Goal: Task Accomplishment & Management: Complete application form

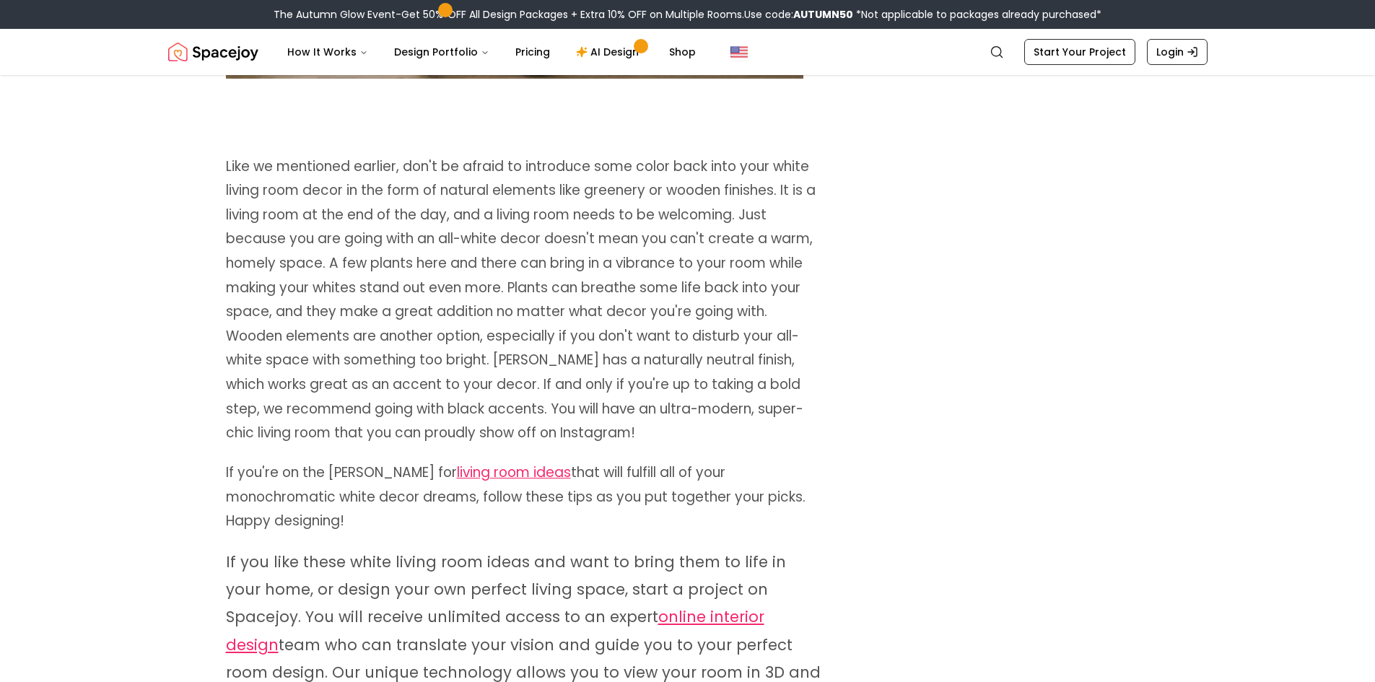
scroll to position [4693, 0]
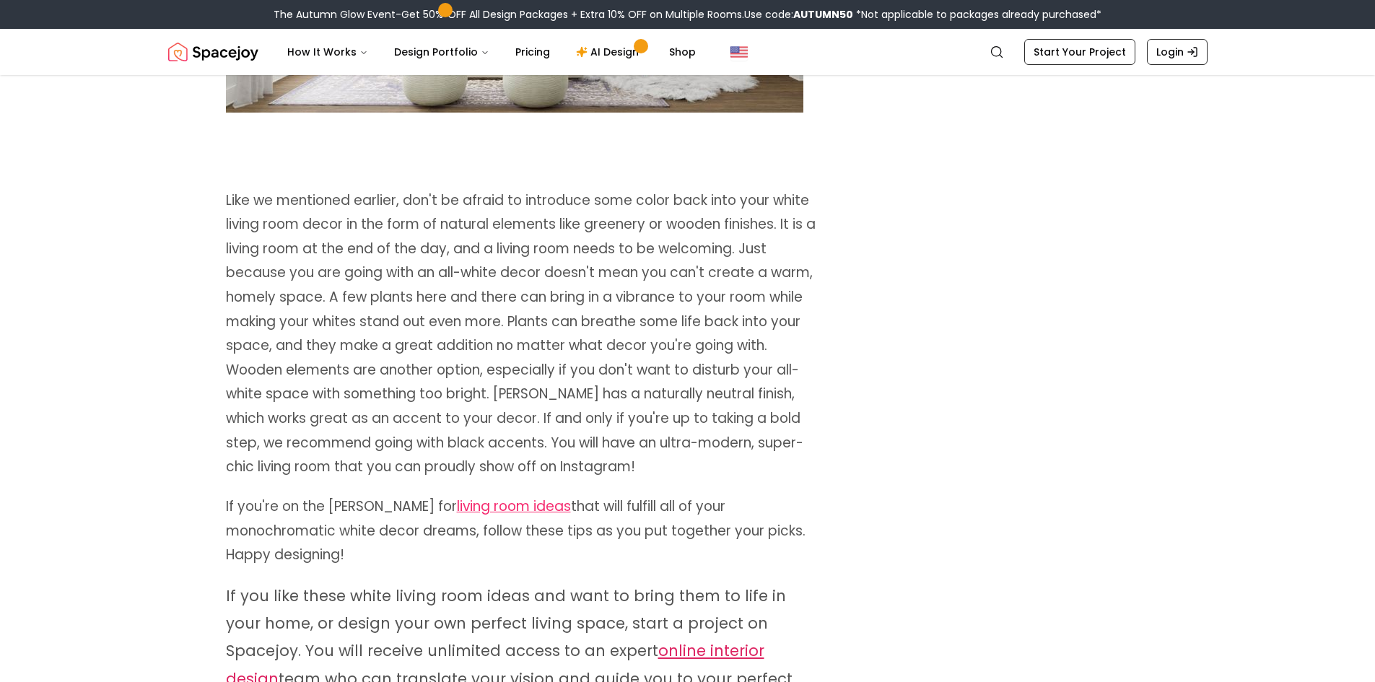
click at [630, 640] on link "online interior design" at bounding box center [495, 664] width 539 height 48
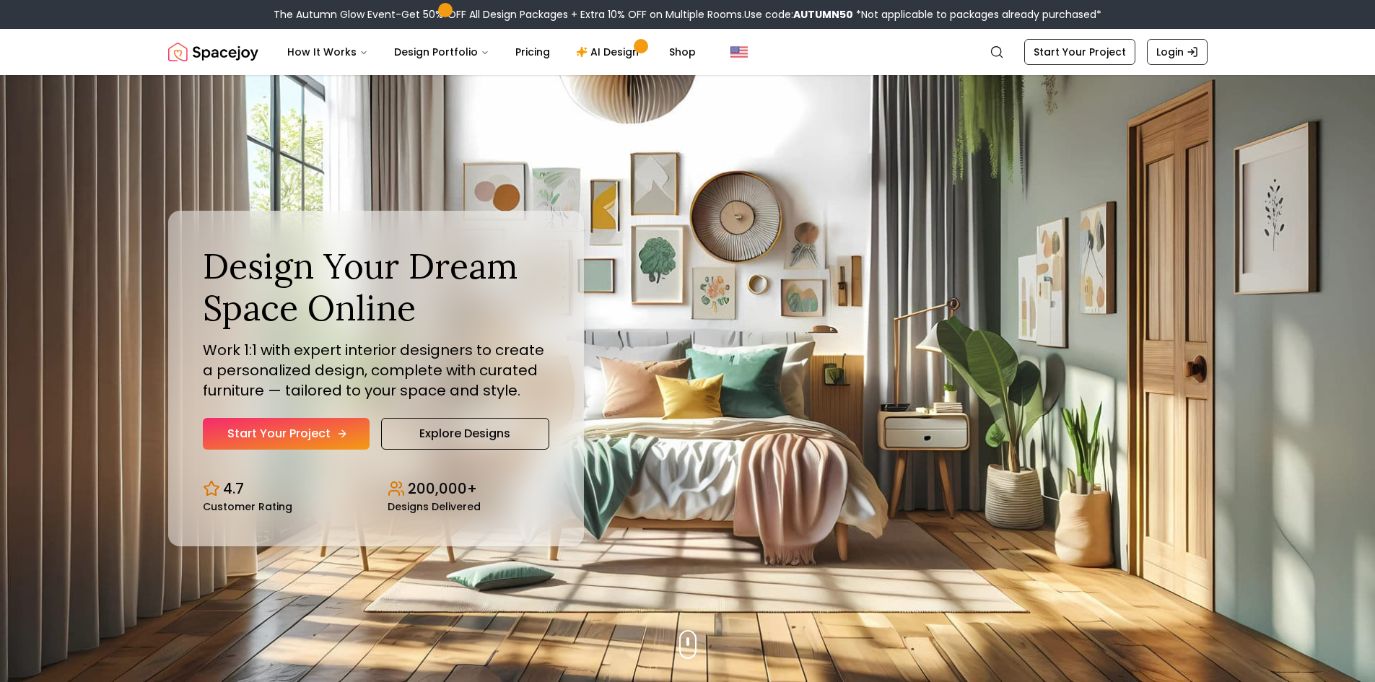
click at [253, 432] on link "Start Your Project" at bounding box center [286, 434] width 167 height 32
click at [476, 437] on link "Explore Designs" at bounding box center [465, 434] width 168 height 32
click at [316, 428] on link "Start Your Project" at bounding box center [286, 434] width 167 height 32
click at [331, 438] on link "Start Your Project" at bounding box center [286, 434] width 167 height 32
drag, startPoint x: 540, startPoint y: 176, endPoint x: 845, endPoint y: 245, distance: 313.0
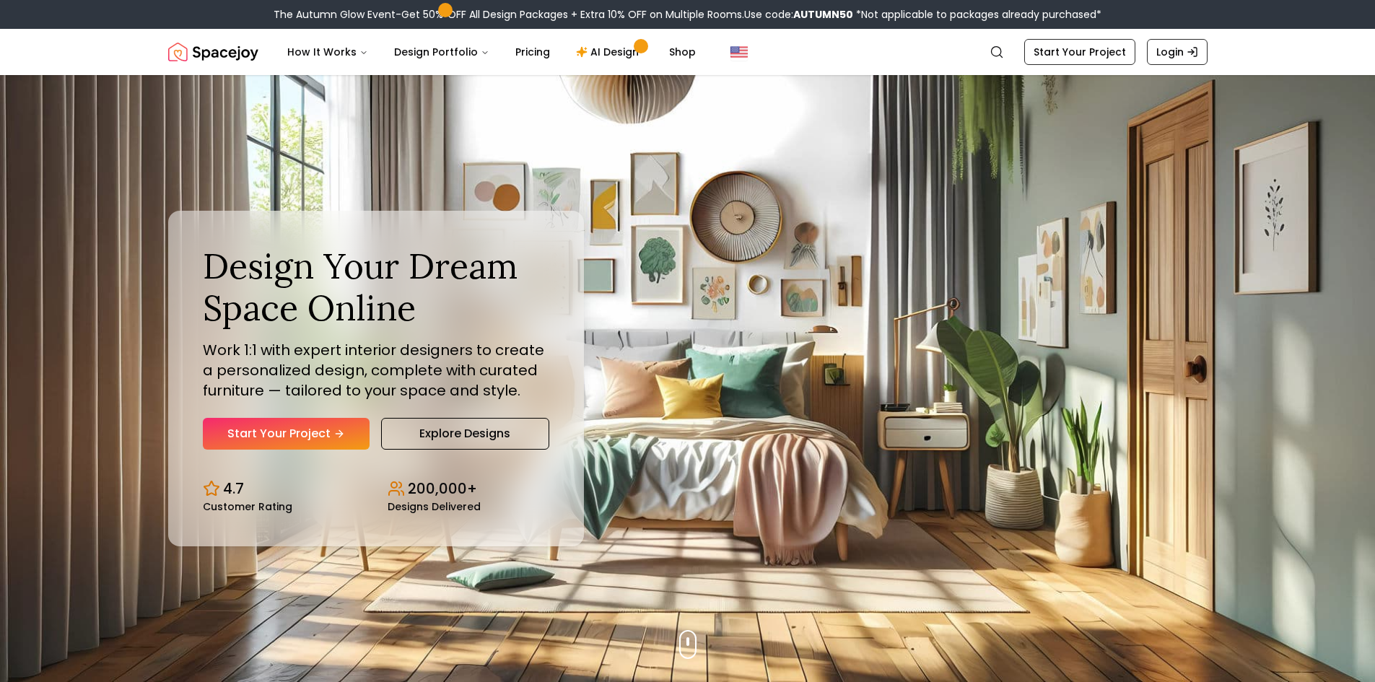
click at [837, 251] on div "Design Your Dream Space Online Work 1:1 with expert interior designers to creat…" at bounding box center [688, 378] width 1109 height 607
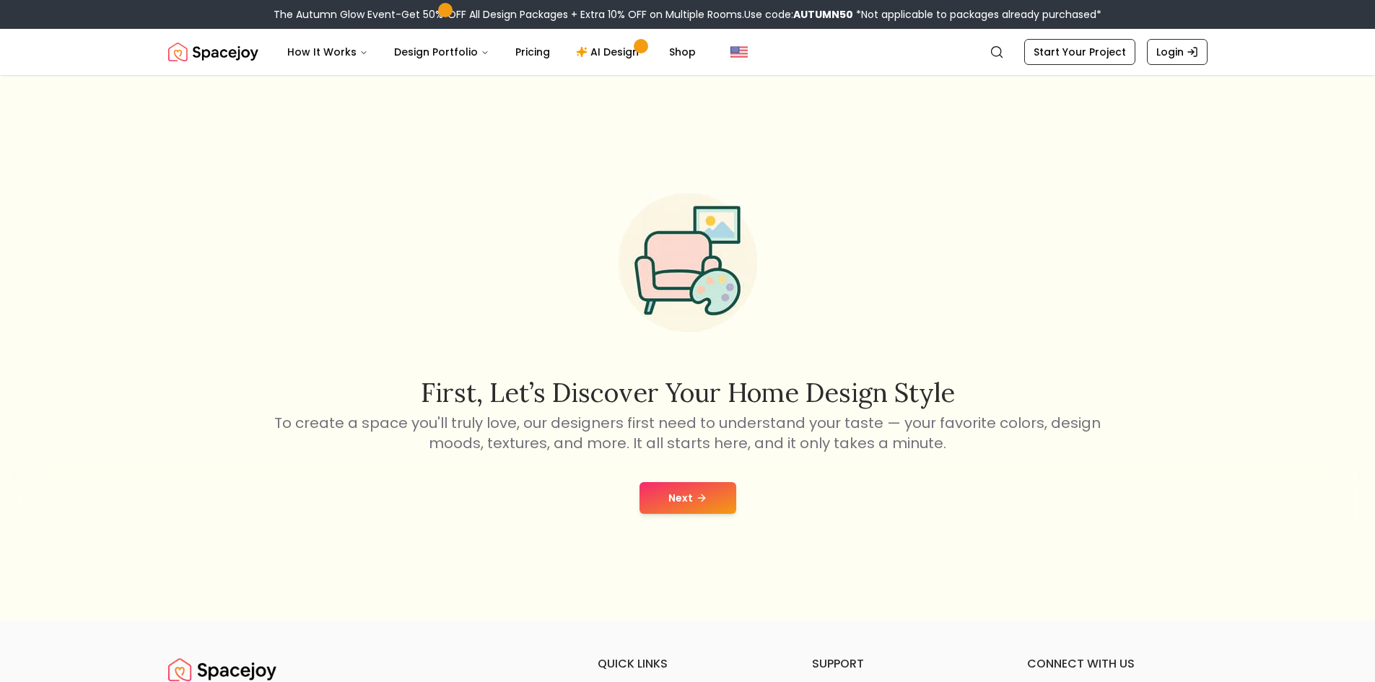
click at [676, 490] on button "Next" at bounding box center [688, 498] width 97 height 32
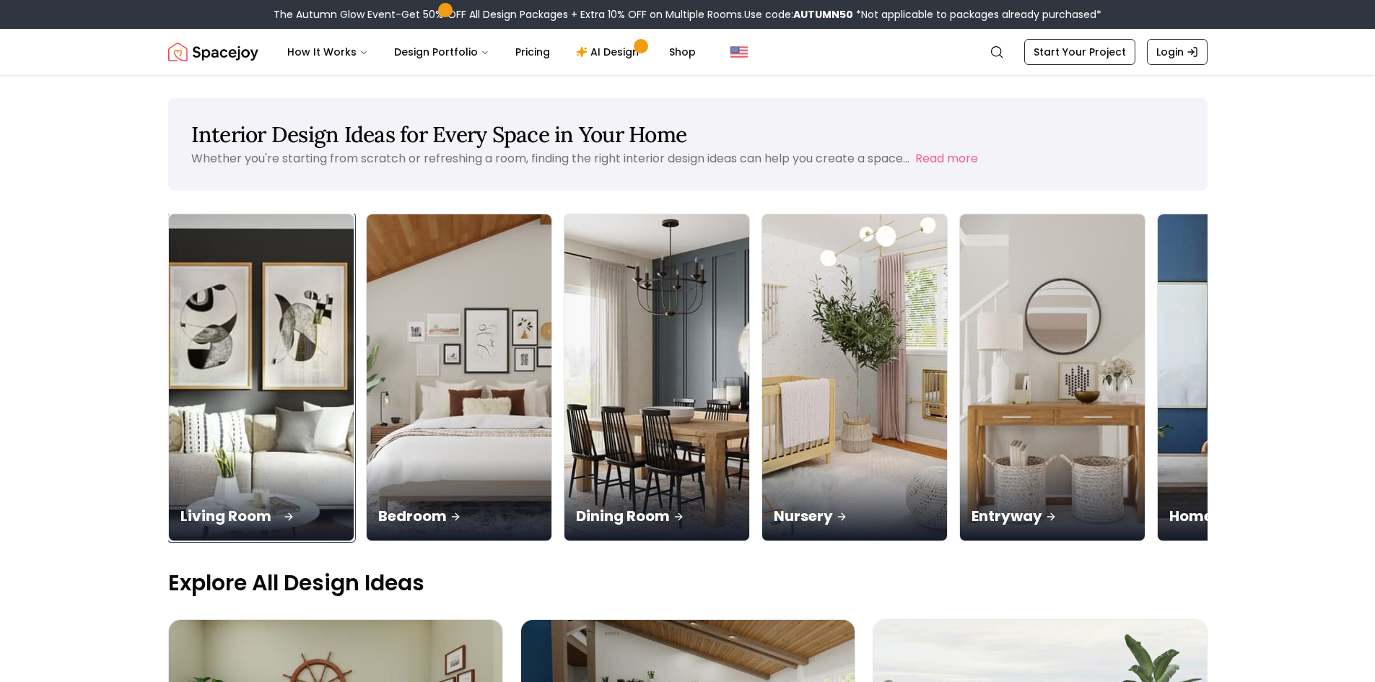
click at [280, 427] on img at bounding box center [261, 377] width 194 height 343
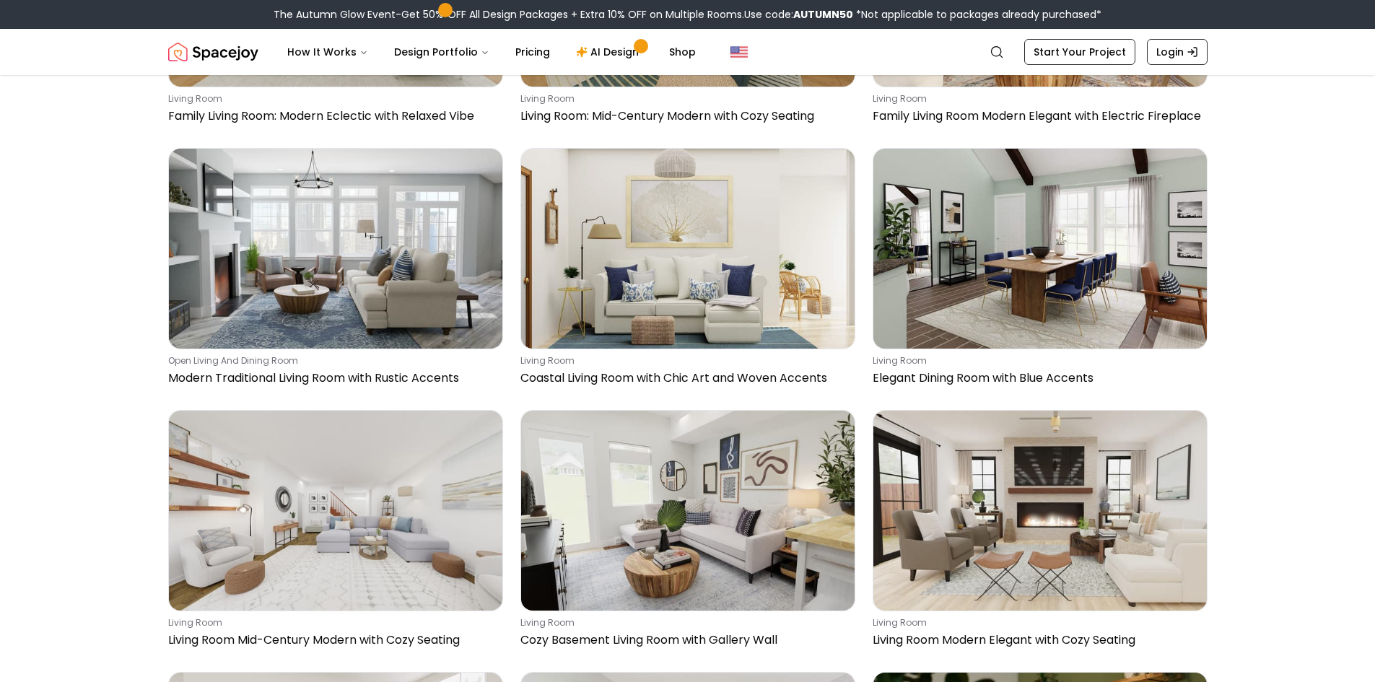
scroll to position [5054, 0]
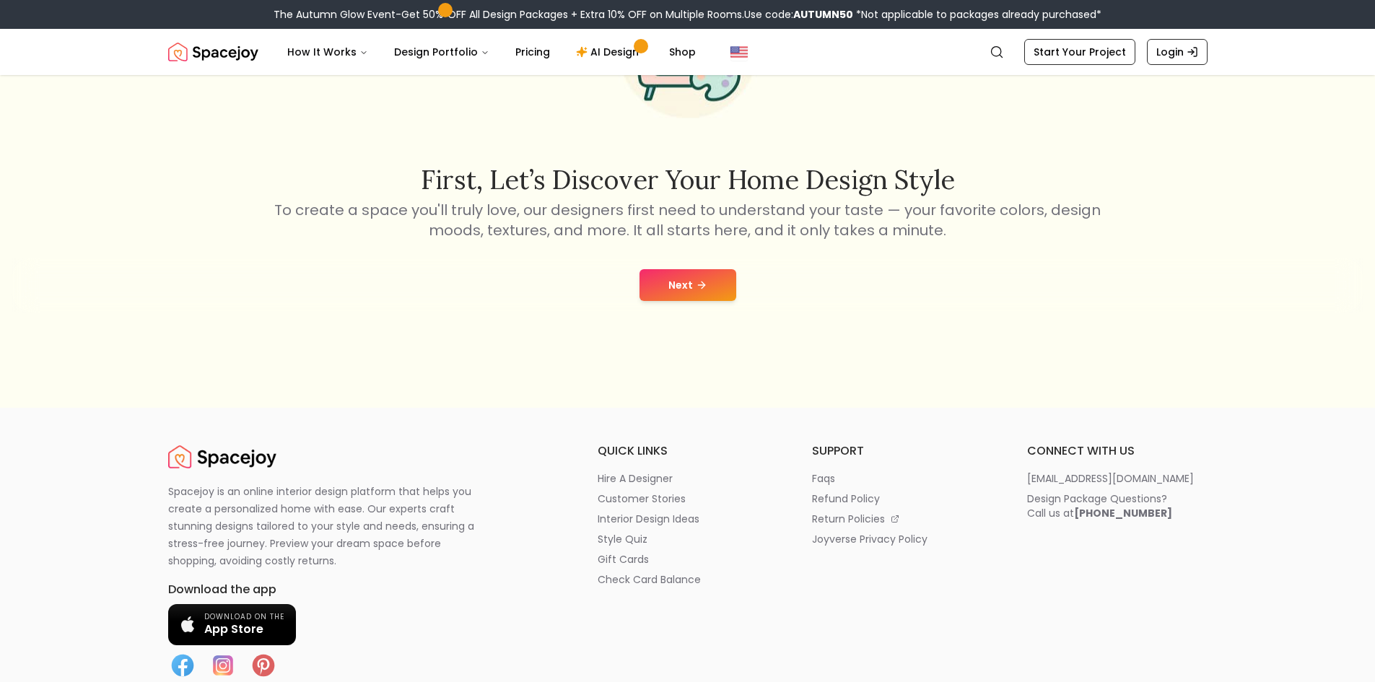
scroll to position [217, 0]
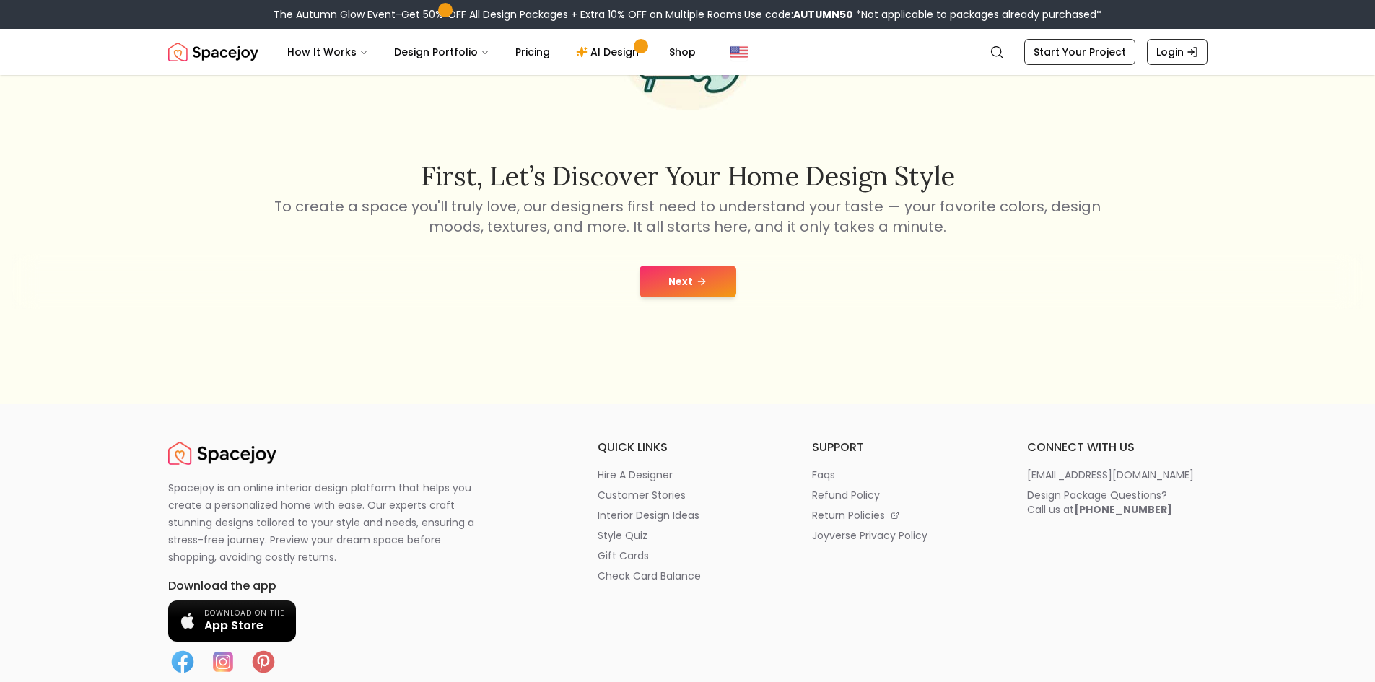
click at [706, 282] on icon at bounding box center [702, 282] width 12 height 12
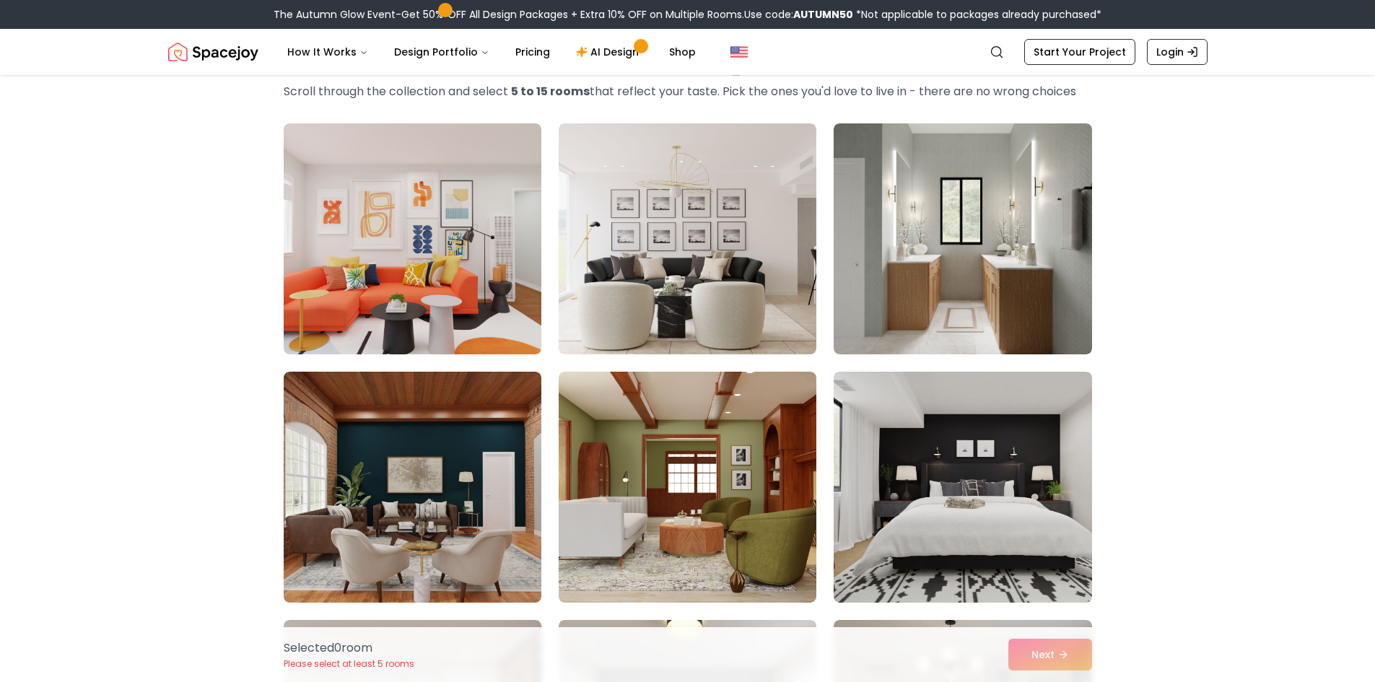
scroll to position [217, 0]
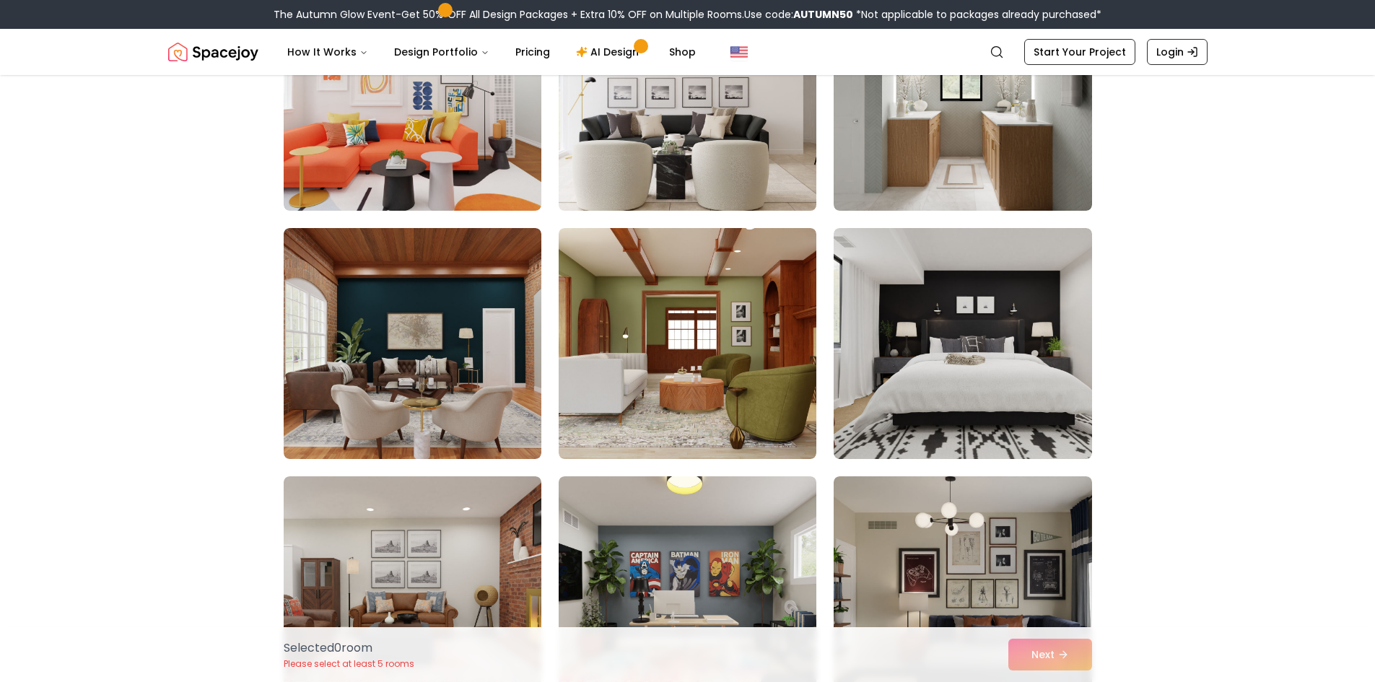
click at [706, 129] on img at bounding box center [687, 95] width 271 height 243
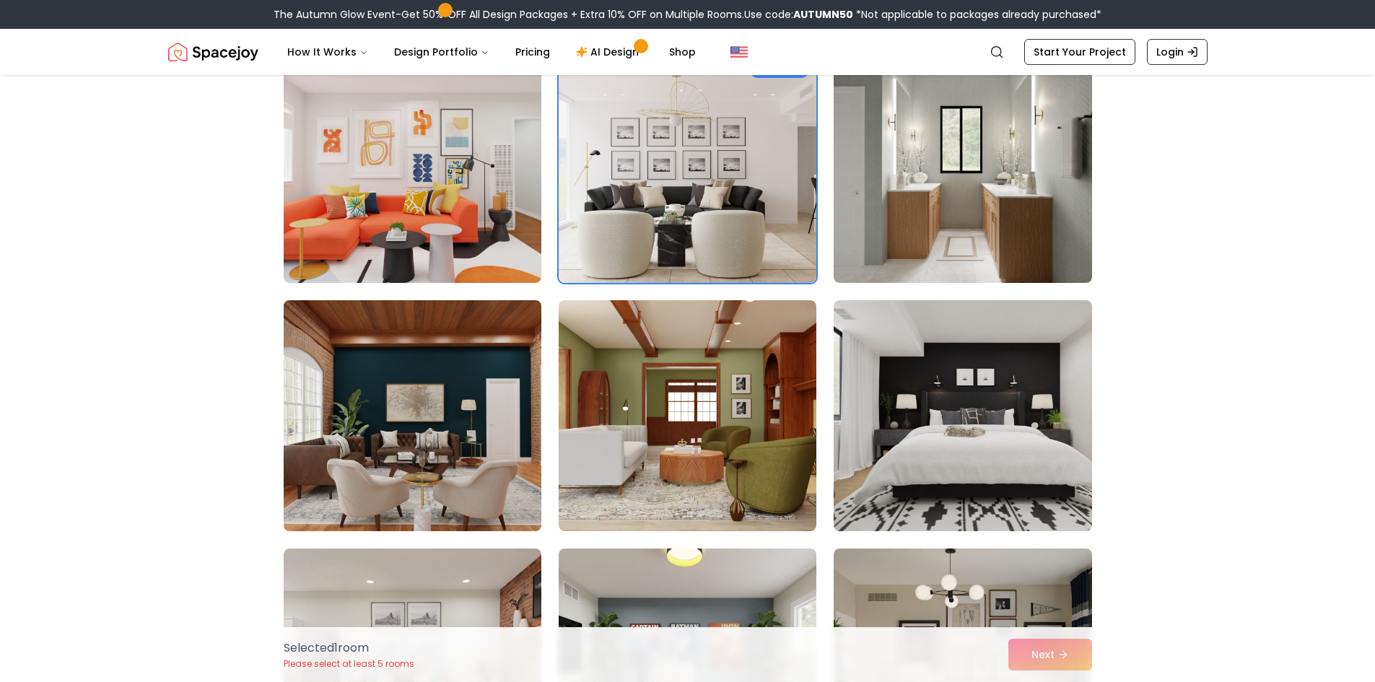
click at [479, 424] on img at bounding box center [412, 416] width 271 height 243
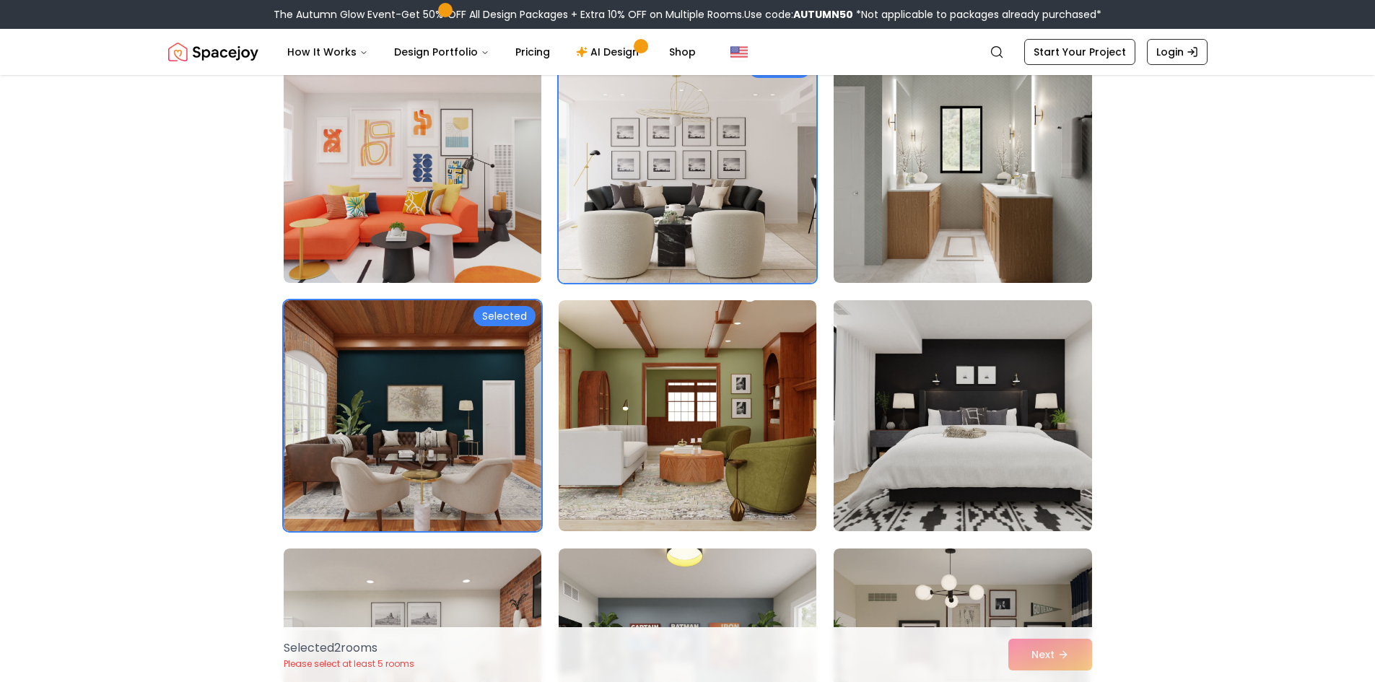
click at [1017, 391] on img at bounding box center [962, 416] width 271 height 243
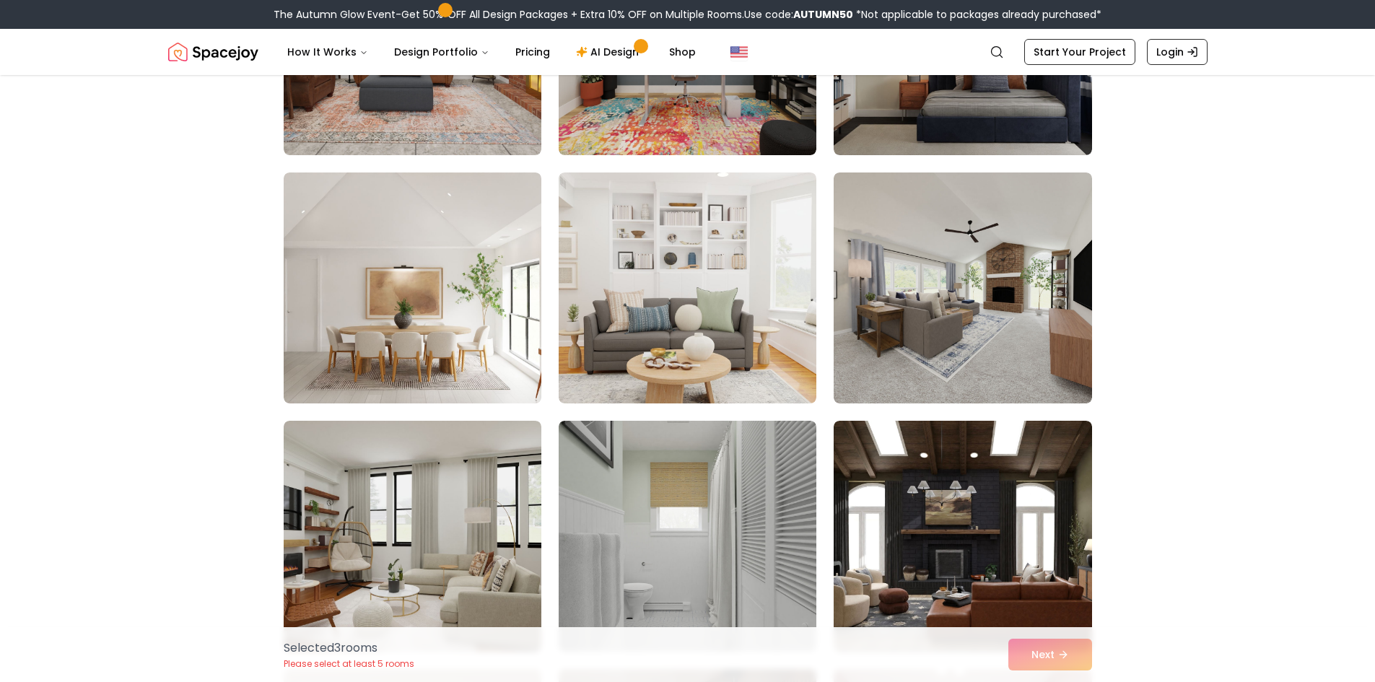
scroll to position [794, 0]
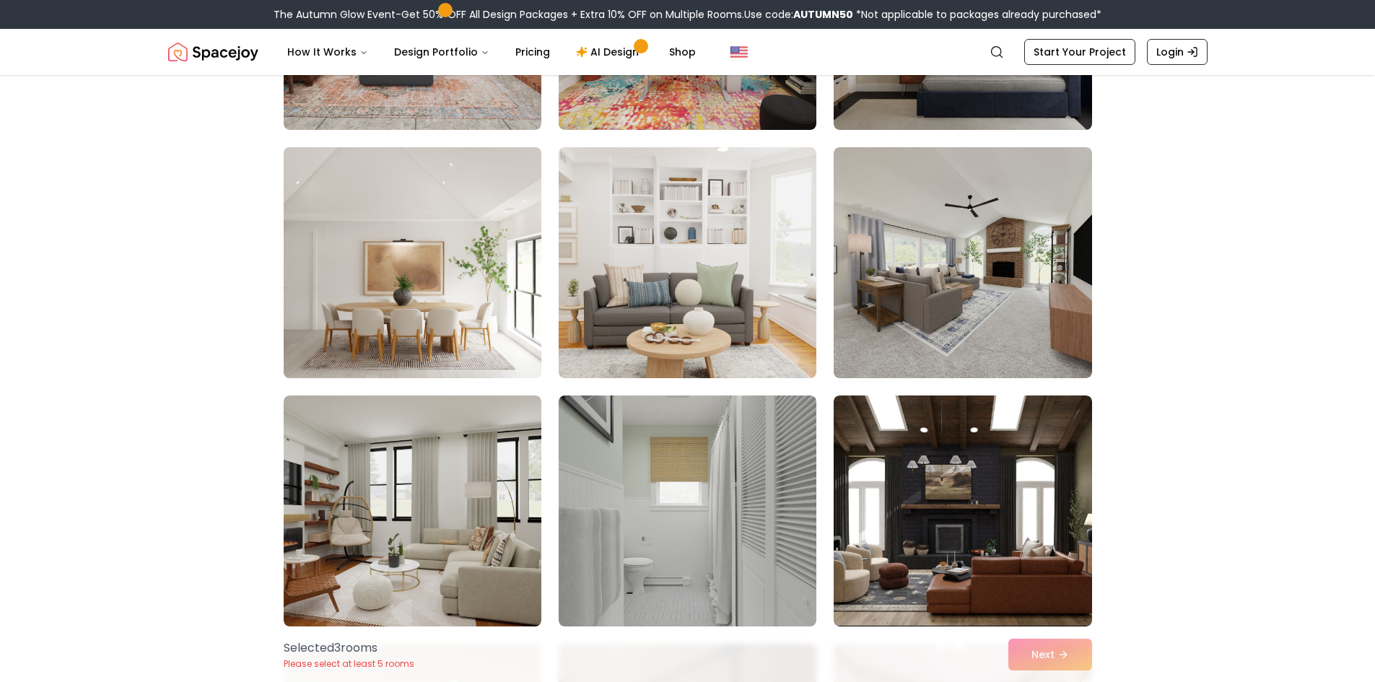
click at [448, 277] on img at bounding box center [412, 263] width 271 height 243
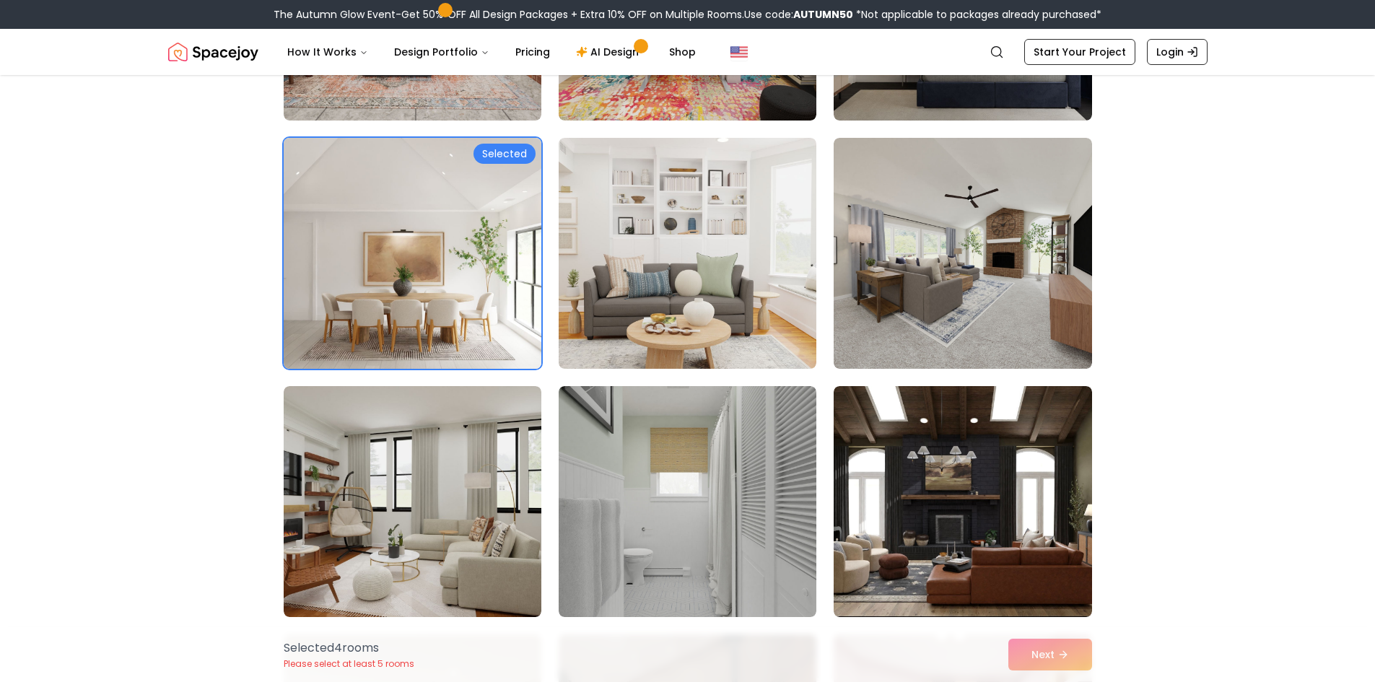
scroll to position [1011, 0]
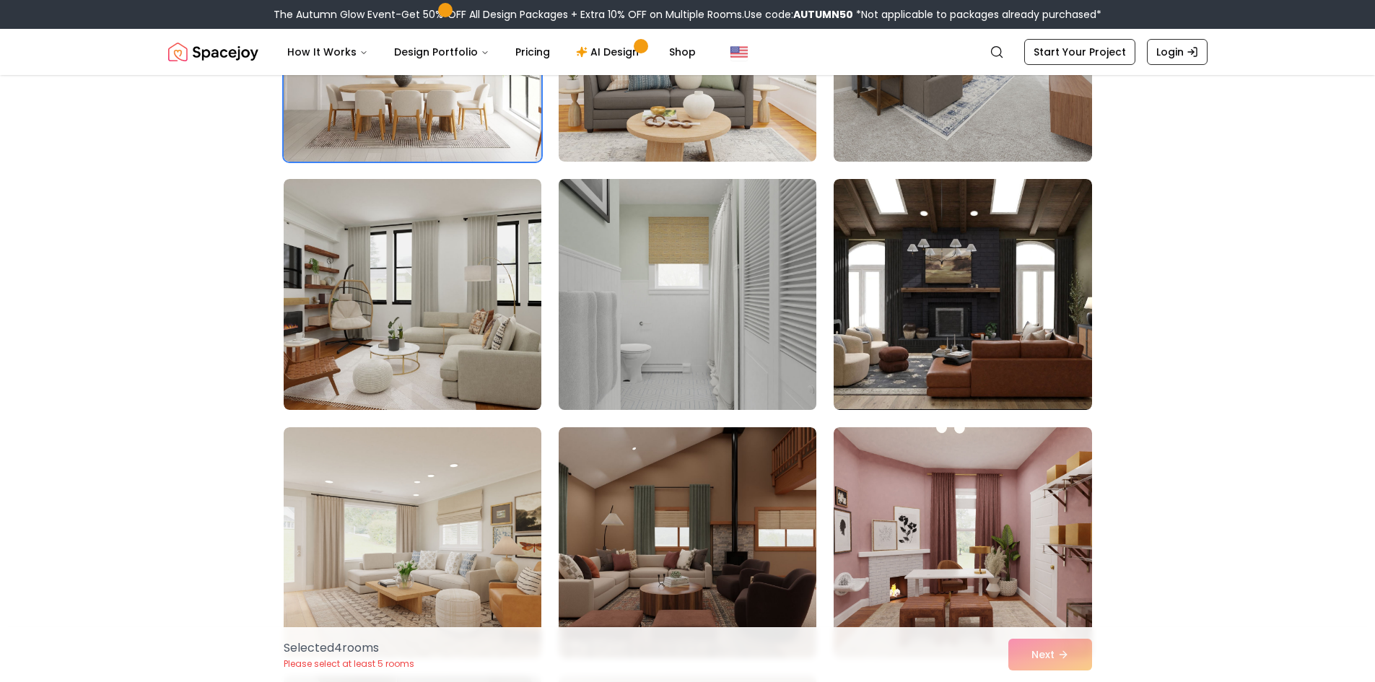
click at [686, 357] on img at bounding box center [687, 294] width 271 height 243
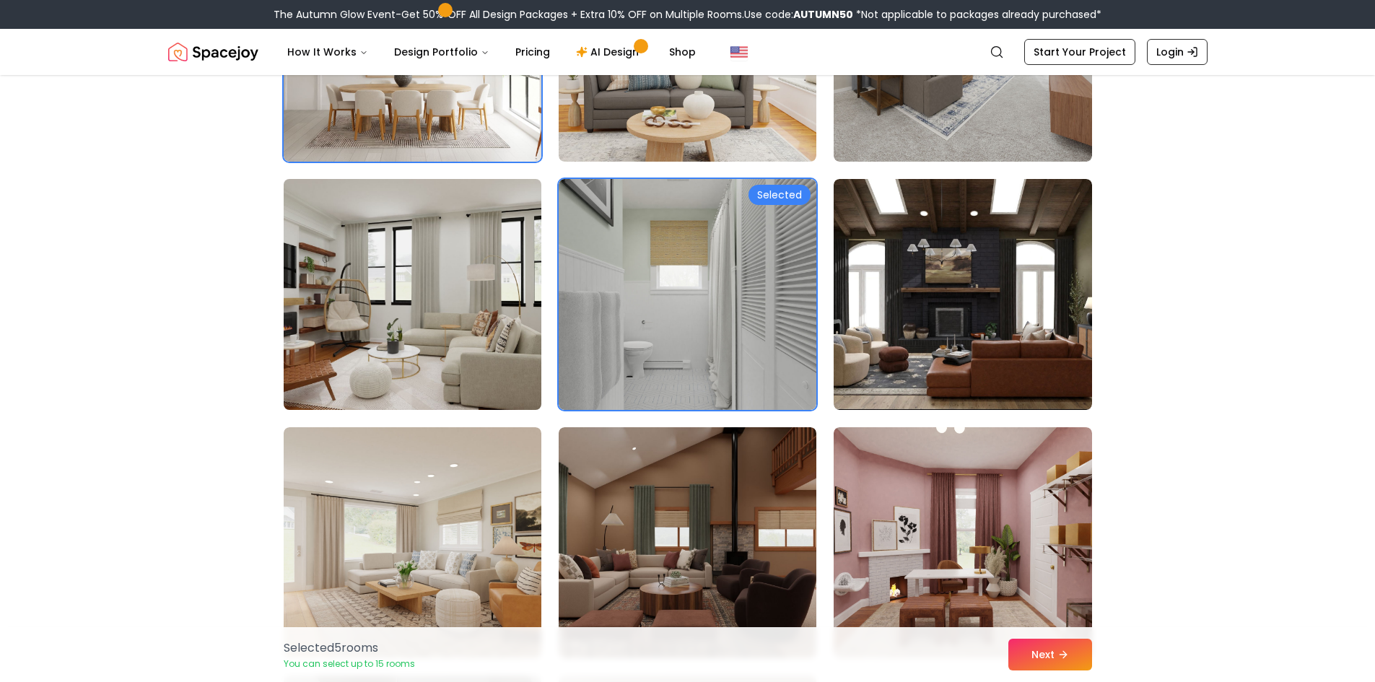
click at [428, 303] on img at bounding box center [412, 294] width 271 height 243
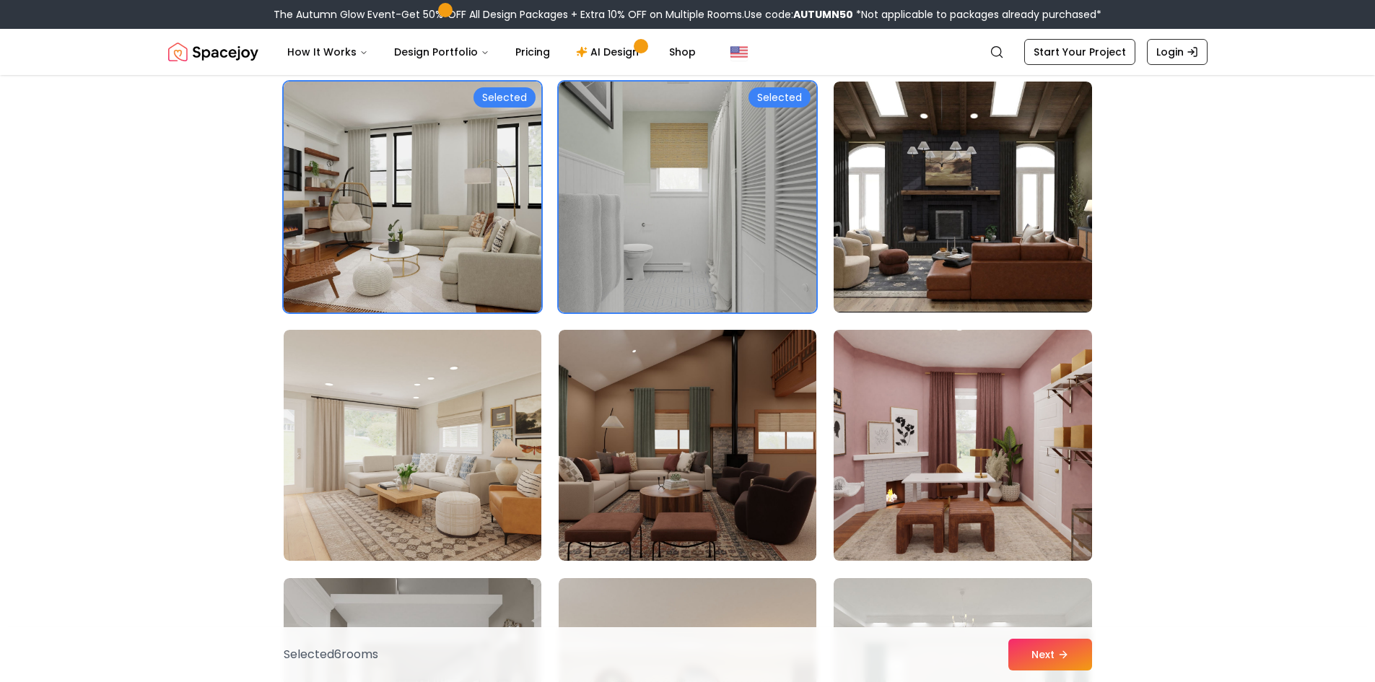
scroll to position [1083, 0]
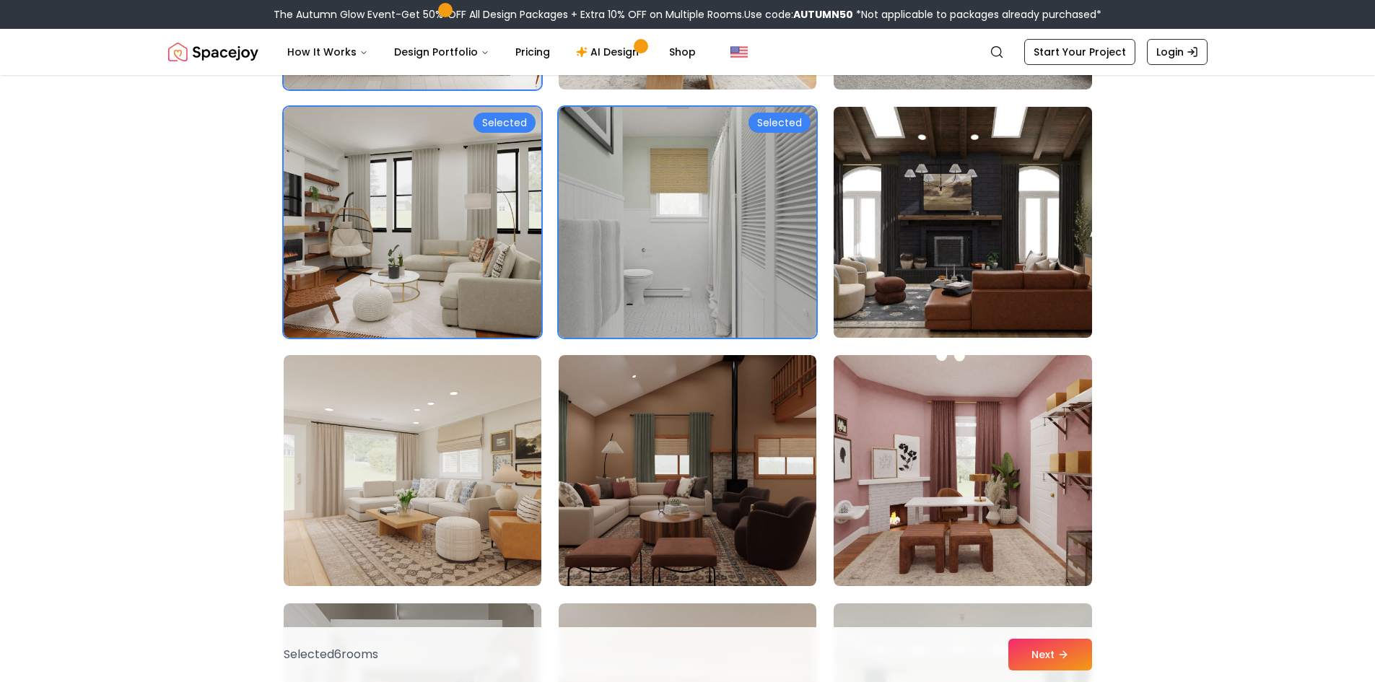
click at [882, 241] on img at bounding box center [962, 222] width 271 height 243
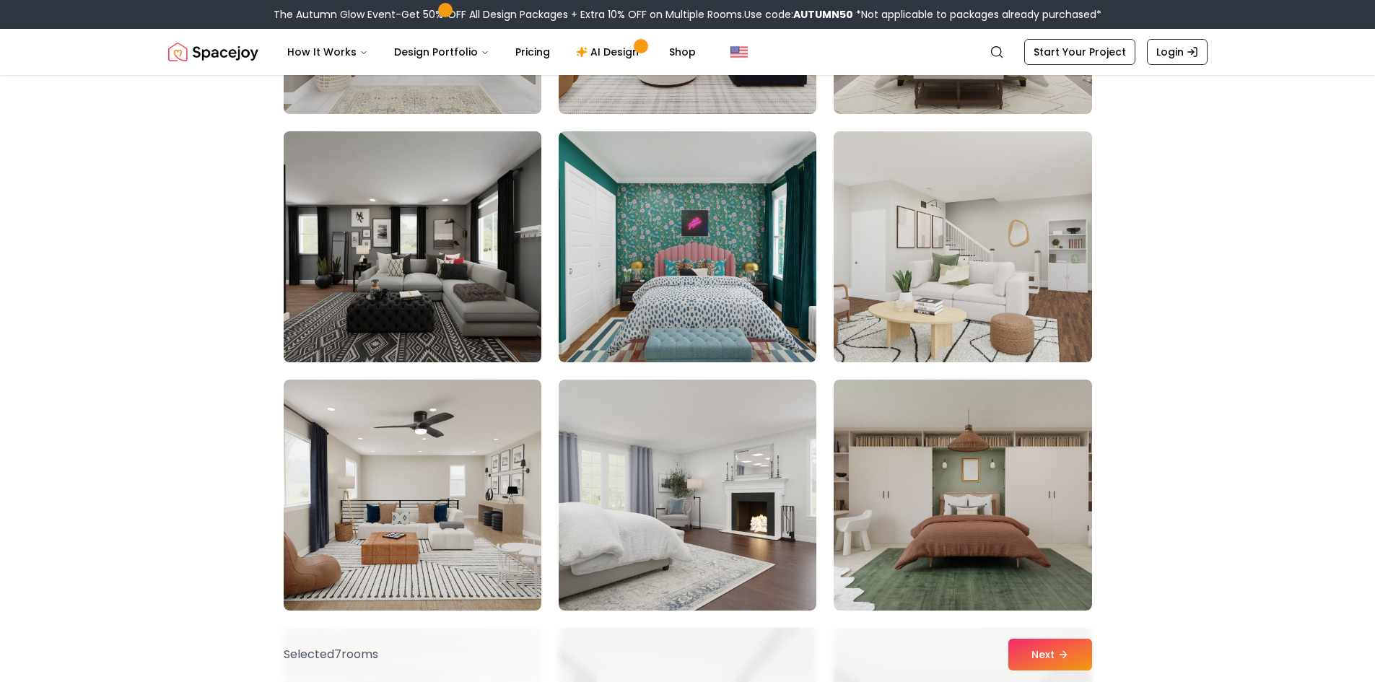
scroll to position [1805, 0]
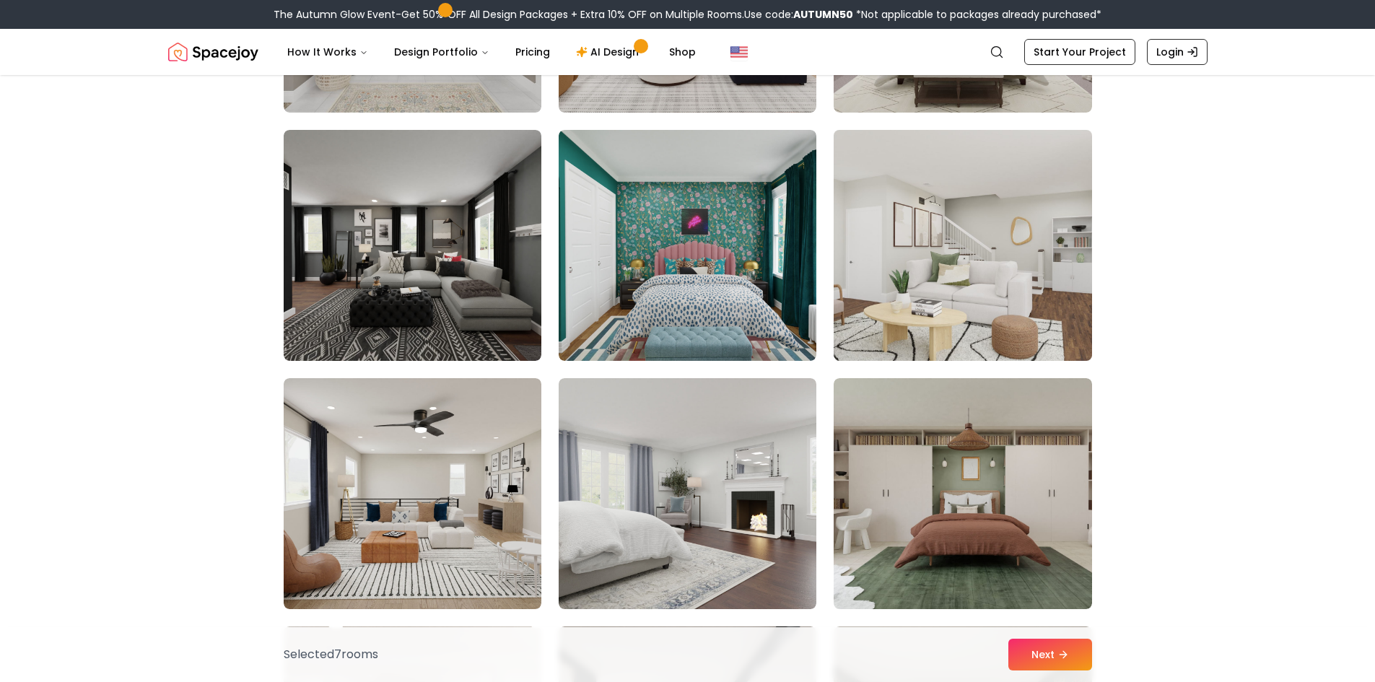
click at [915, 251] on img at bounding box center [962, 245] width 271 height 243
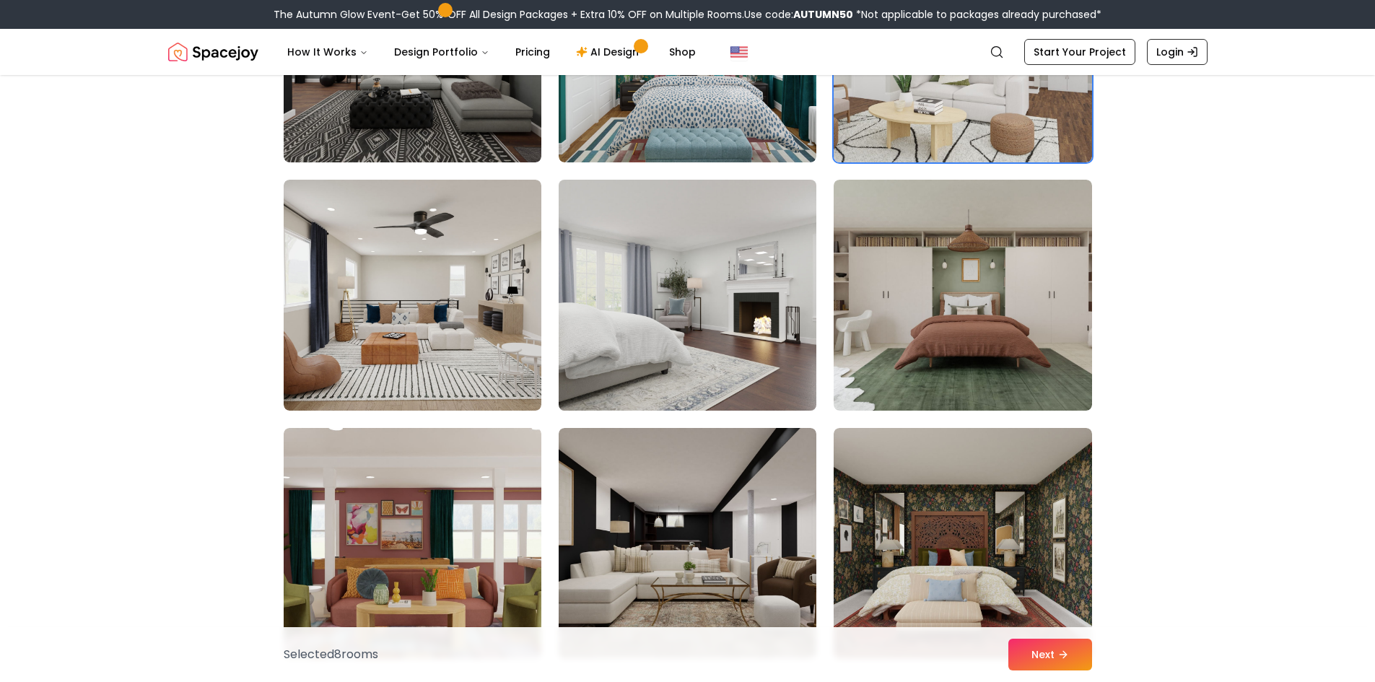
scroll to position [2021, 0]
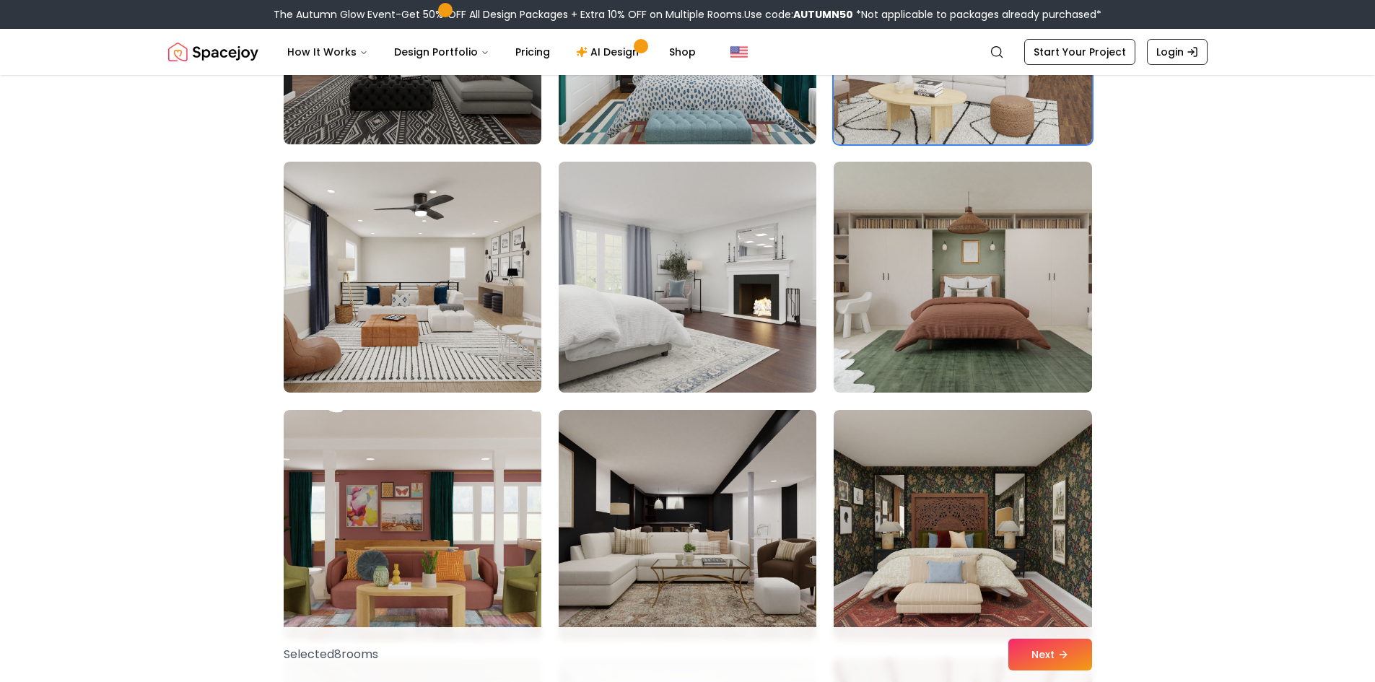
click at [658, 276] on img at bounding box center [687, 277] width 271 height 243
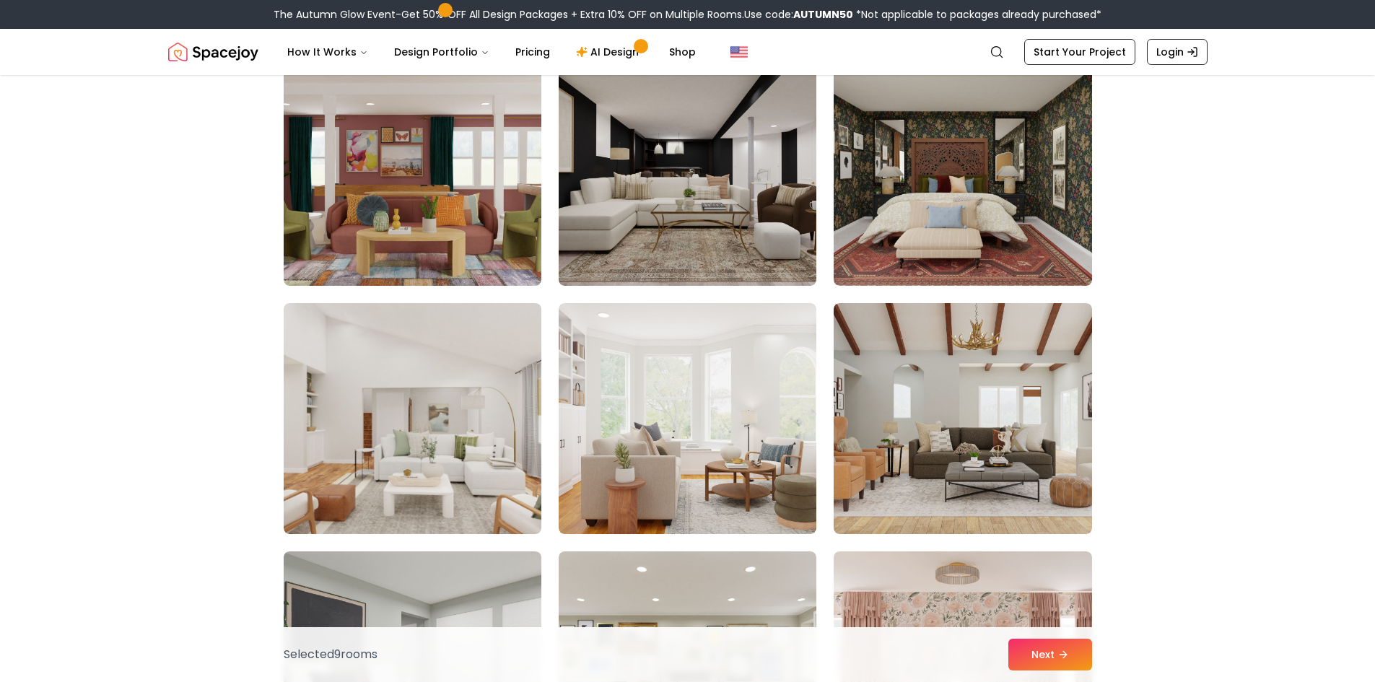
scroll to position [2455, 0]
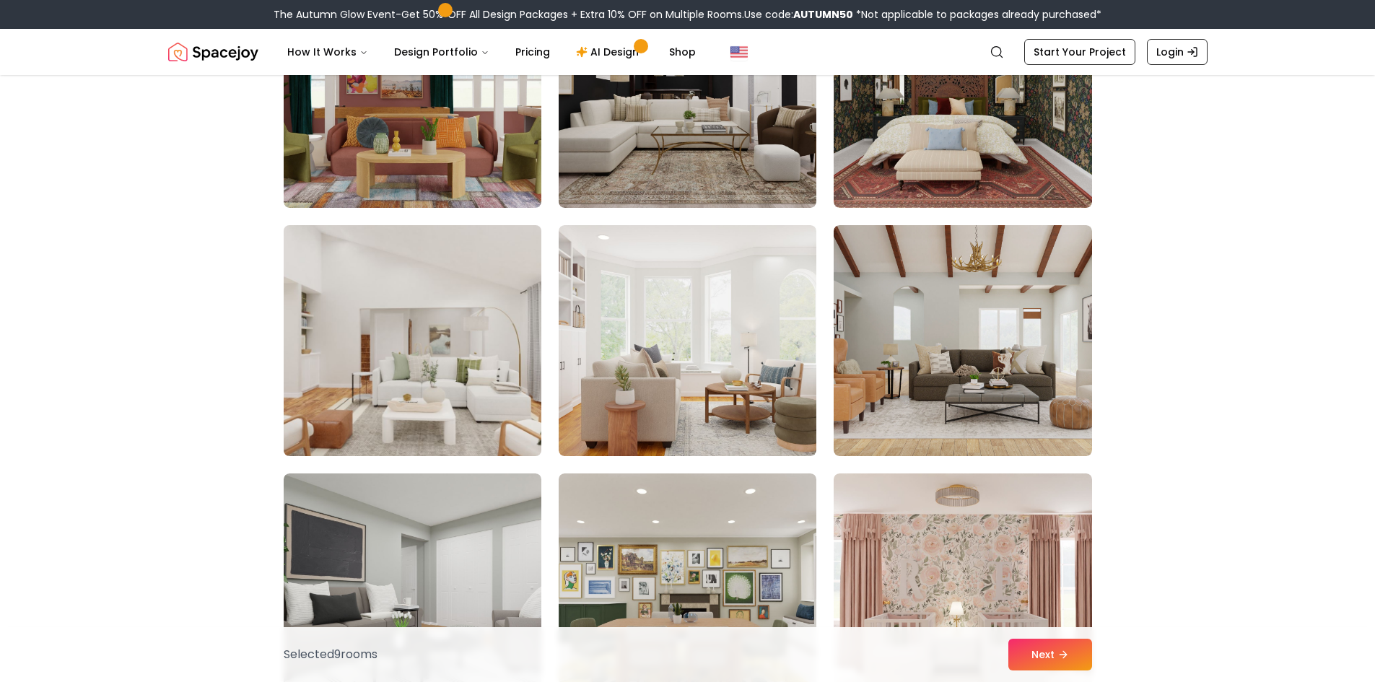
click at [380, 365] on img at bounding box center [412, 340] width 271 height 243
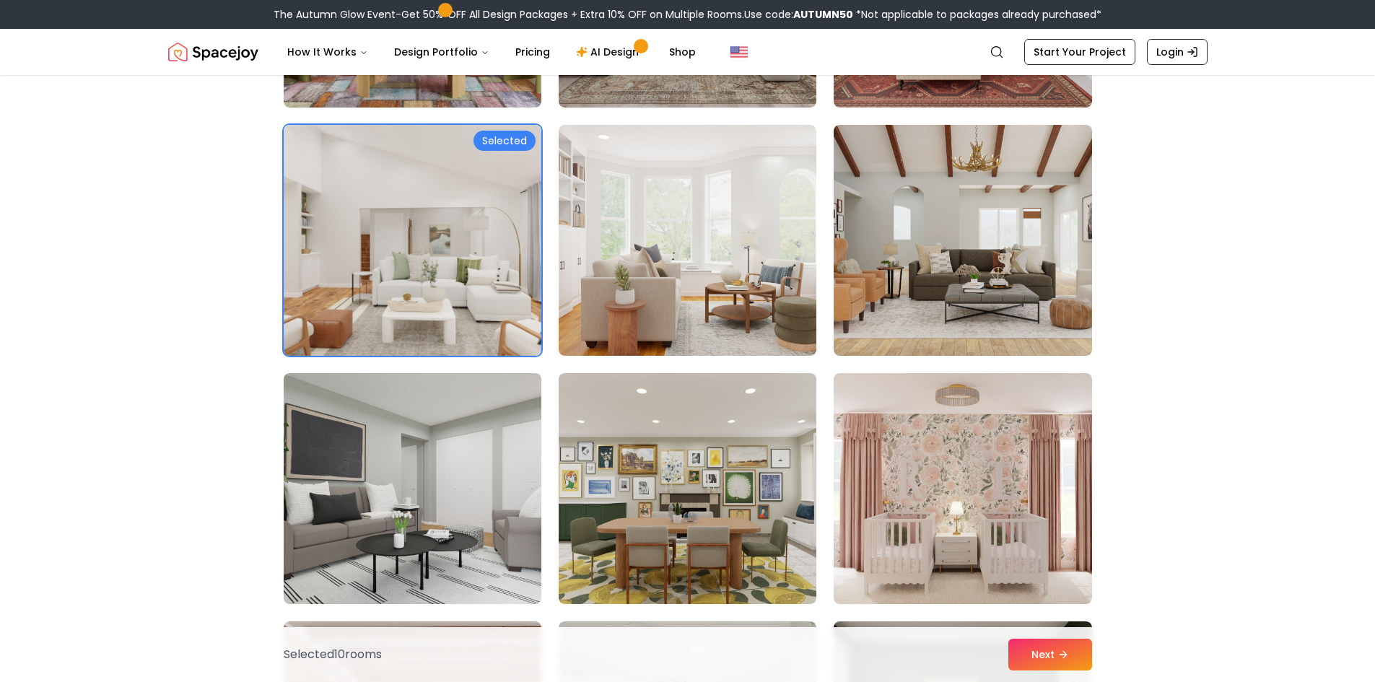
scroll to position [2743, 0]
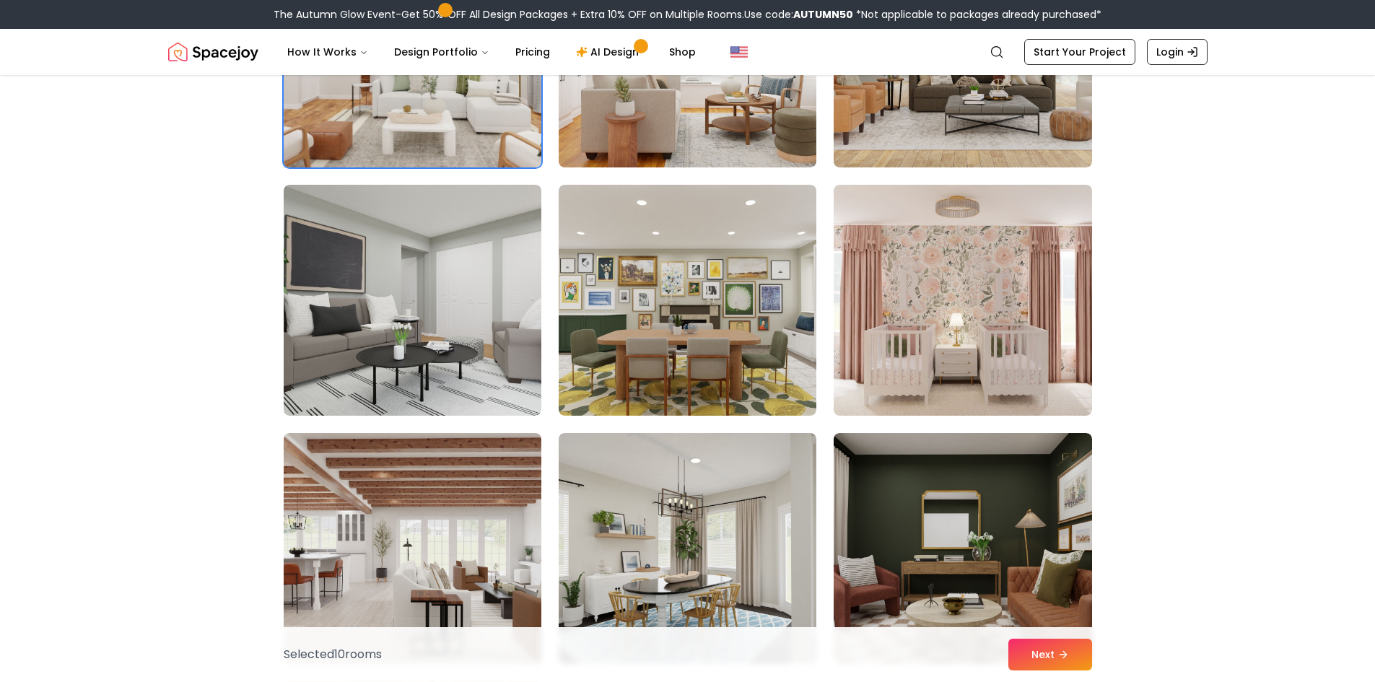
click at [373, 379] on img at bounding box center [413, 300] width 258 height 231
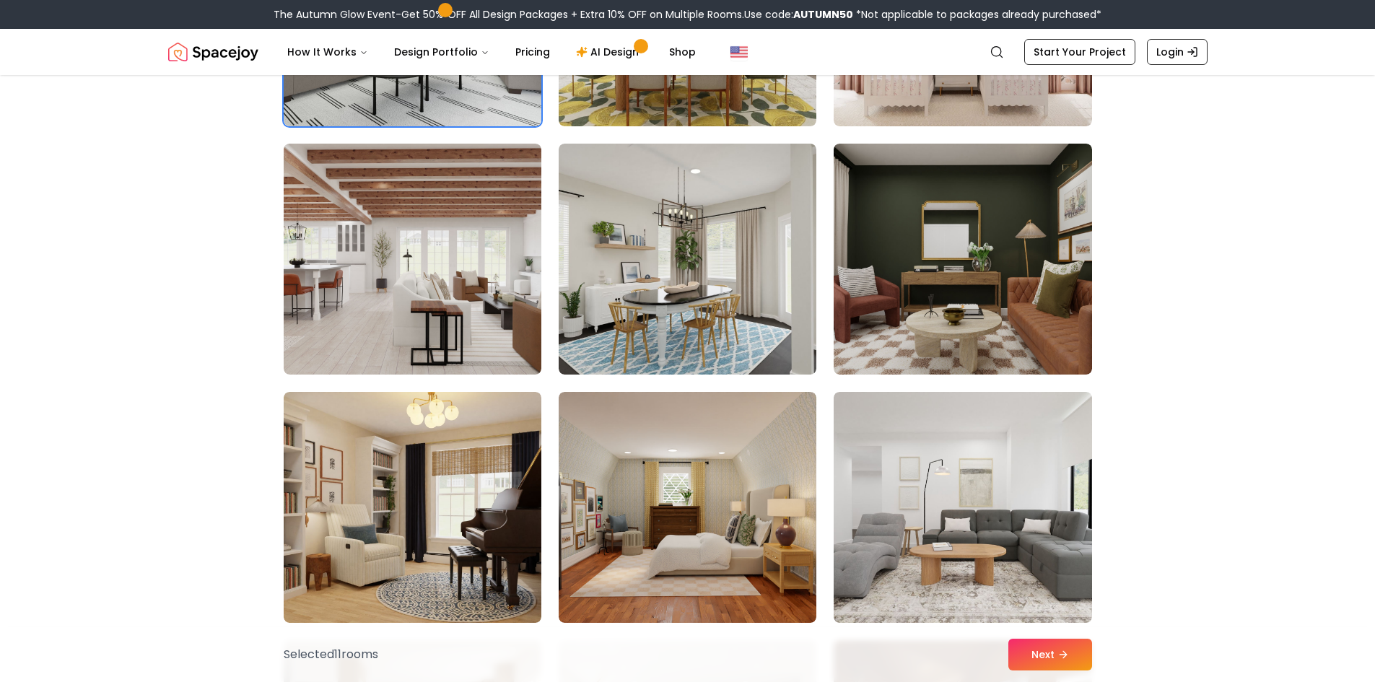
scroll to position [3032, 0]
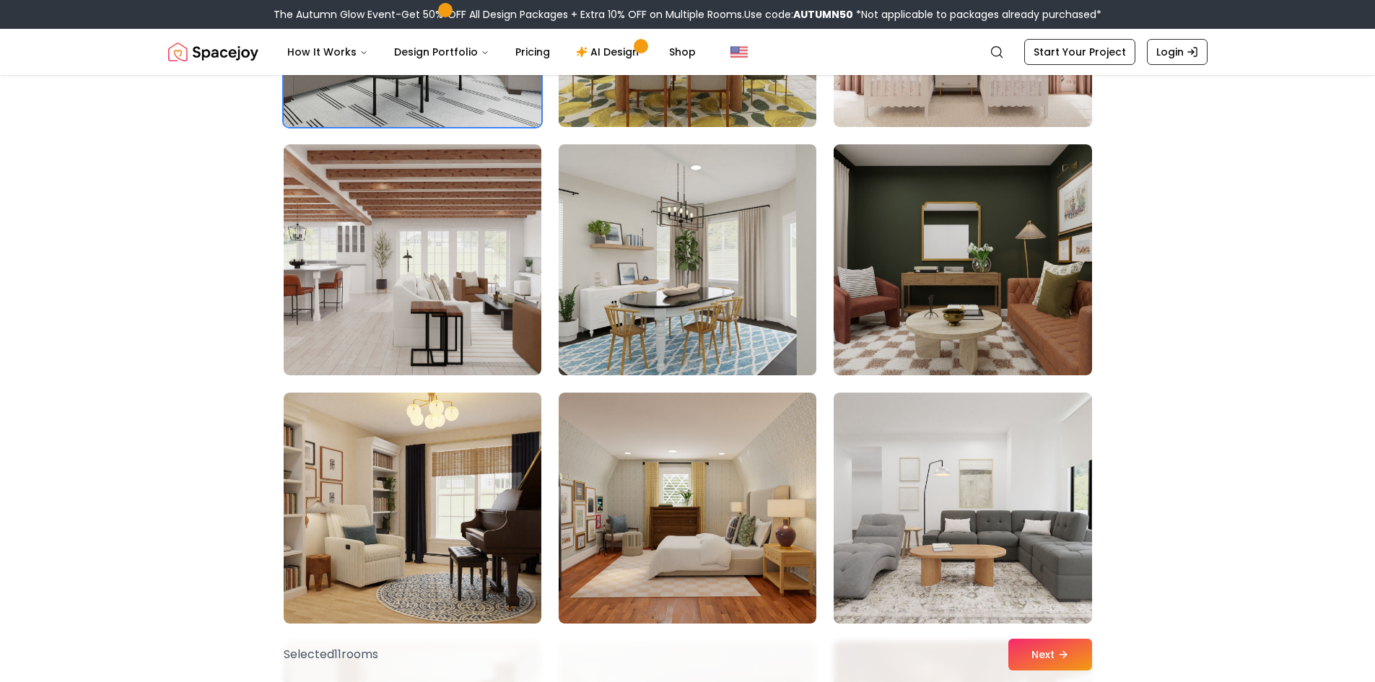
click at [623, 282] on img at bounding box center [687, 260] width 271 height 243
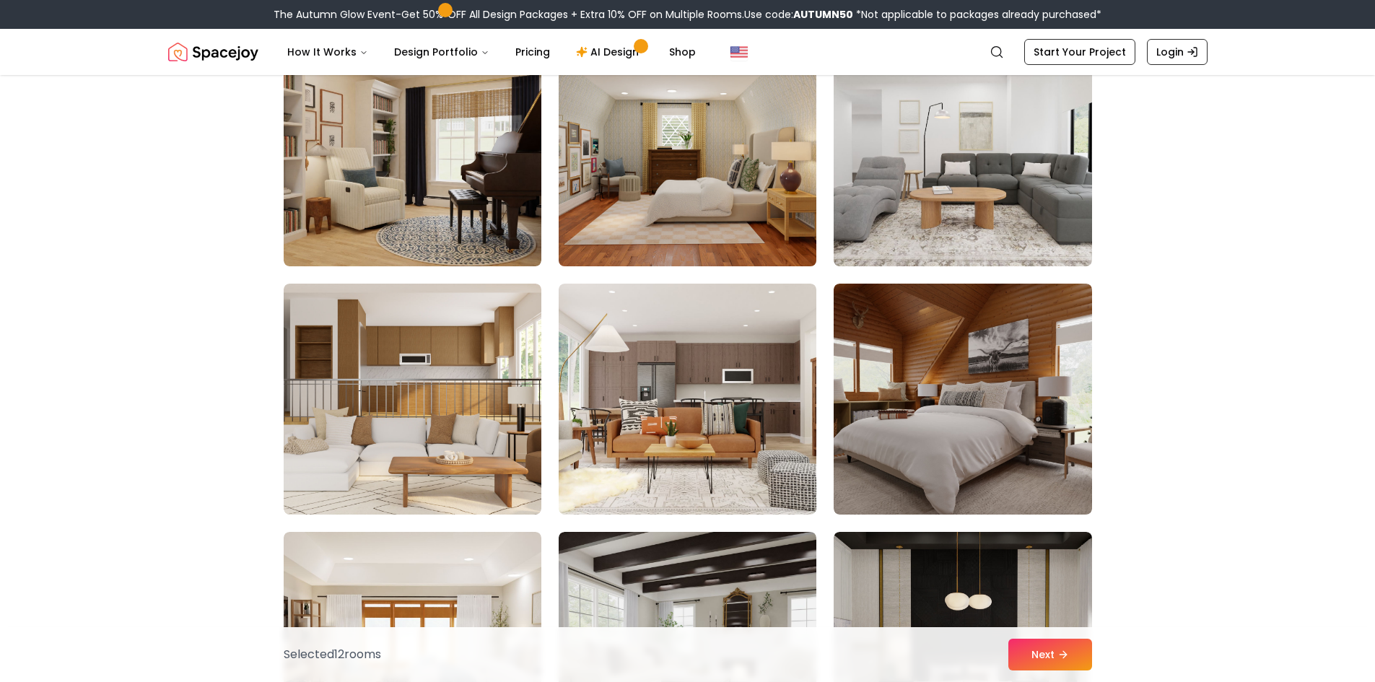
scroll to position [3610, 0]
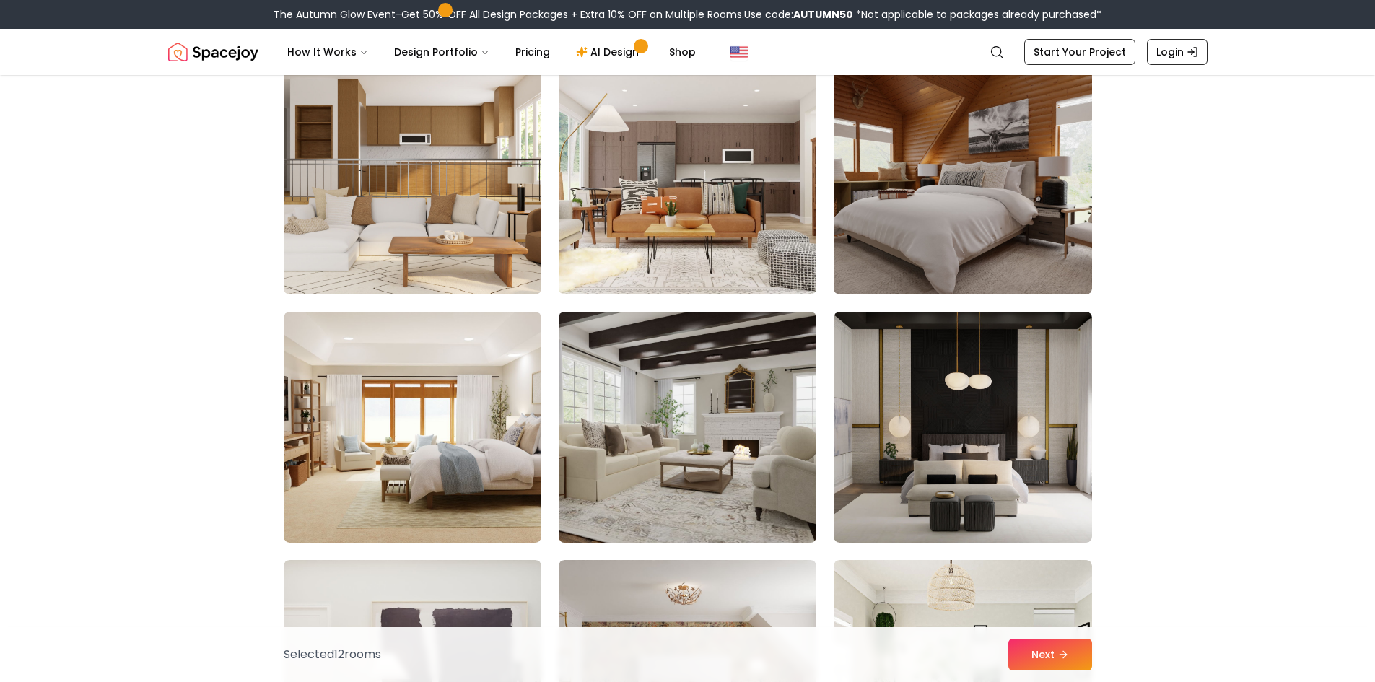
click at [688, 463] on img at bounding box center [687, 427] width 271 height 243
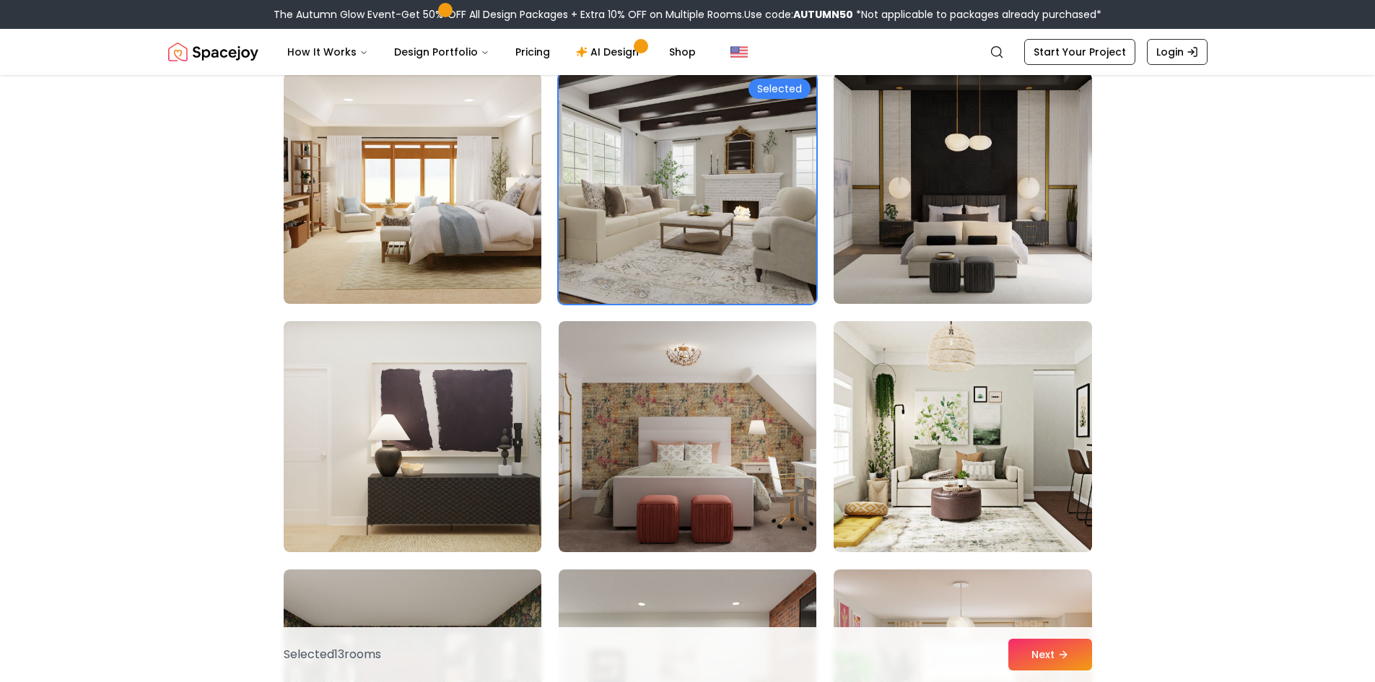
scroll to position [3899, 0]
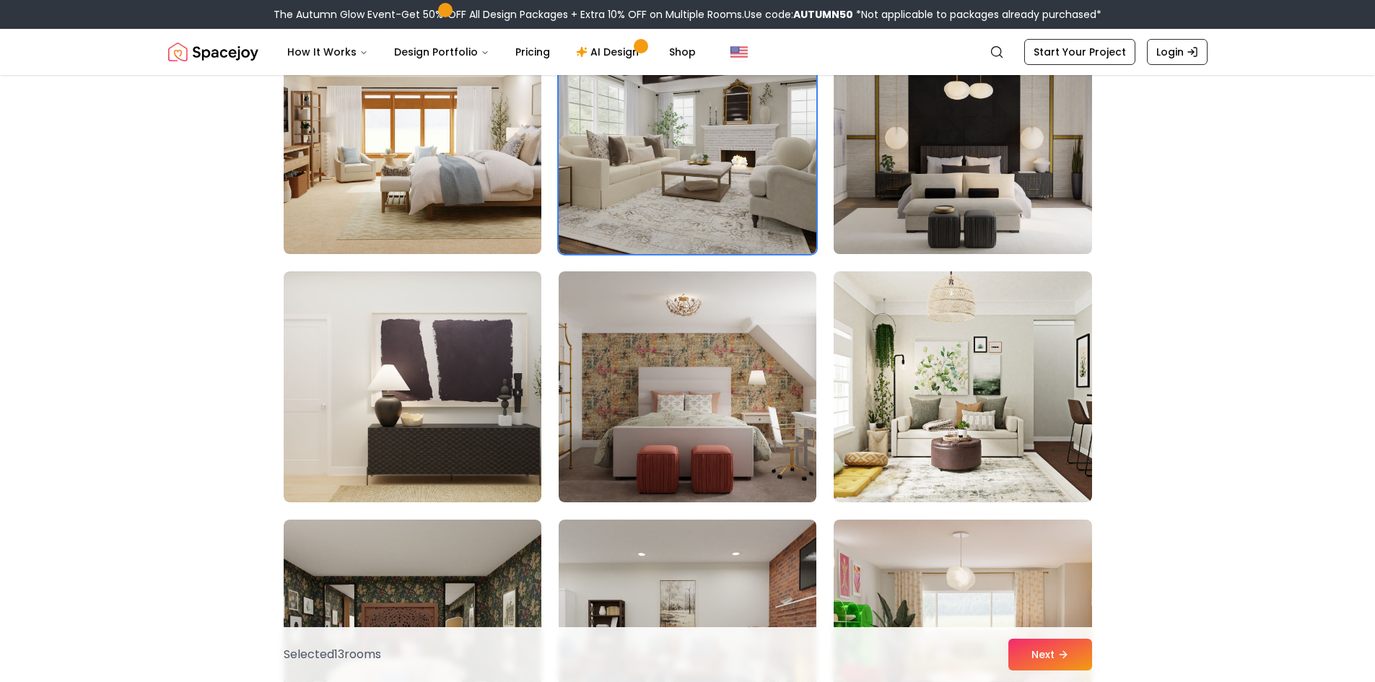
click at [905, 126] on img at bounding box center [962, 138] width 271 height 243
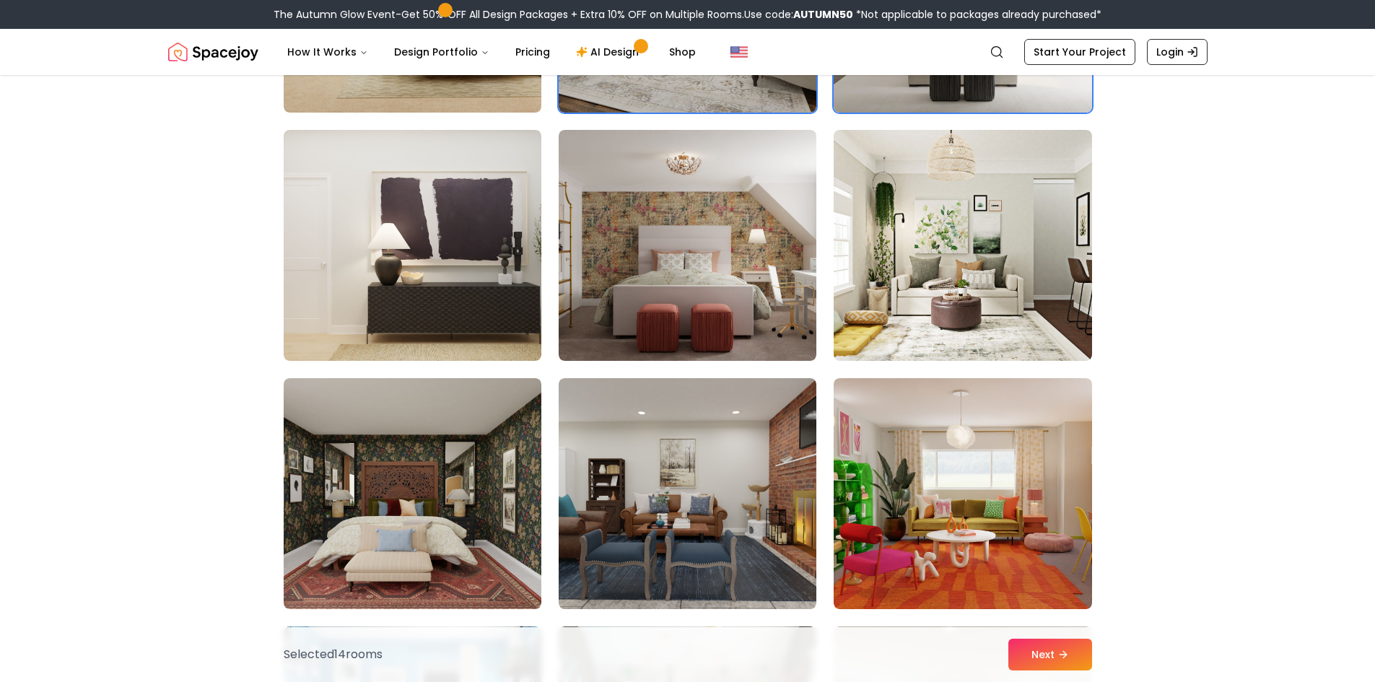
scroll to position [4043, 0]
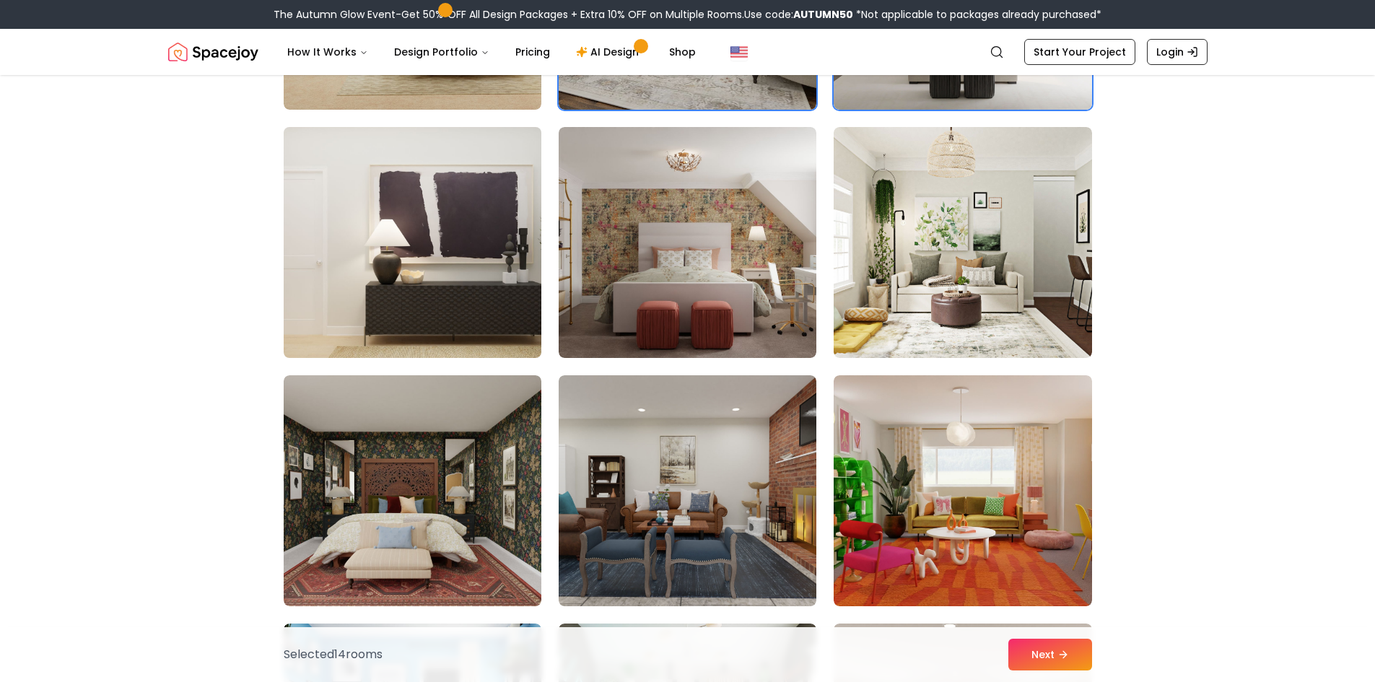
click at [392, 302] on img at bounding box center [412, 242] width 271 height 243
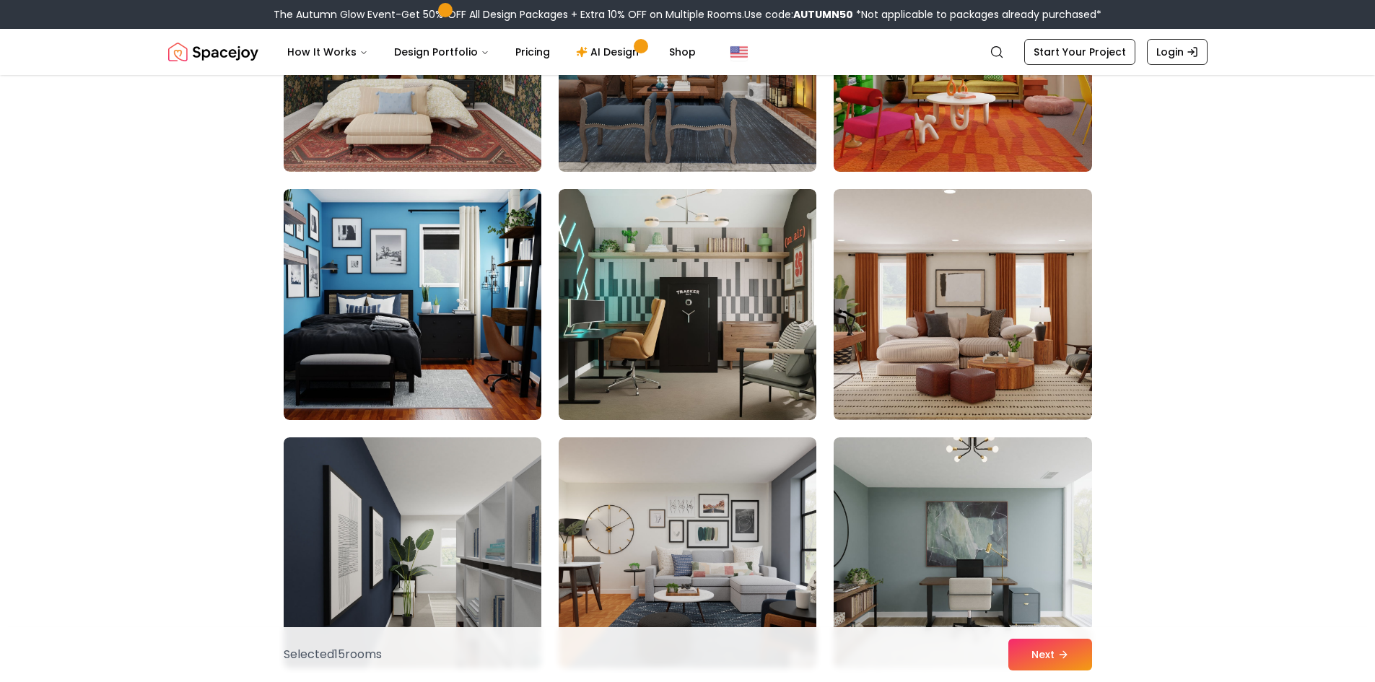
scroll to position [4620, 0]
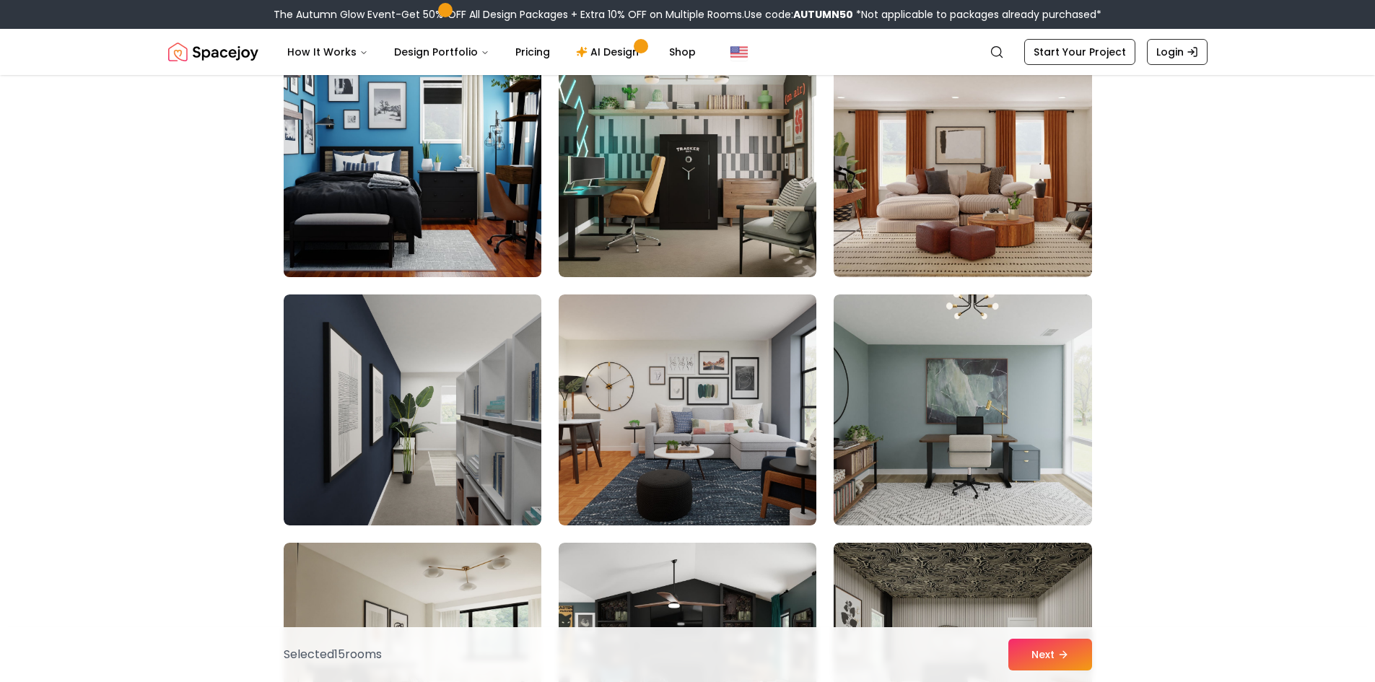
click at [425, 213] on img at bounding box center [412, 161] width 271 height 243
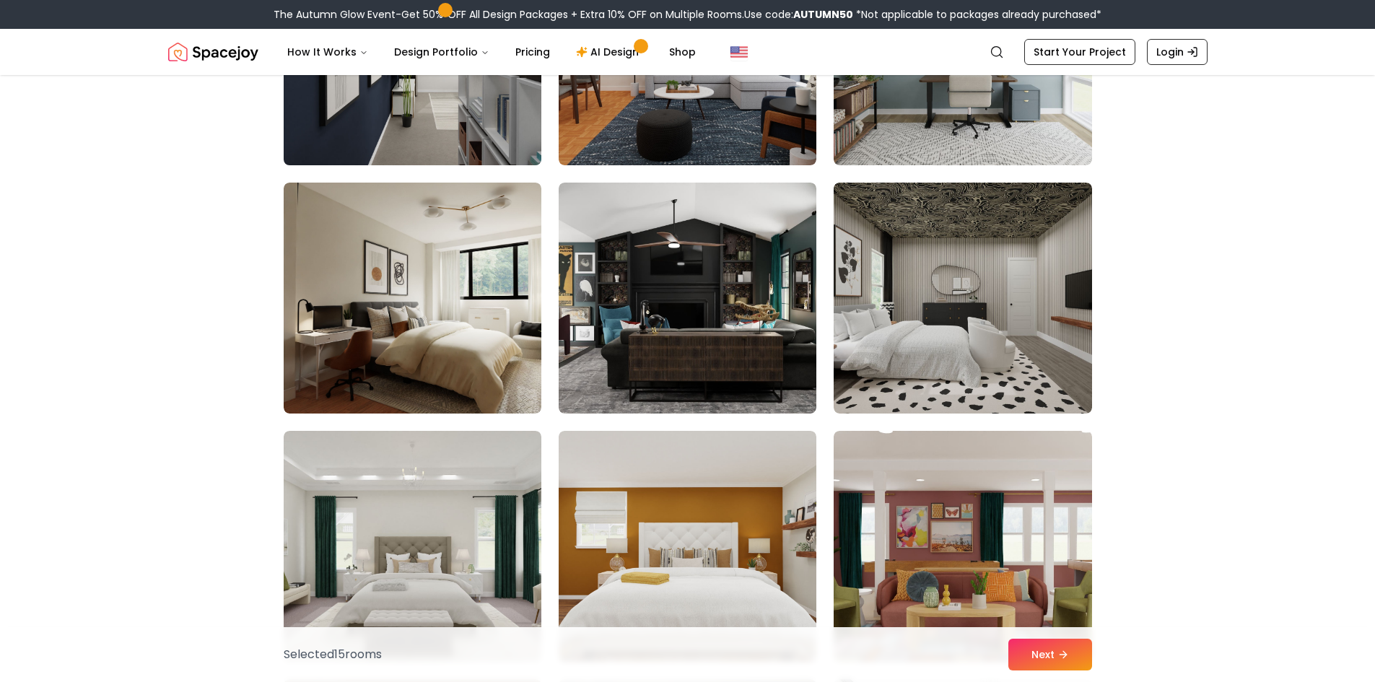
scroll to position [4981, 0]
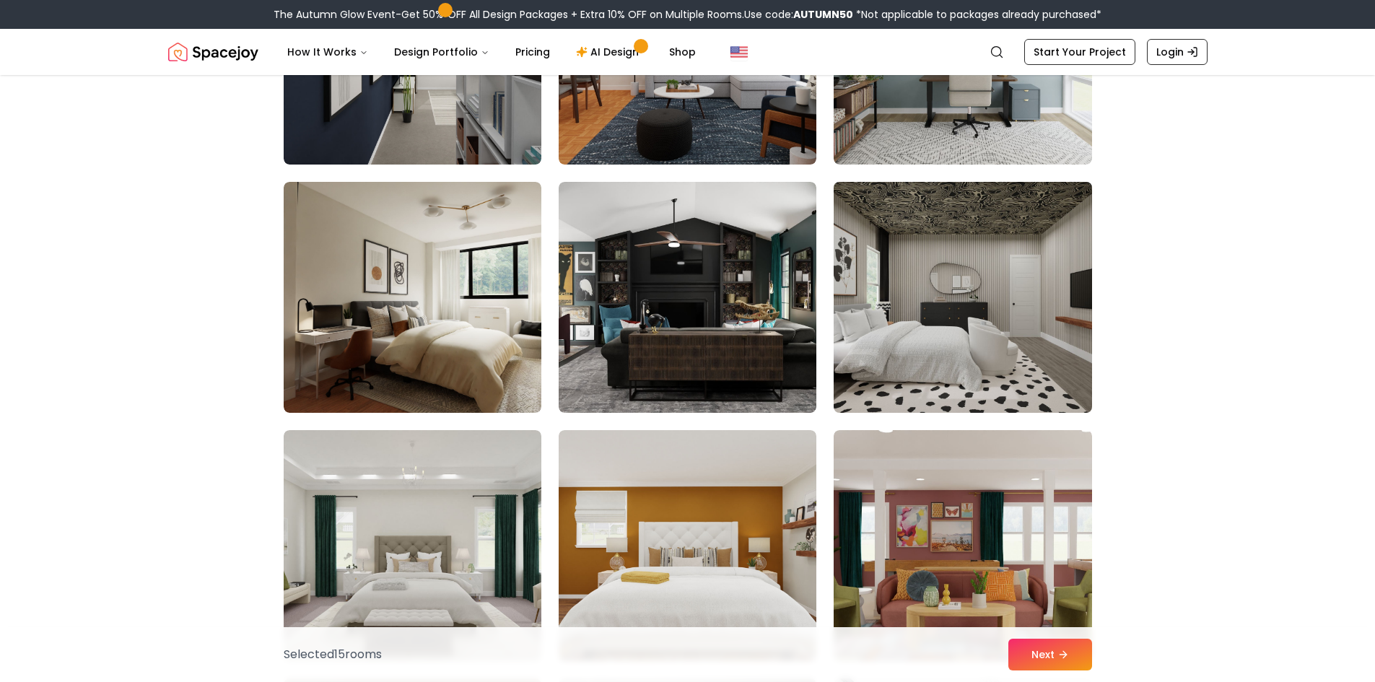
click at [998, 289] on img at bounding box center [962, 297] width 271 height 243
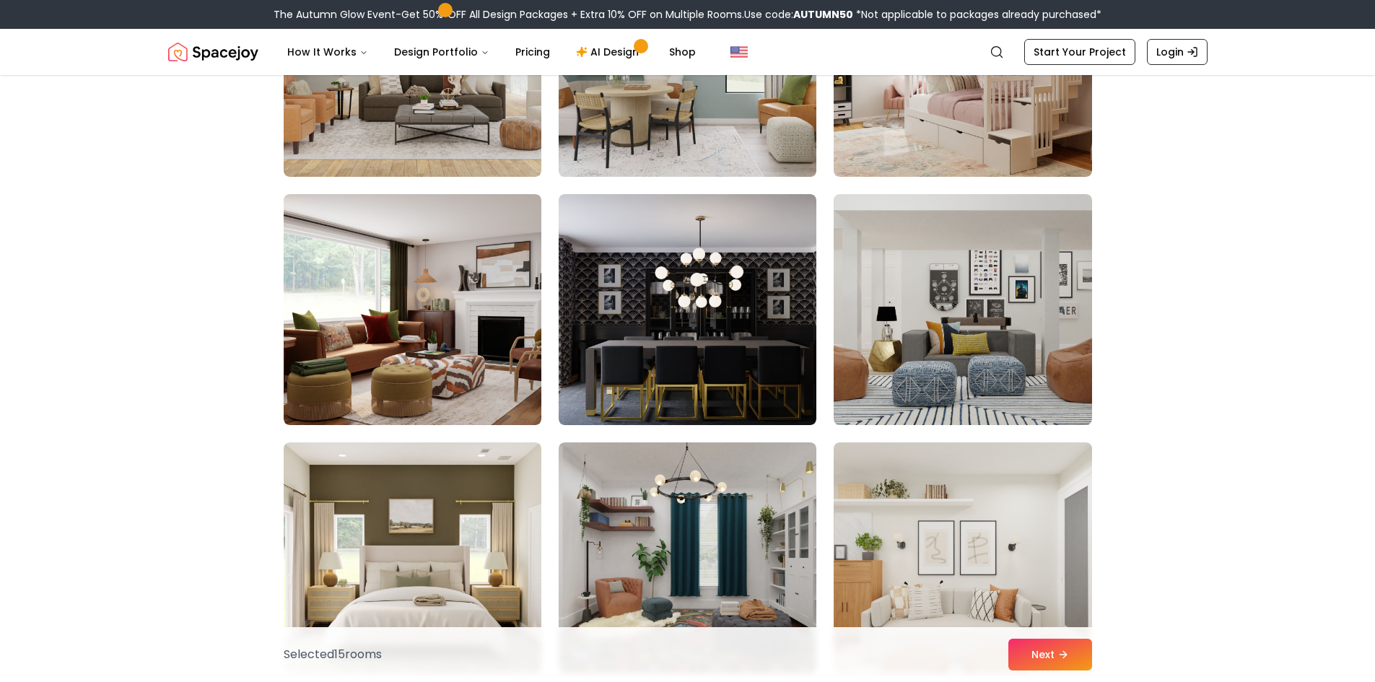
scroll to position [6714, 0]
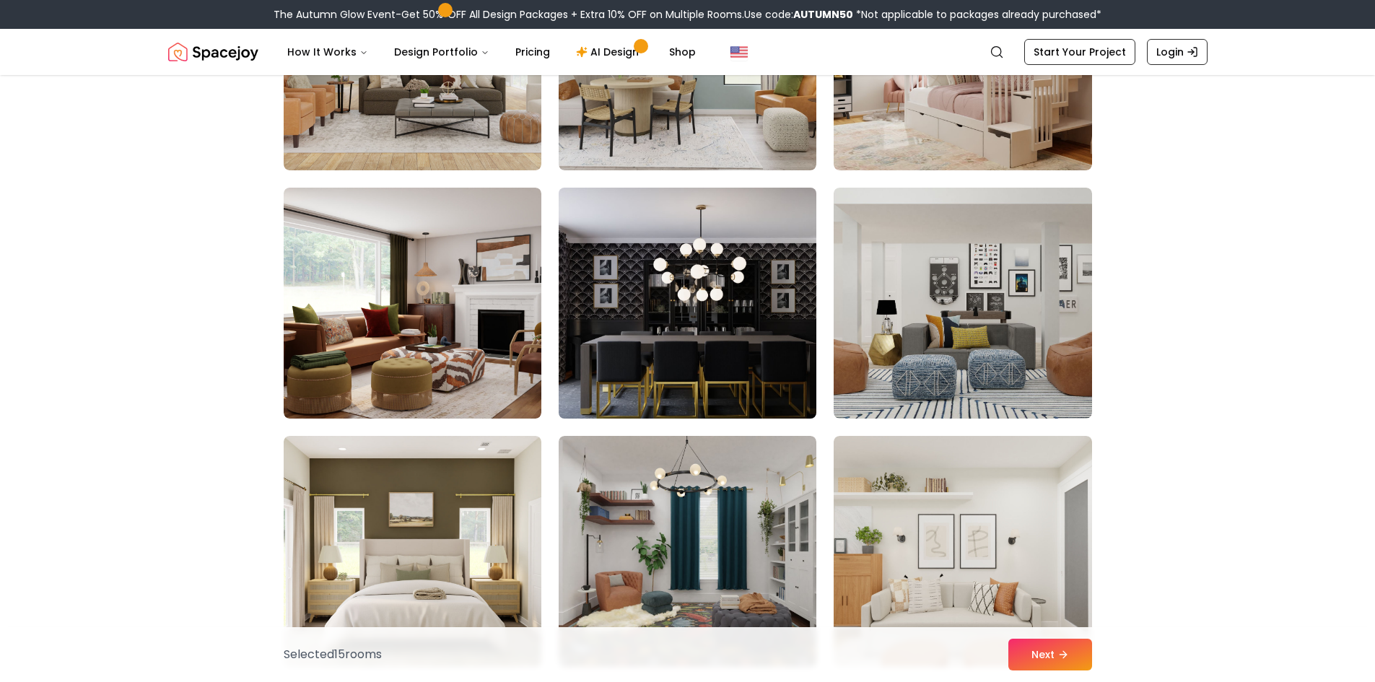
click at [727, 334] on img at bounding box center [687, 303] width 271 height 243
click at [701, 286] on img at bounding box center [687, 303] width 271 height 243
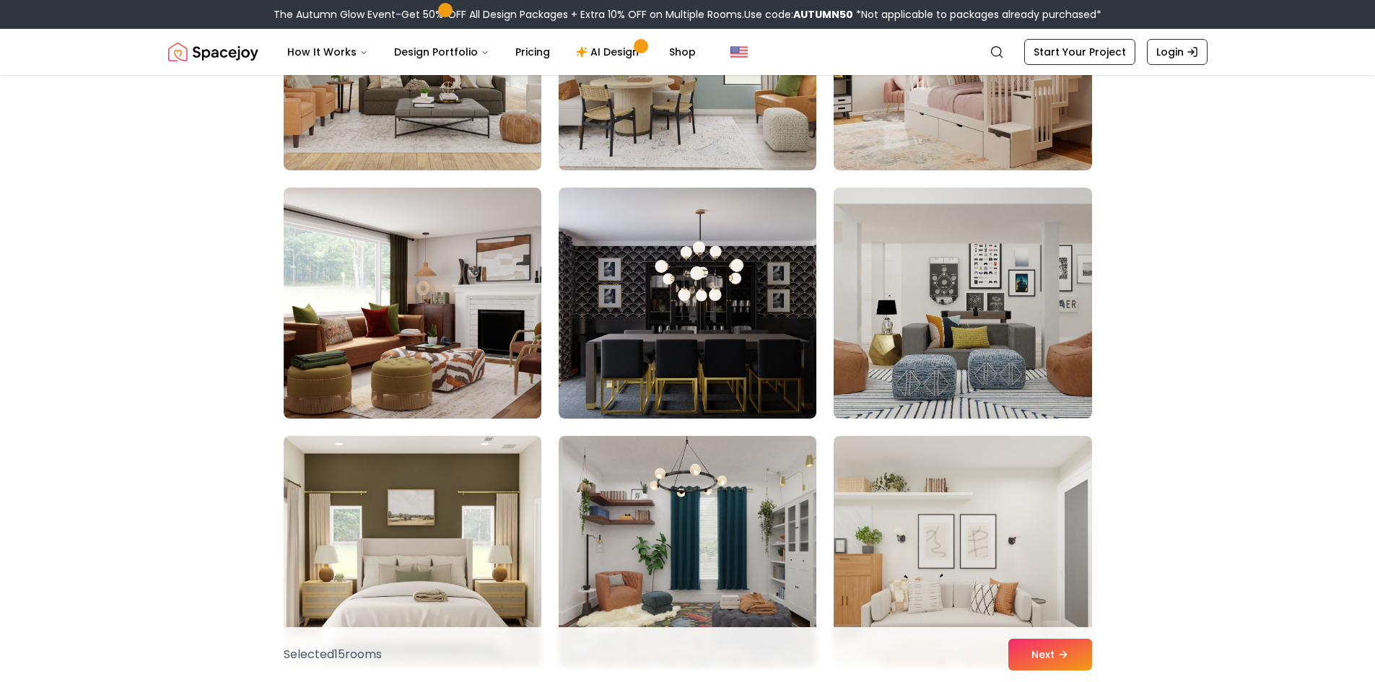
scroll to position [6931, 0]
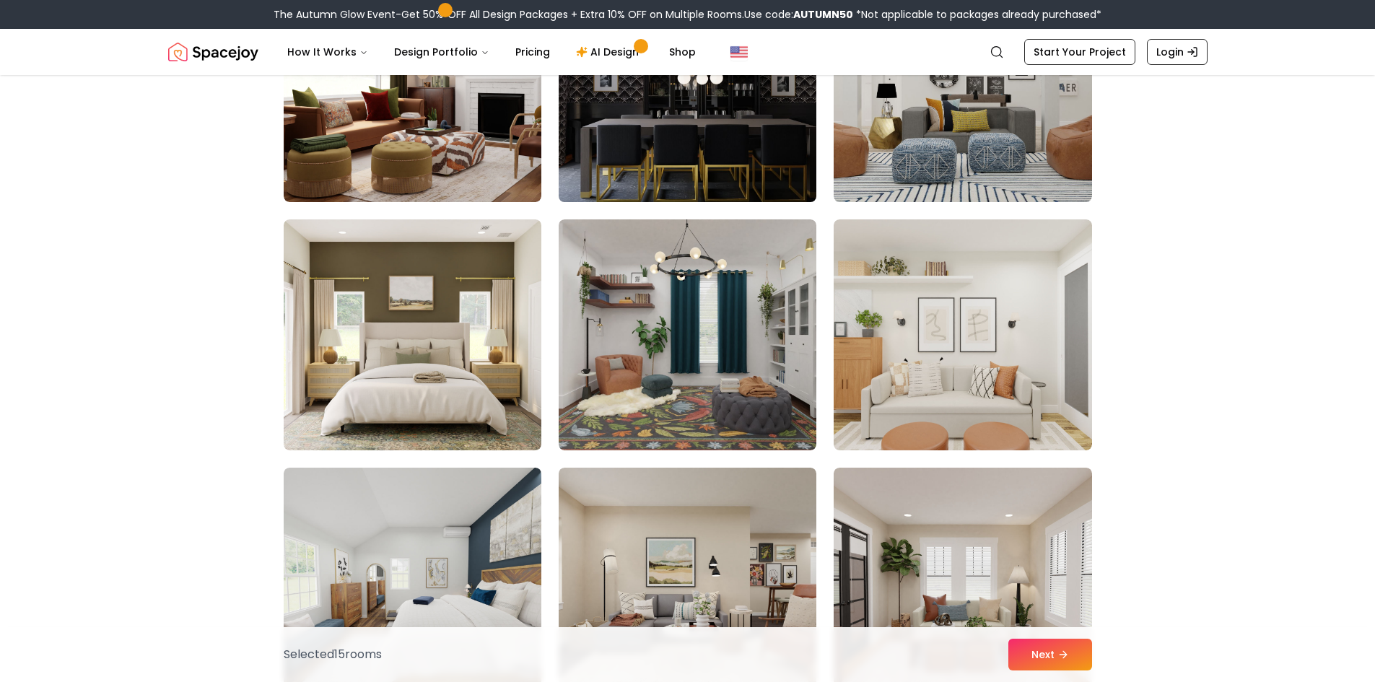
click at [640, 141] on img at bounding box center [687, 86] width 271 height 243
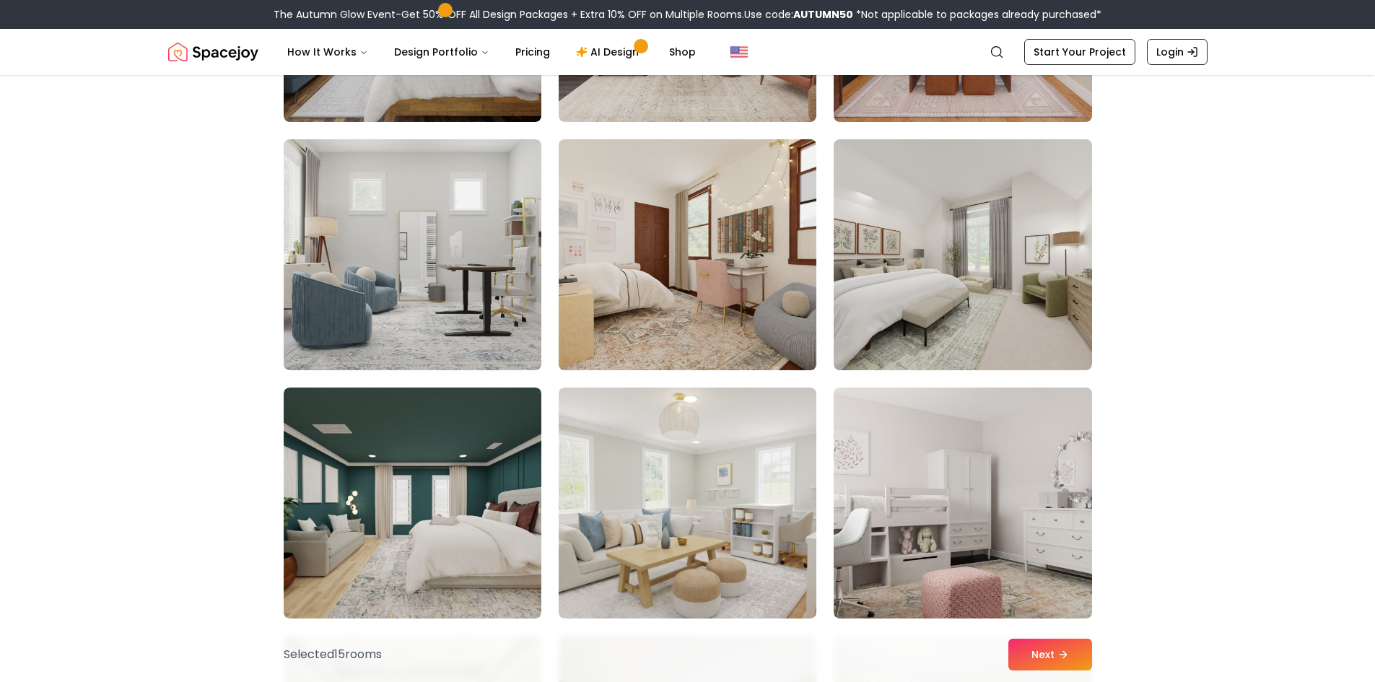
scroll to position [7508, 0]
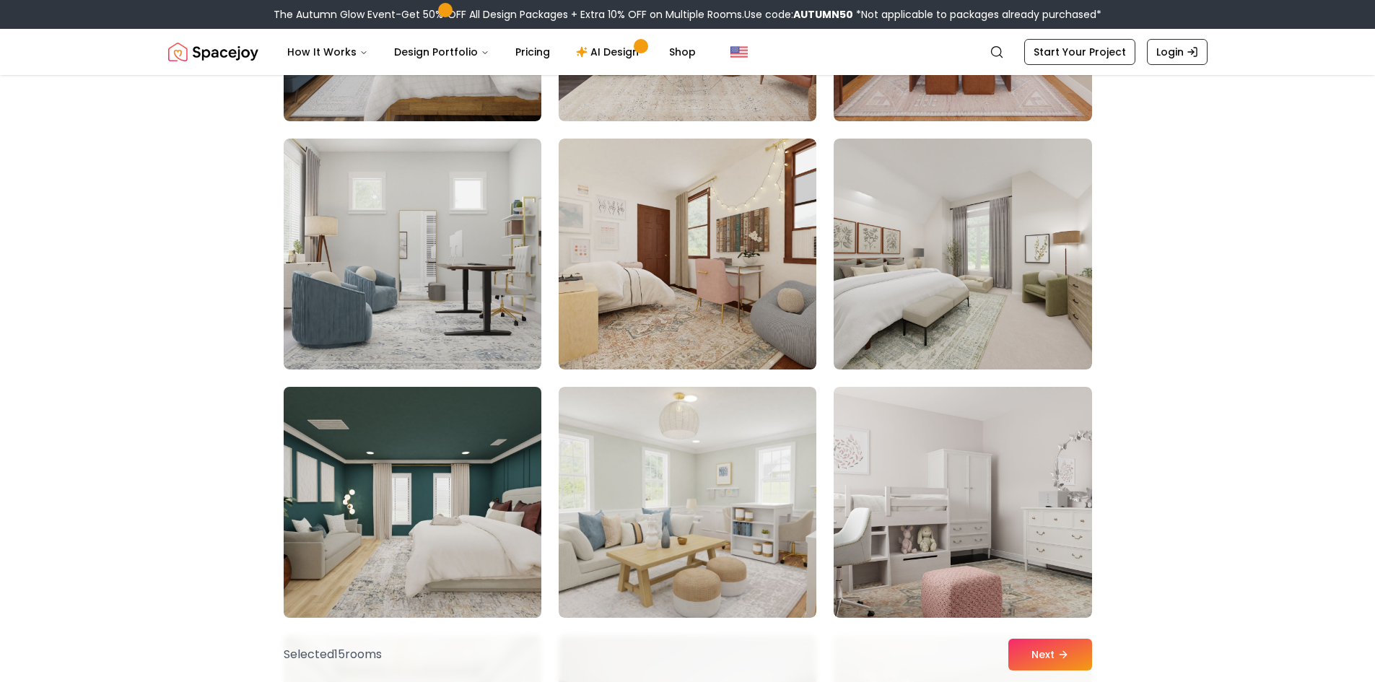
click at [491, 552] on img at bounding box center [412, 502] width 271 height 243
click at [465, 502] on img at bounding box center [412, 502] width 271 height 243
click at [1053, 653] on button "Next" at bounding box center [1051, 655] width 84 height 32
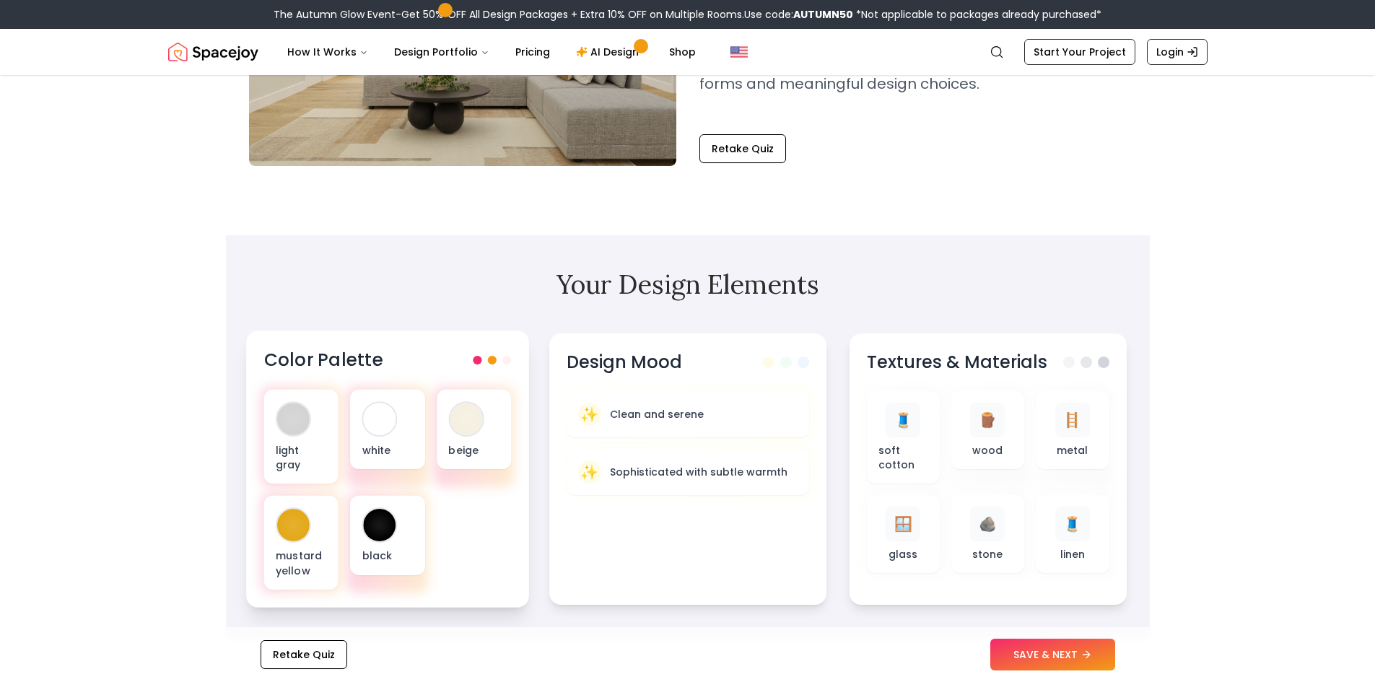
scroll to position [289, 0]
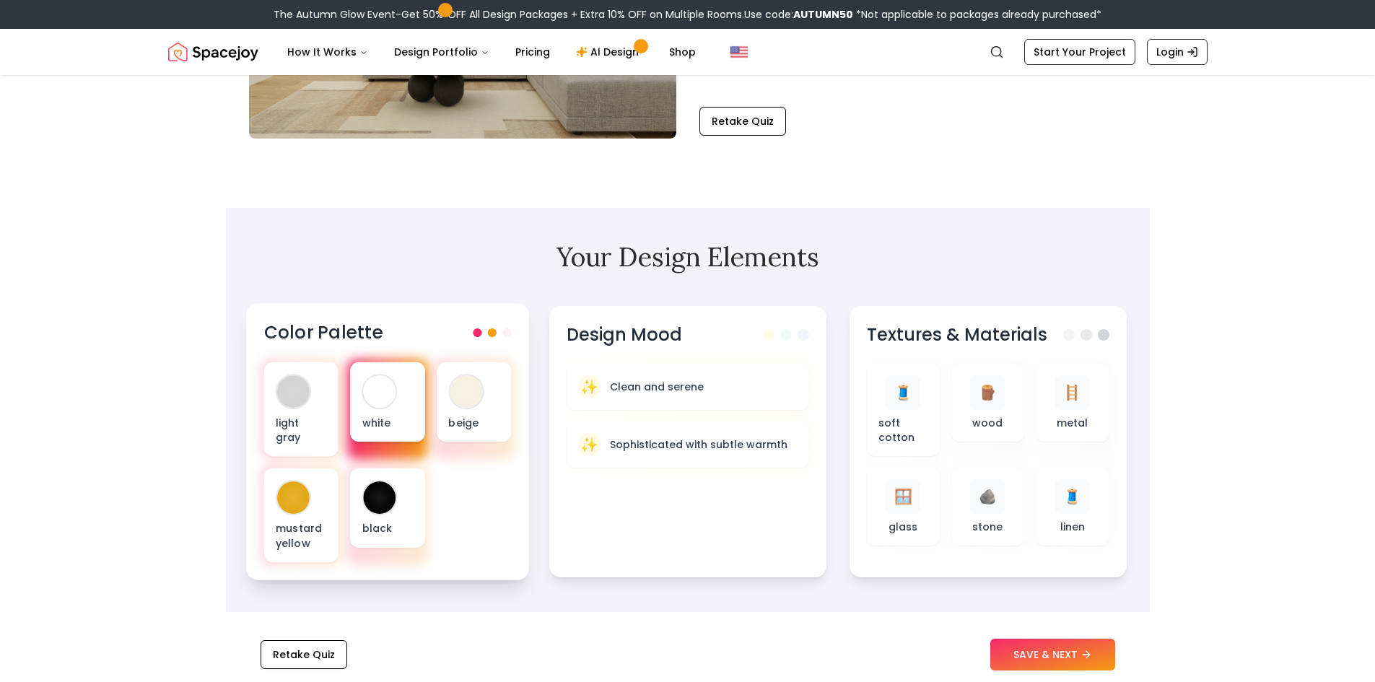
click at [374, 396] on div at bounding box center [379, 391] width 32 height 32
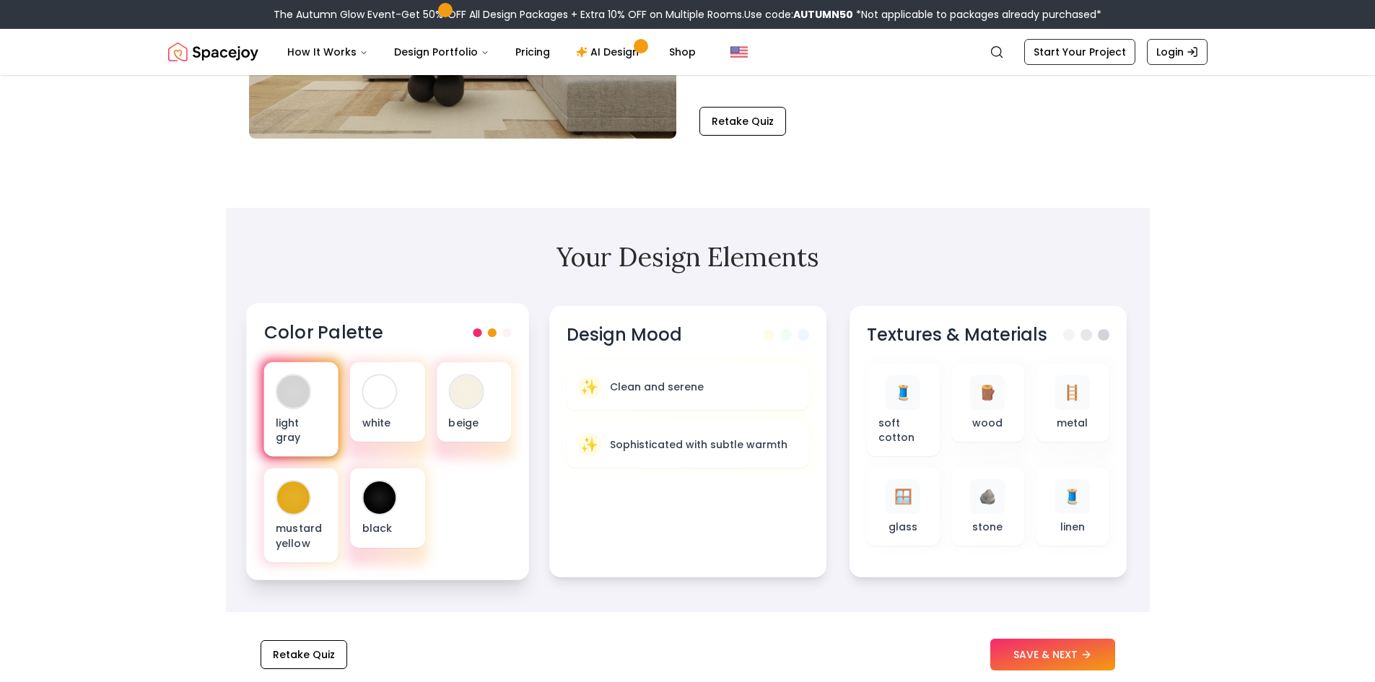
click at [293, 407] on div at bounding box center [293, 391] width 32 height 32
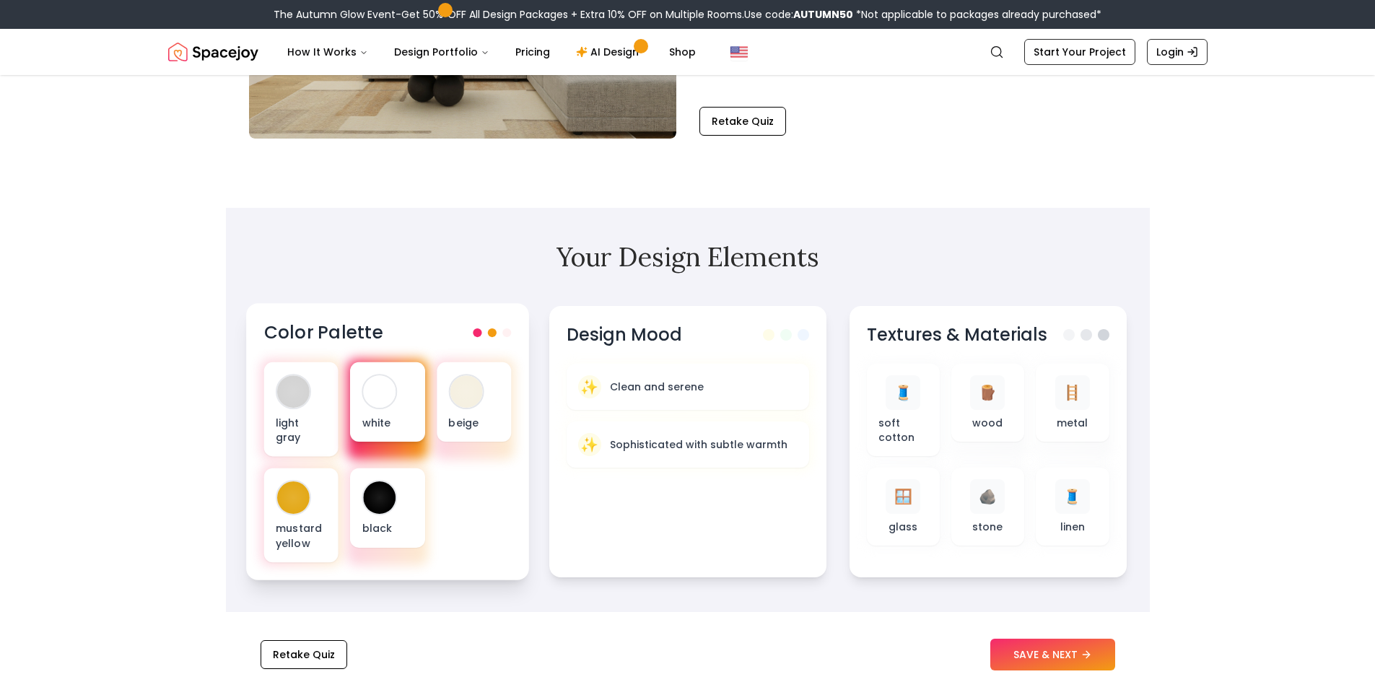
click at [375, 409] on div "white" at bounding box center [387, 401] width 74 height 79
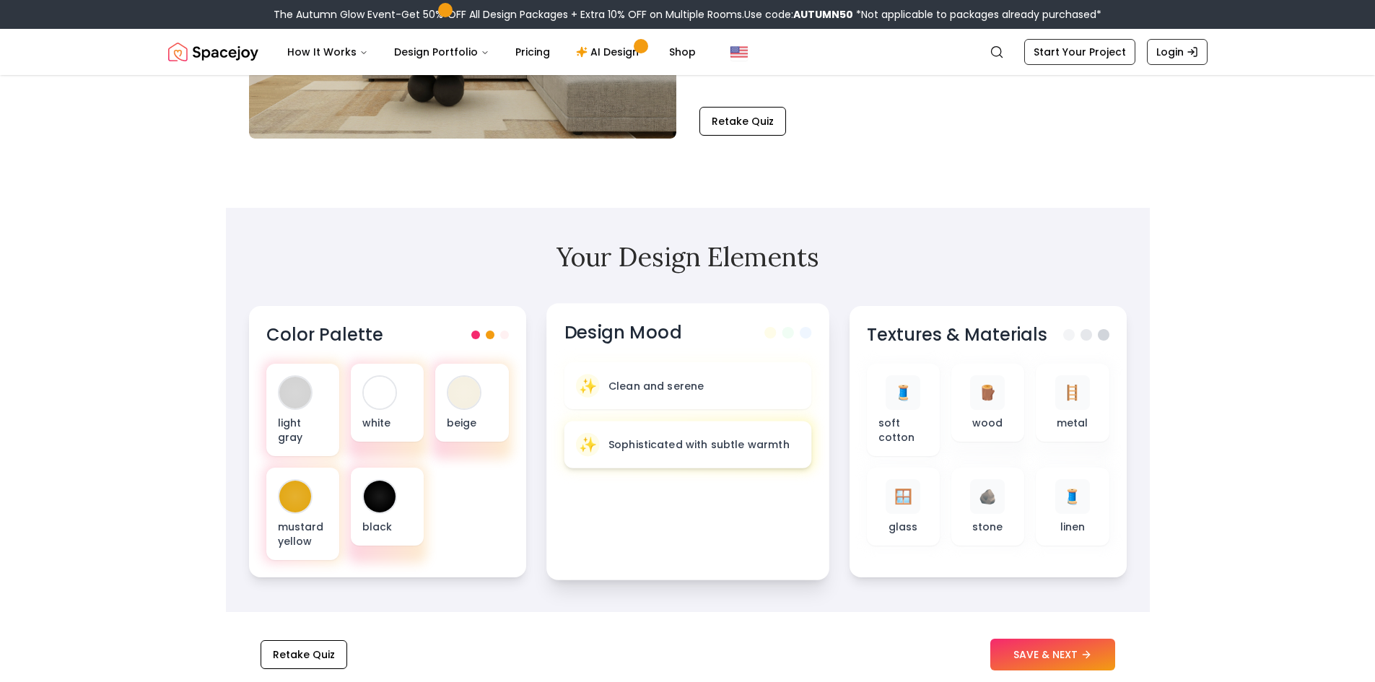
click at [617, 446] on p "Sophisticated with subtle warmth" at bounding box center [698, 445] width 181 height 14
click at [897, 505] on span "🪟" at bounding box center [901, 497] width 19 height 21
click at [1073, 505] on span "🧵" at bounding box center [1074, 497] width 19 height 21
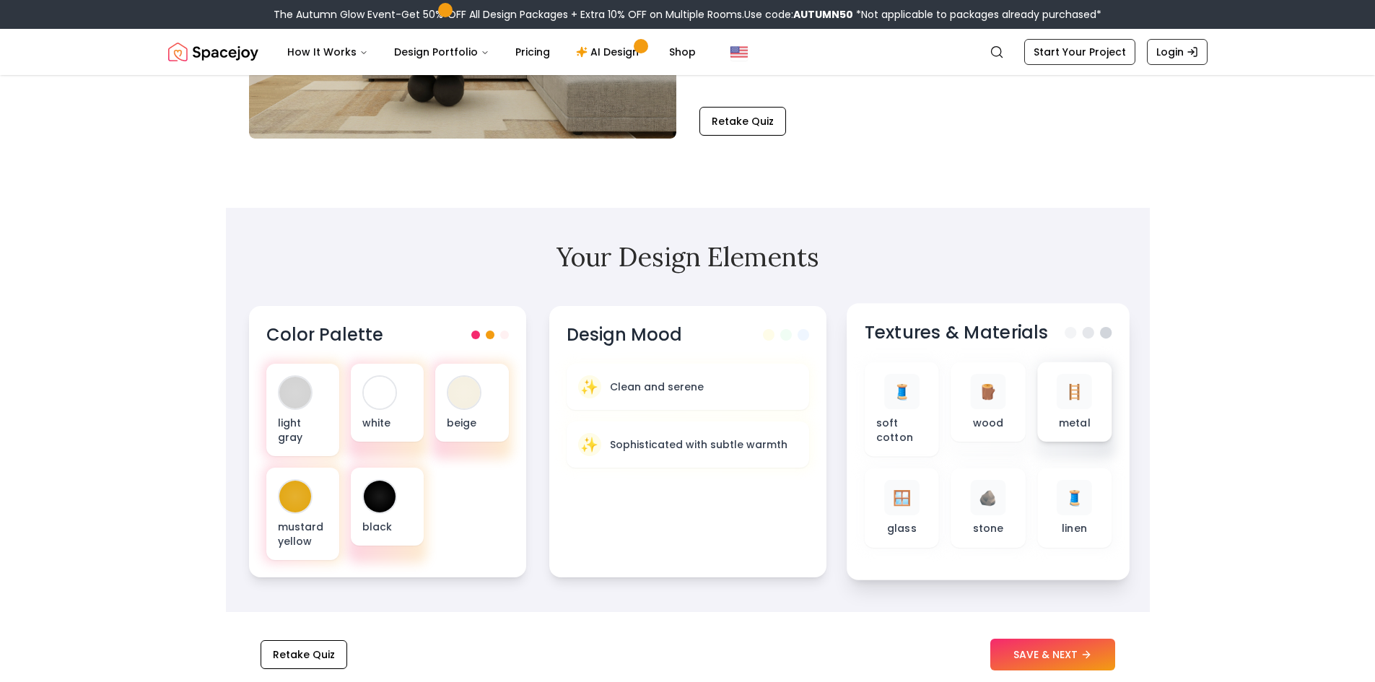
click at [1074, 404] on div "🪜" at bounding box center [1074, 391] width 35 height 35
click at [905, 422] on p "soft cotton" at bounding box center [901, 430] width 51 height 30
click at [1054, 659] on button "SAVE & NEXT" at bounding box center [1053, 655] width 125 height 32
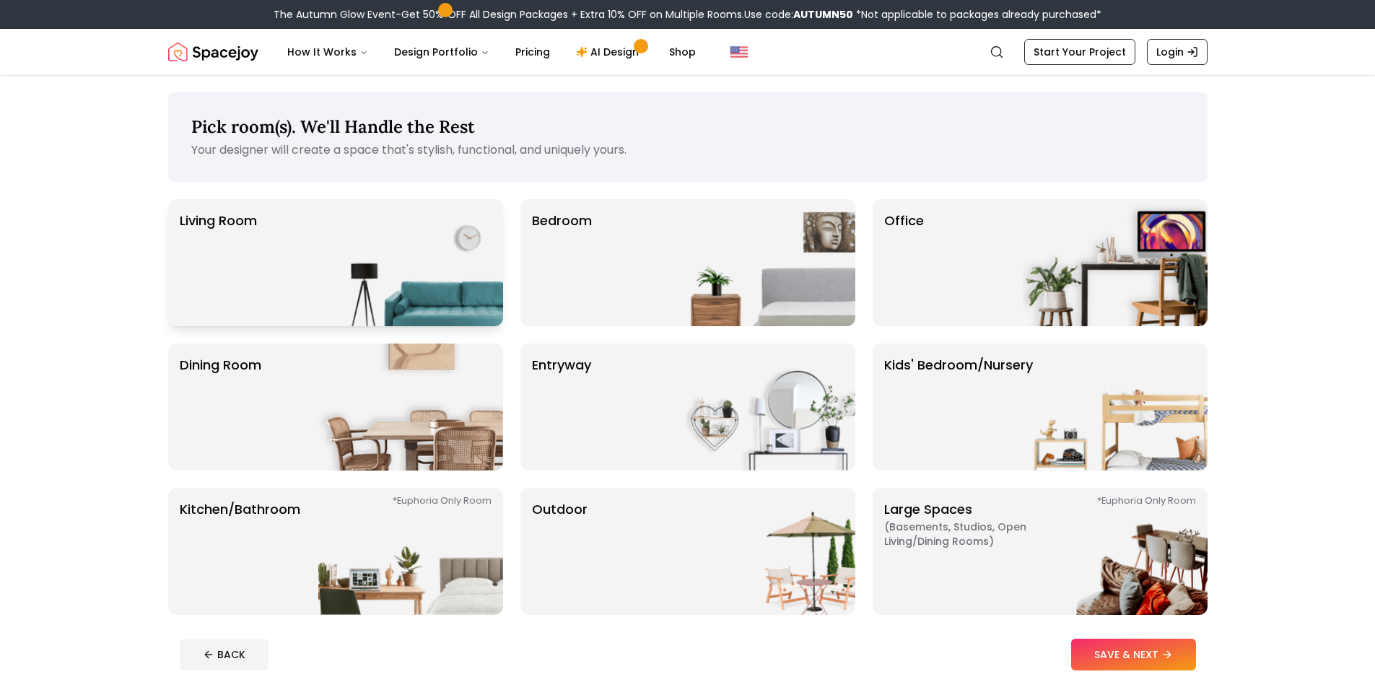
click at [292, 259] on div "Living Room" at bounding box center [335, 262] width 335 height 127
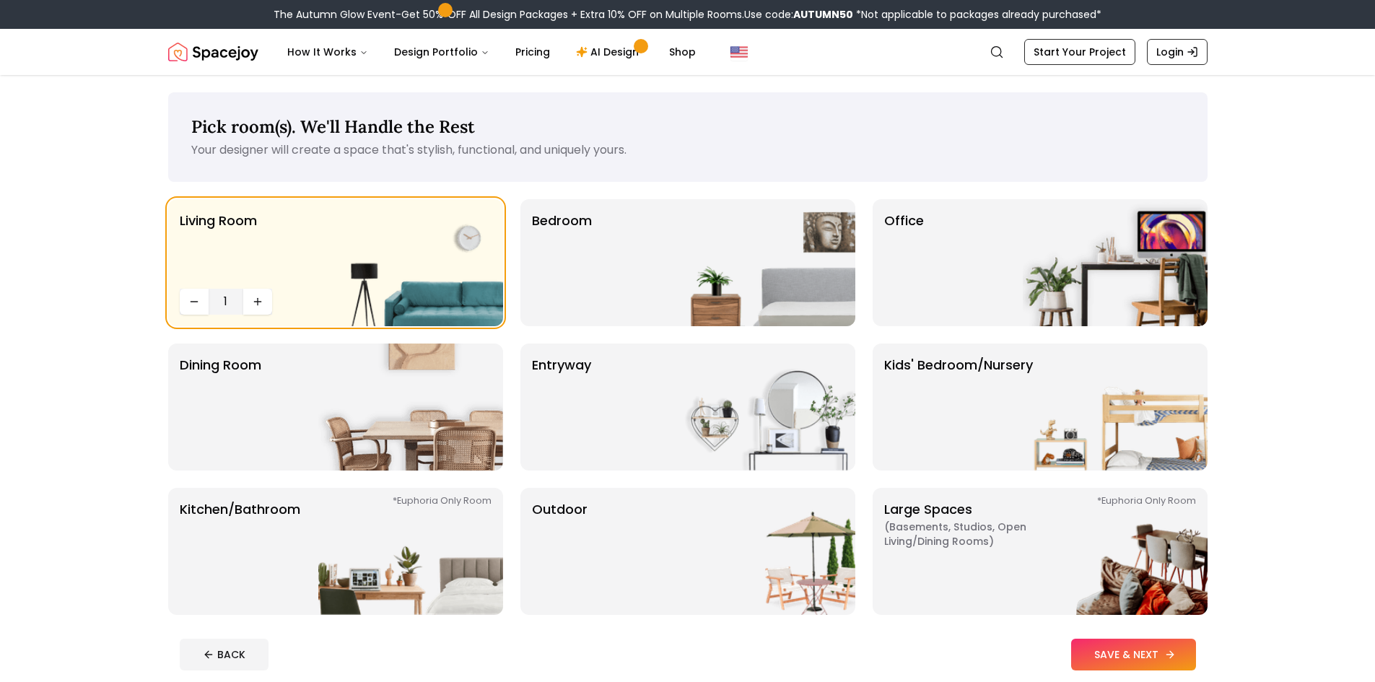
click at [1167, 656] on icon at bounding box center [1171, 655] width 12 height 12
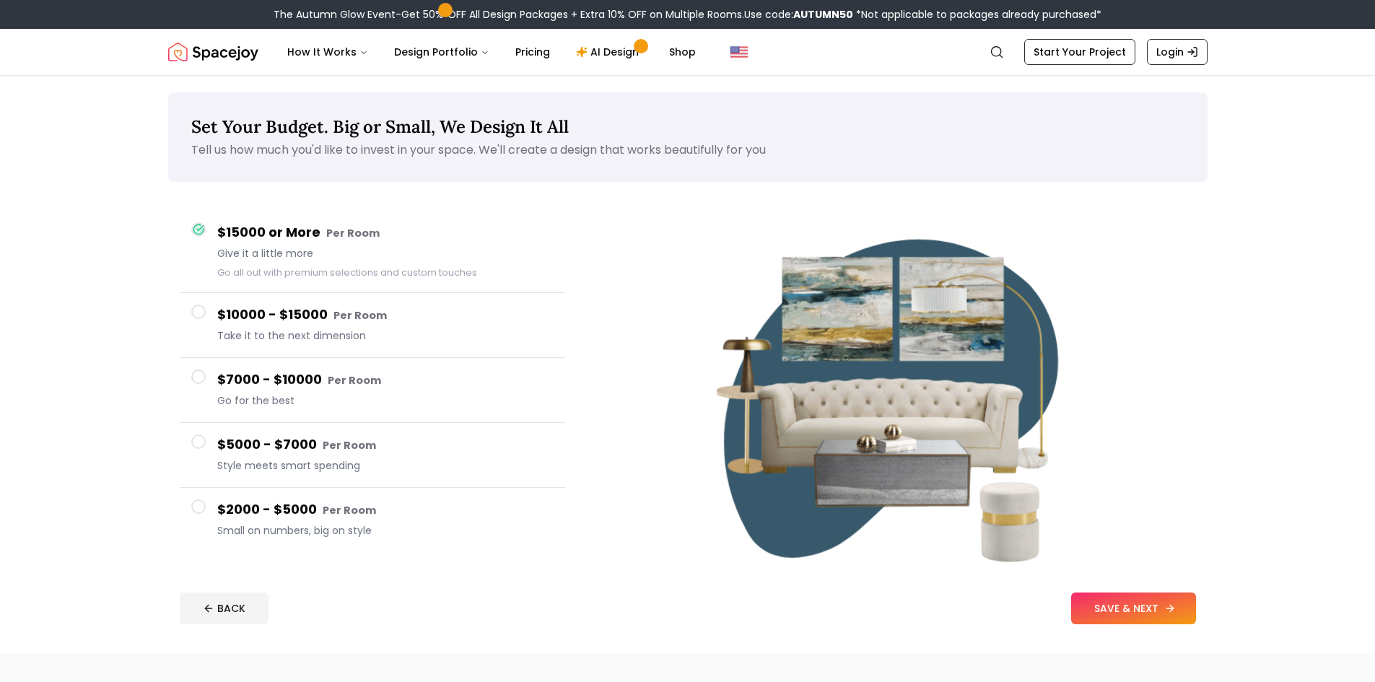
click at [1149, 607] on button "SAVE & NEXT" at bounding box center [1133, 609] width 125 height 32
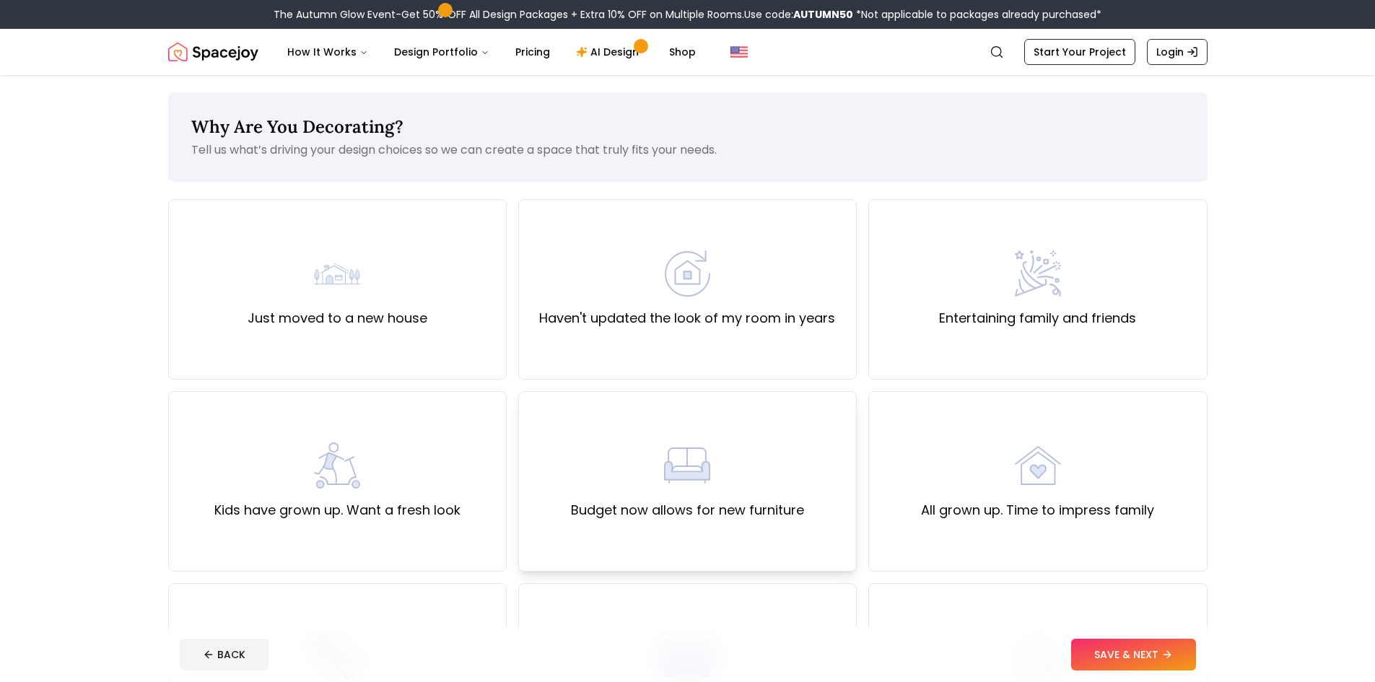
click at [687, 520] on label "Budget now allows for new furniture" at bounding box center [687, 510] width 233 height 20
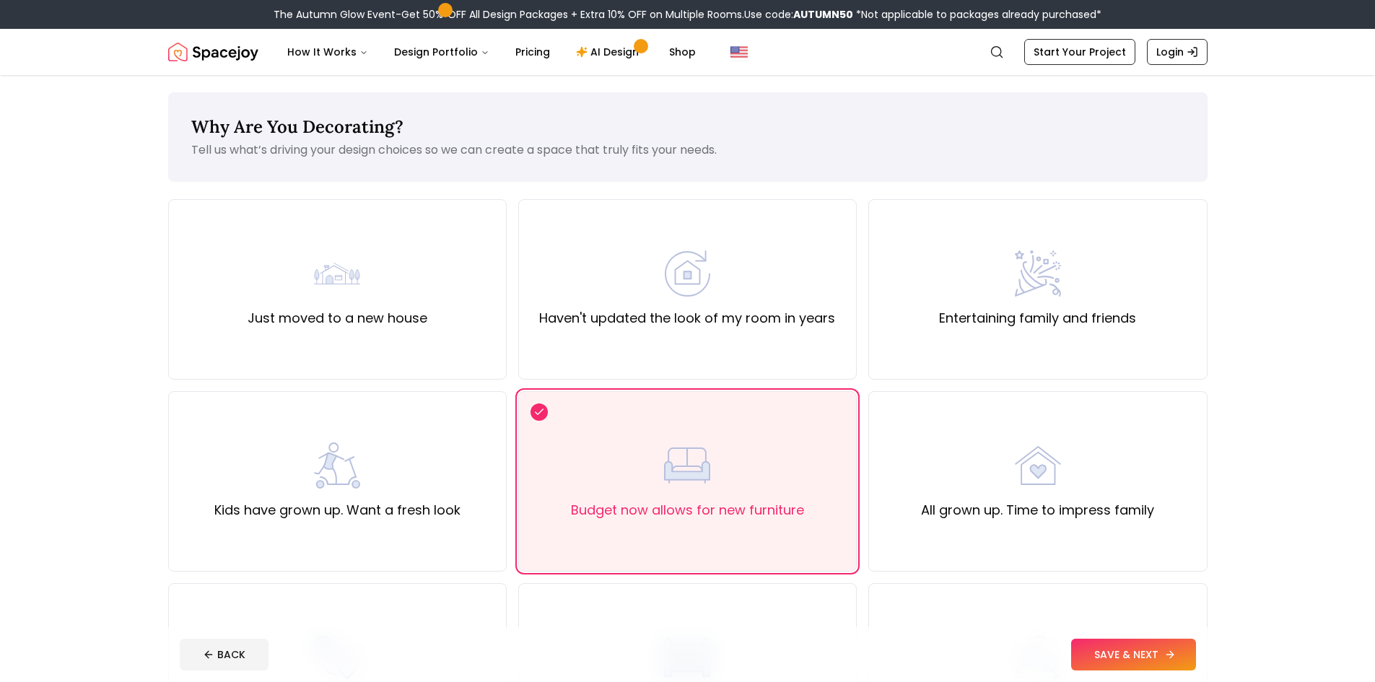
click at [1162, 656] on button "SAVE & NEXT" at bounding box center [1133, 655] width 125 height 32
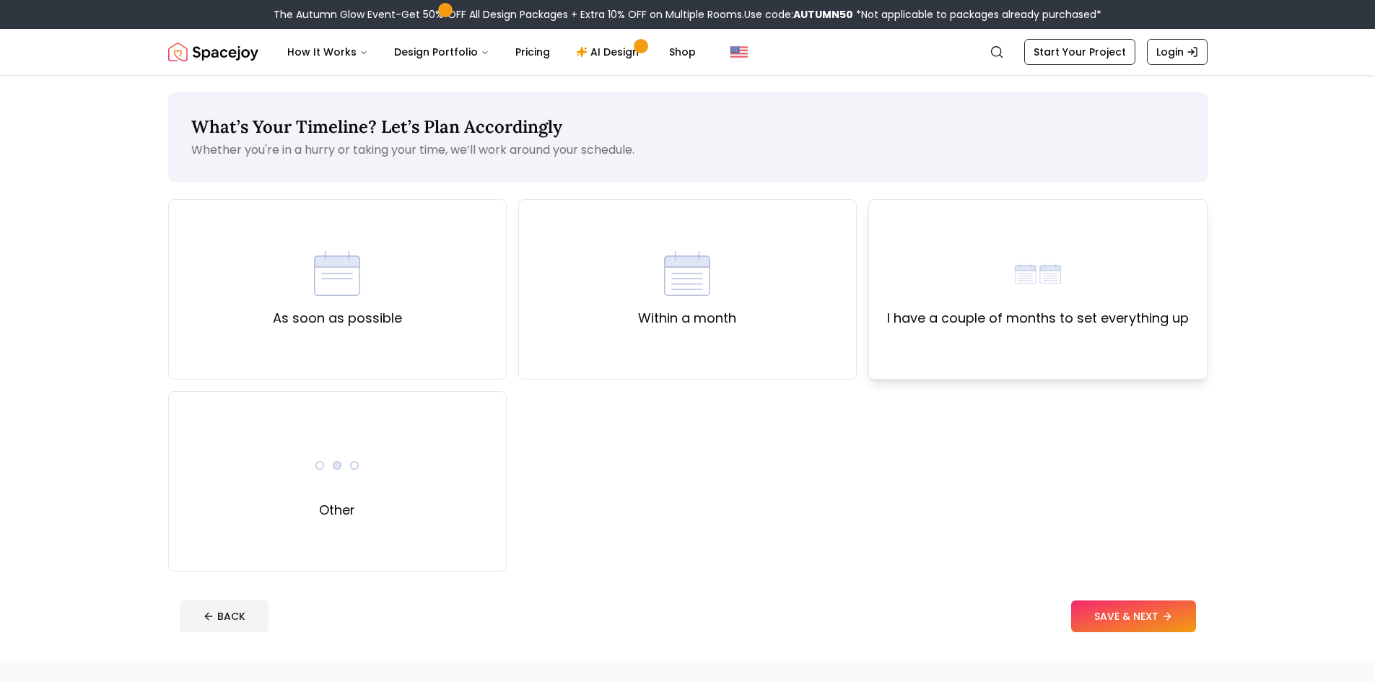
click at [920, 332] on div "I have a couple of months to set everything up" at bounding box center [1038, 289] width 339 height 180
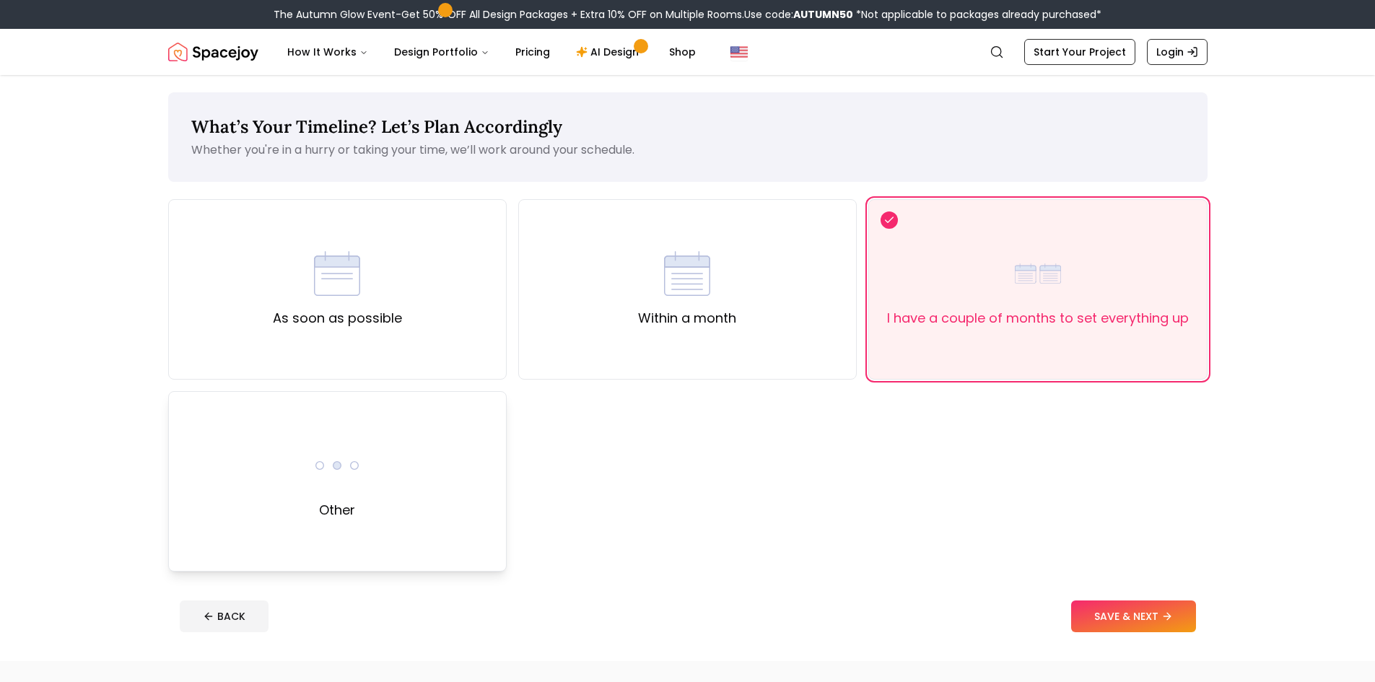
click at [331, 515] on label "Other" at bounding box center [337, 510] width 36 height 20
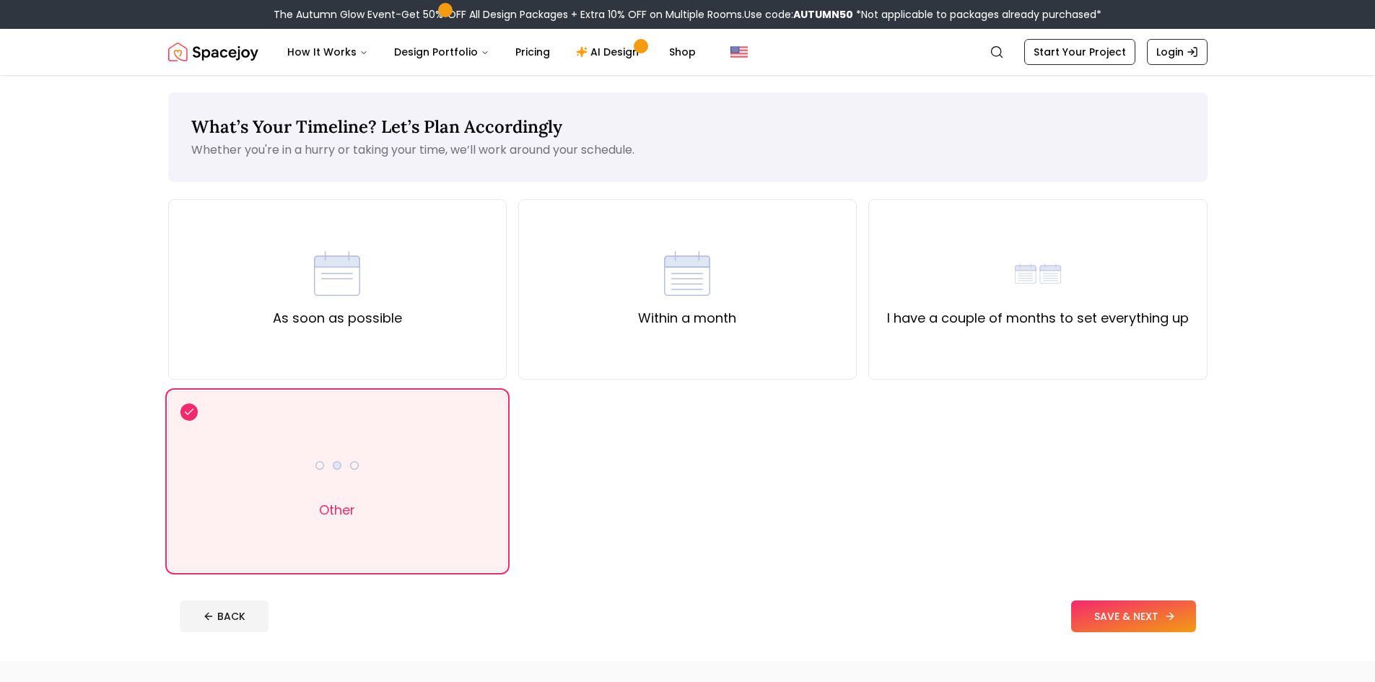
click at [1165, 617] on icon at bounding box center [1171, 617] width 12 height 12
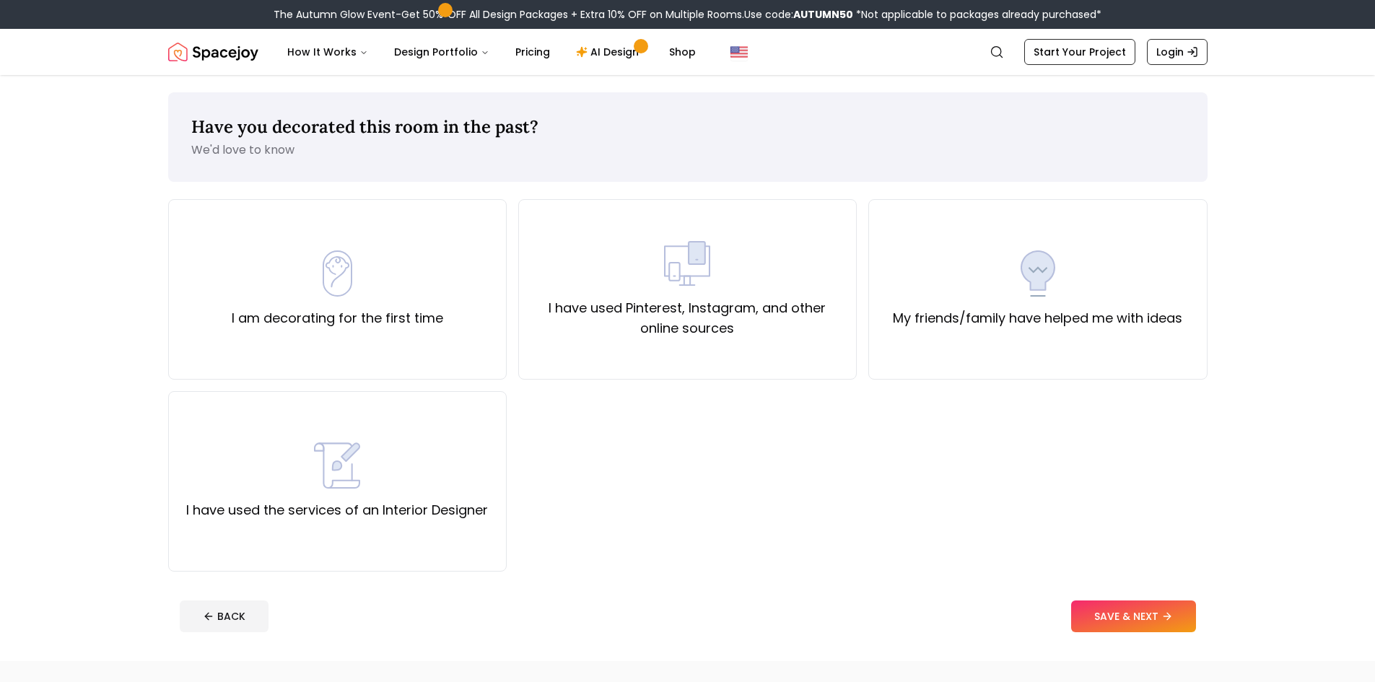
click at [1144, 627] on button "SAVE & NEXT" at bounding box center [1133, 617] width 125 height 32
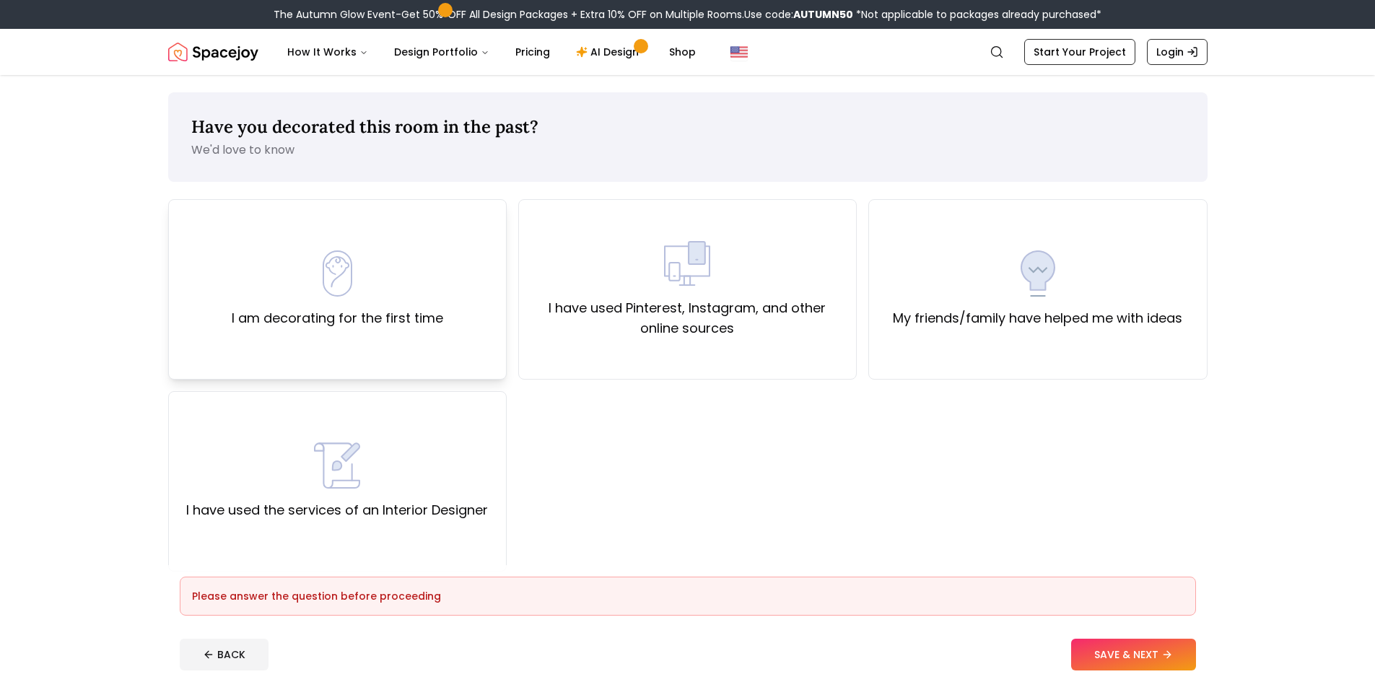
click at [362, 325] on label "I am decorating for the first time" at bounding box center [338, 318] width 212 height 20
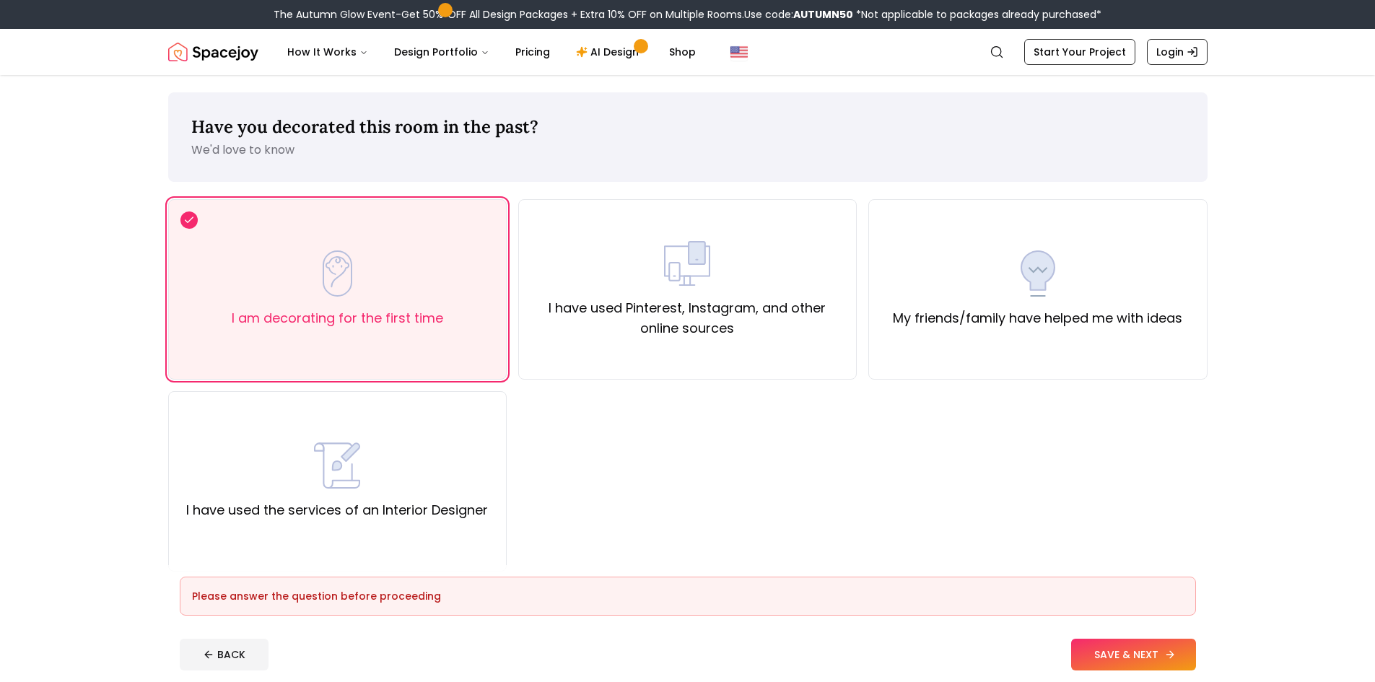
click at [1154, 650] on button "SAVE & NEXT" at bounding box center [1133, 655] width 125 height 32
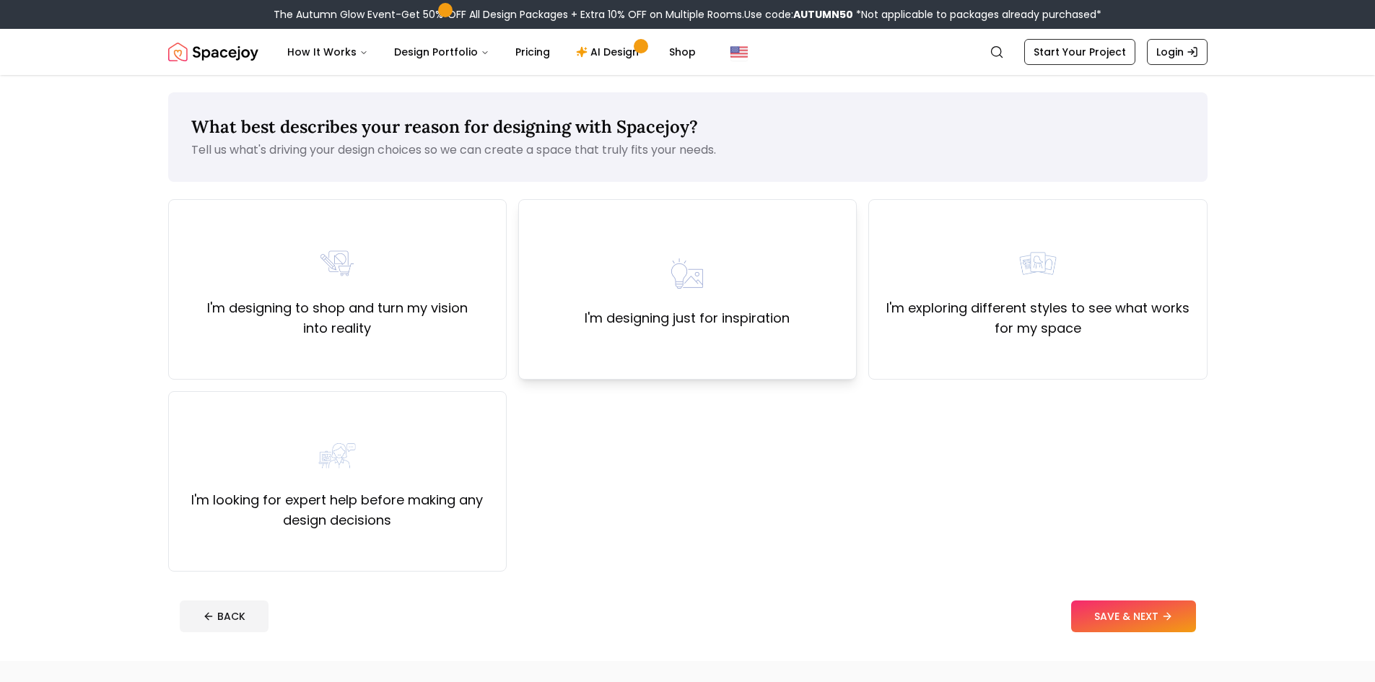
click at [798, 350] on div "I'm designing just for inspiration" at bounding box center [687, 289] width 339 height 180
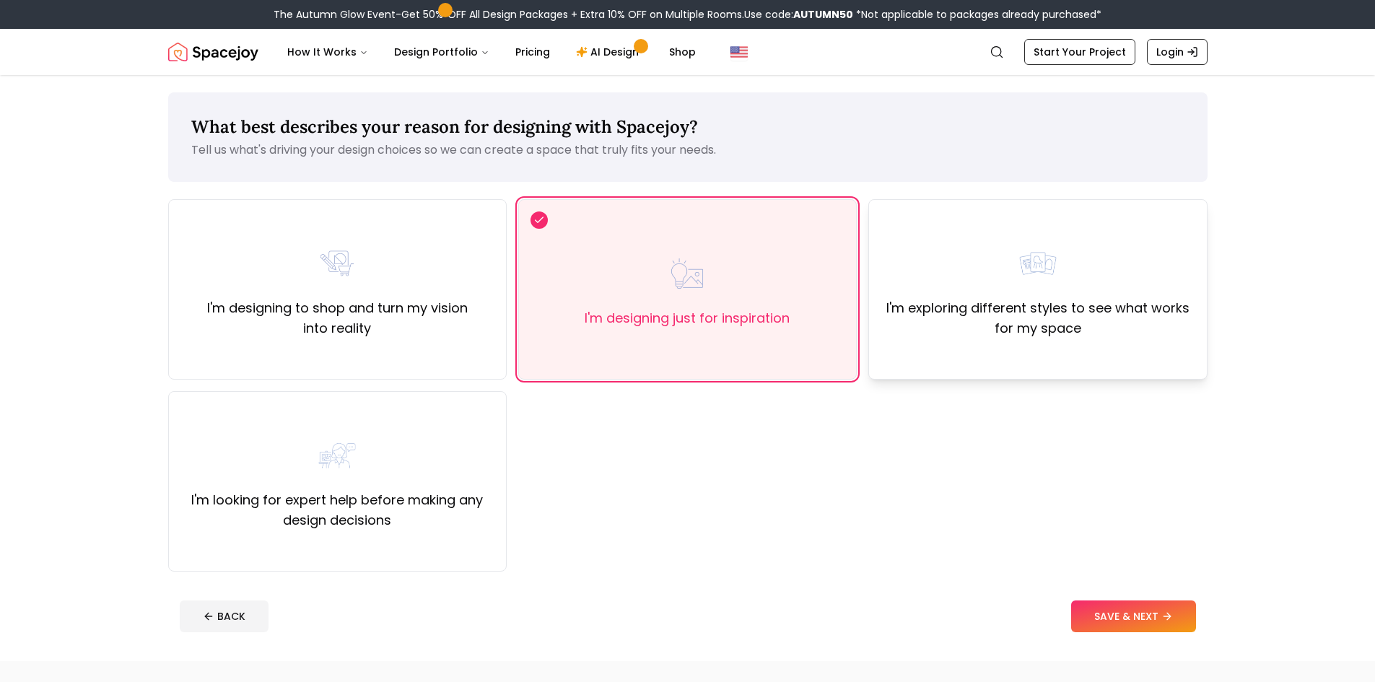
click at [1014, 297] on div "I'm exploring different styles to see what works for my space" at bounding box center [1038, 289] width 314 height 98
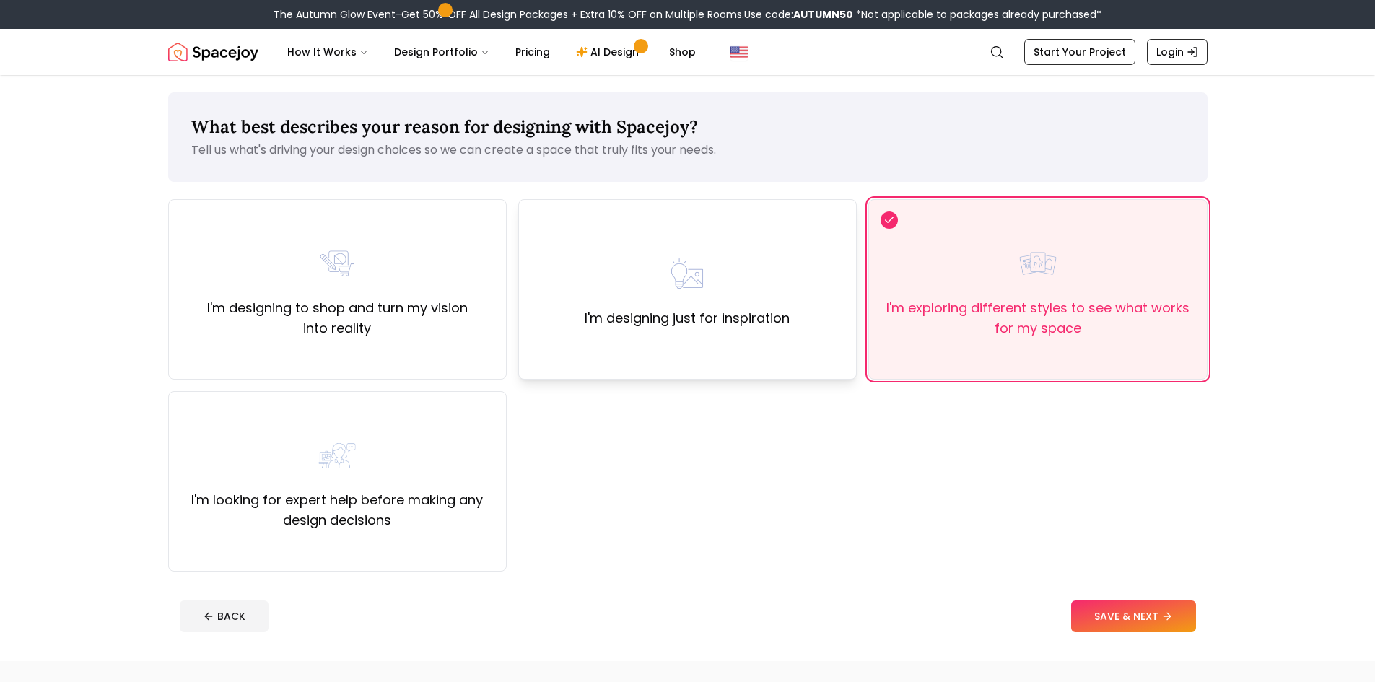
click at [703, 321] on label "I'm designing just for inspiration" at bounding box center [687, 318] width 205 height 20
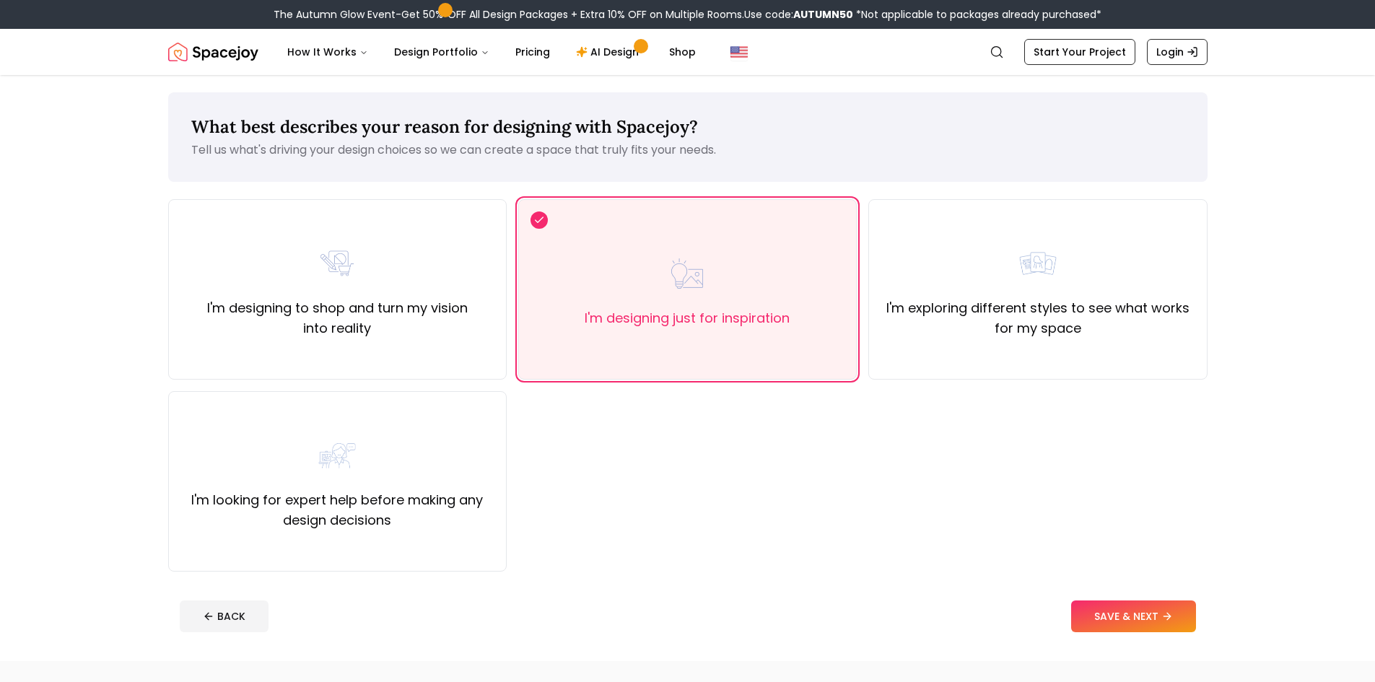
click at [1154, 617] on button "SAVE & NEXT" at bounding box center [1133, 617] width 125 height 32
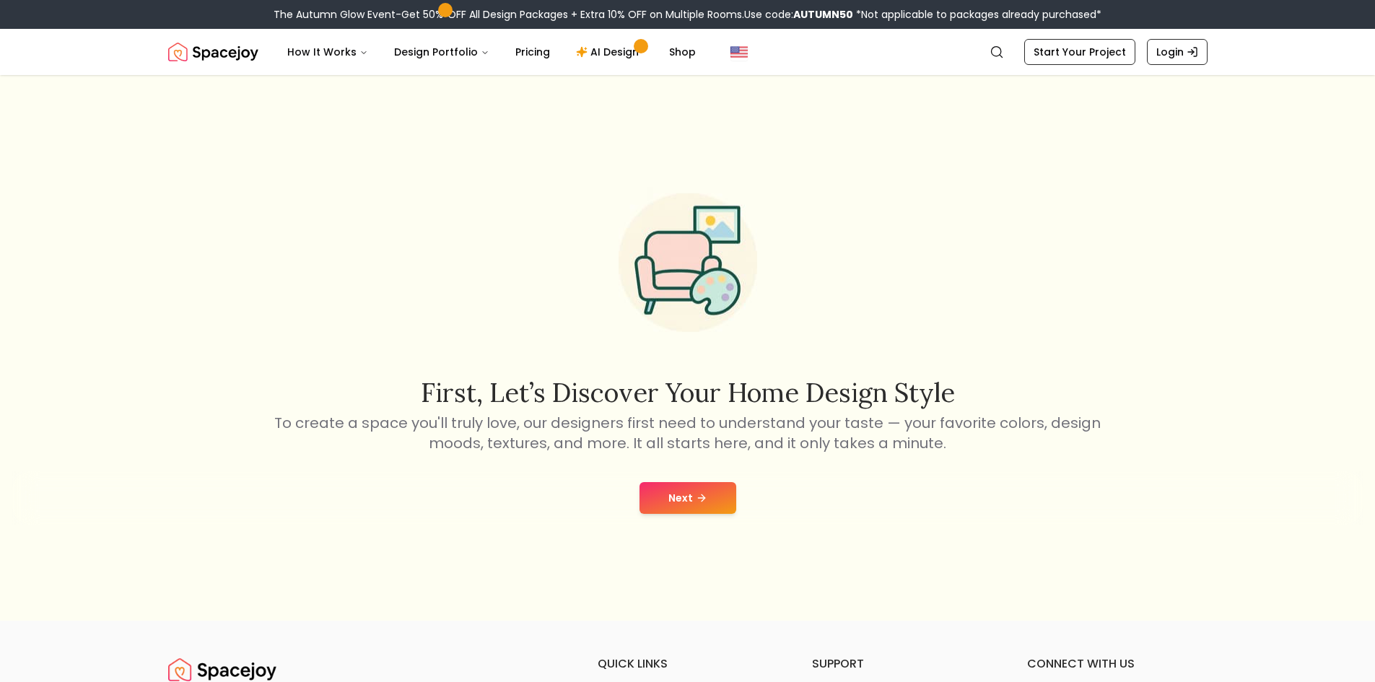
click at [695, 491] on button "Next" at bounding box center [688, 498] width 97 height 32
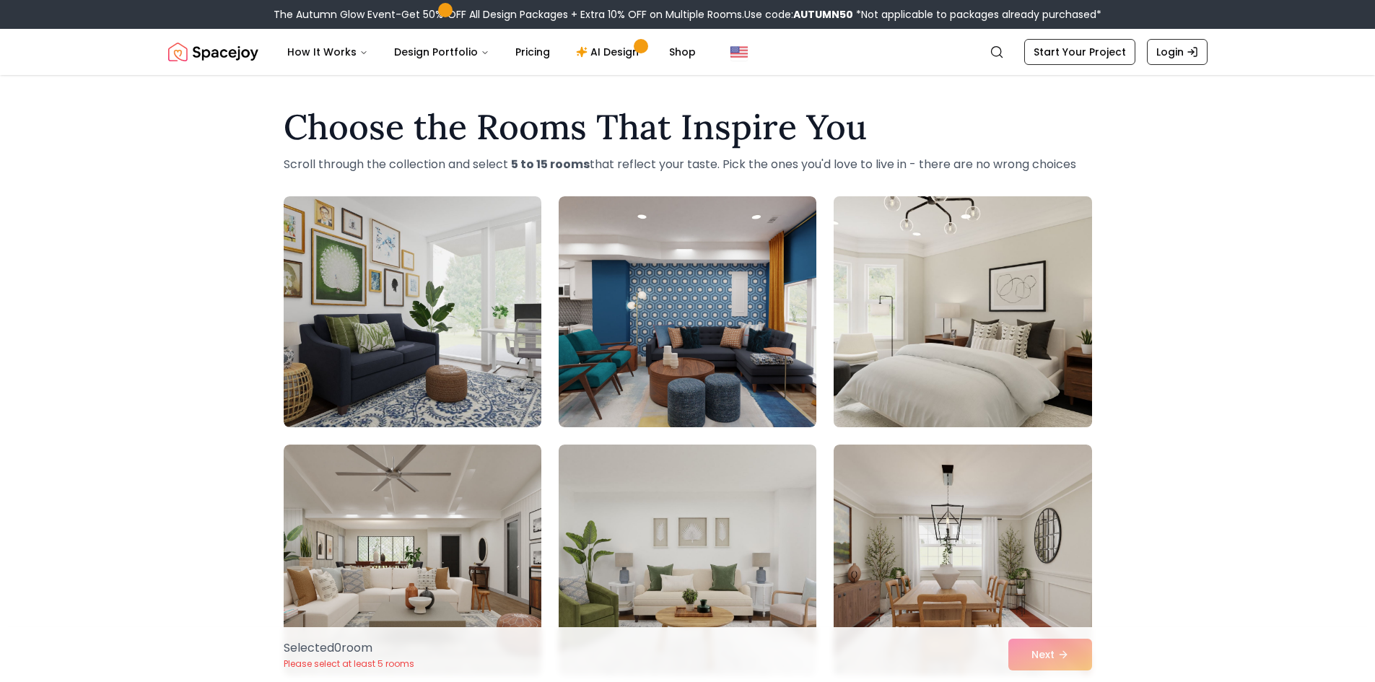
click at [967, 341] on img at bounding box center [962, 312] width 271 height 243
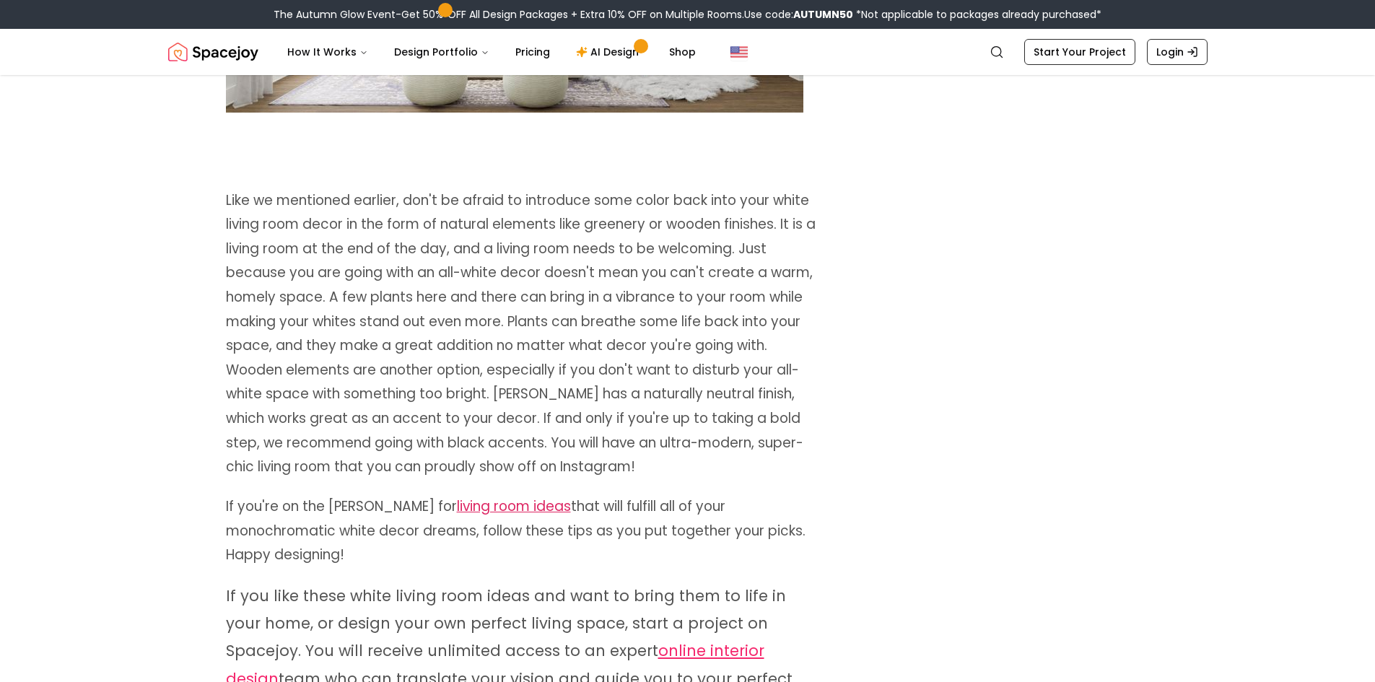
click at [457, 497] on link "living room ideas" at bounding box center [514, 506] width 114 height 19
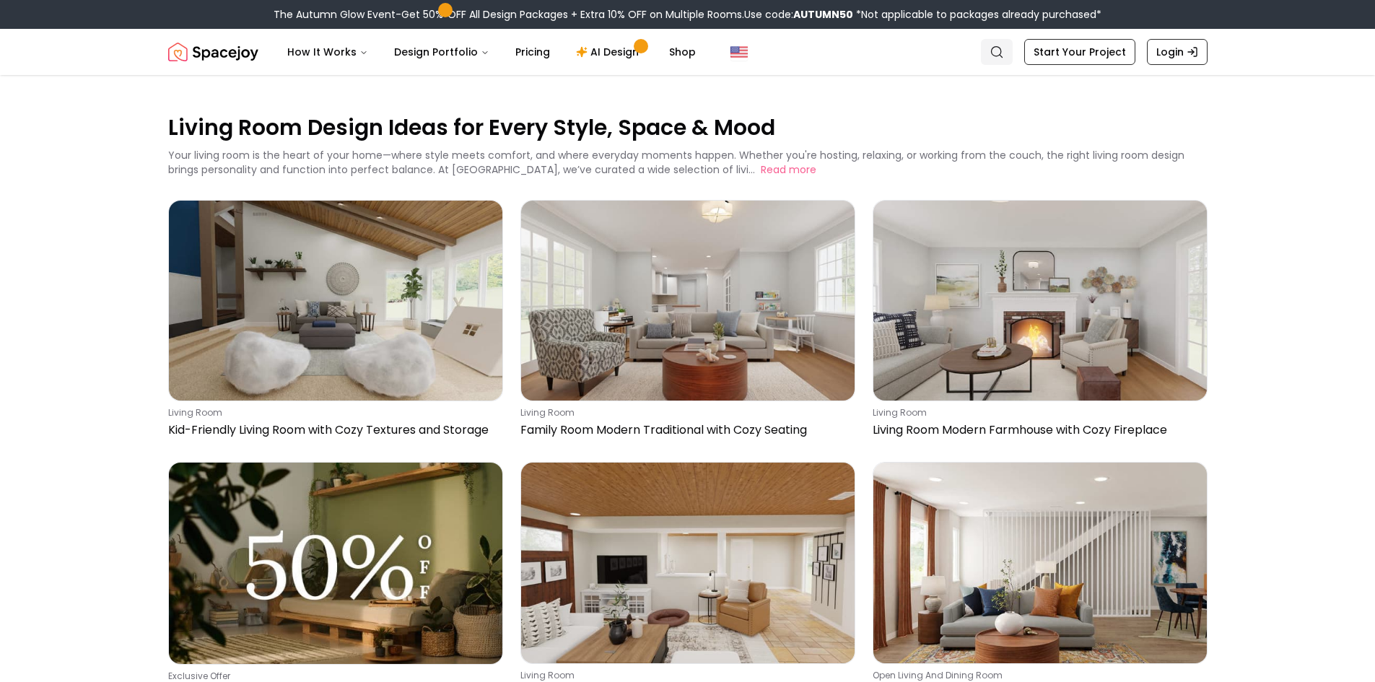
click at [1002, 52] on icon "Global" at bounding box center [997, 52] width 14 height 14
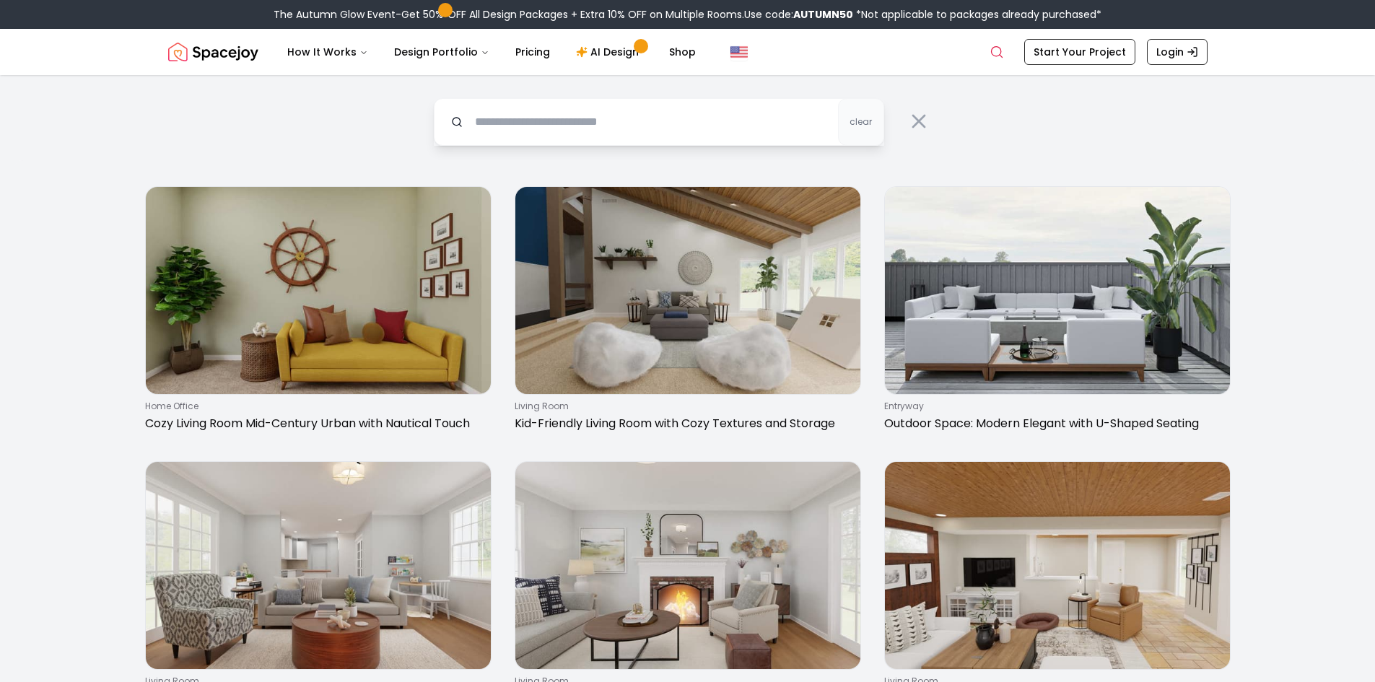
click at [619, 136] on input "text" at bounding box center [659, 122] width 450 height 48
type input "**********"
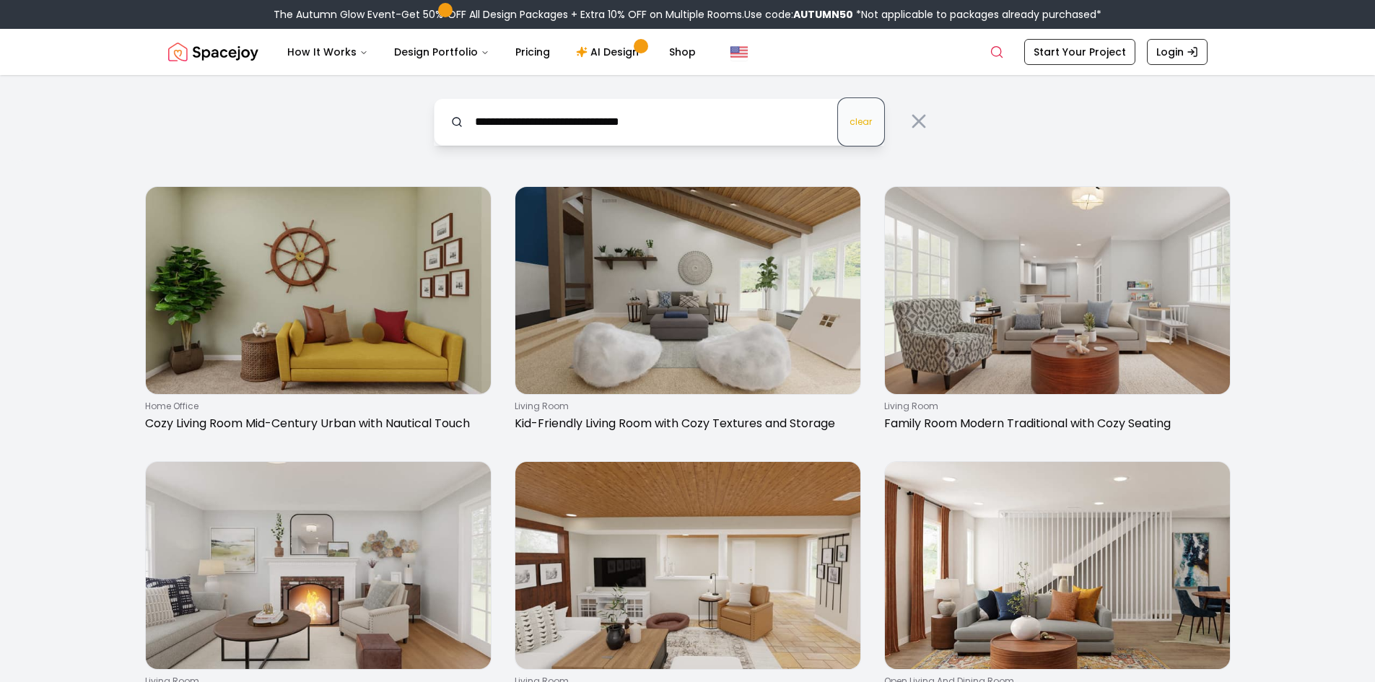
click at [869, 125] on span "clear" at bounding box center [861, 122] width 22 height 12
